Goal: Transaction & Acquisition: Purchase product/service

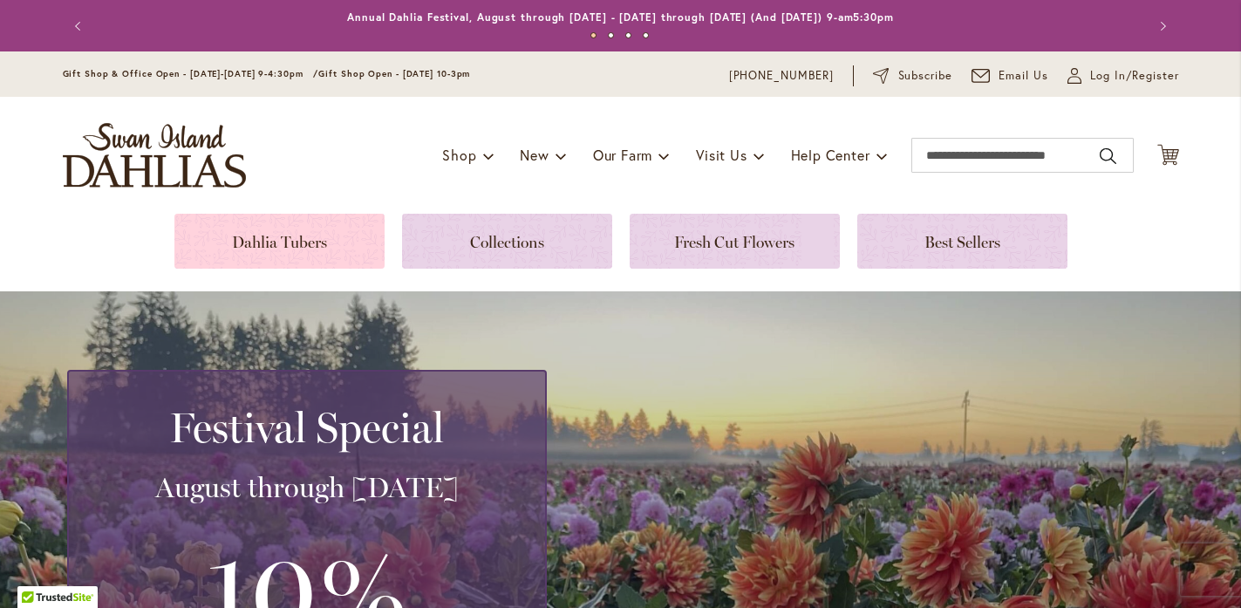
click at [270, 243] on link at bounding box center [279, 241] width 210 height 55
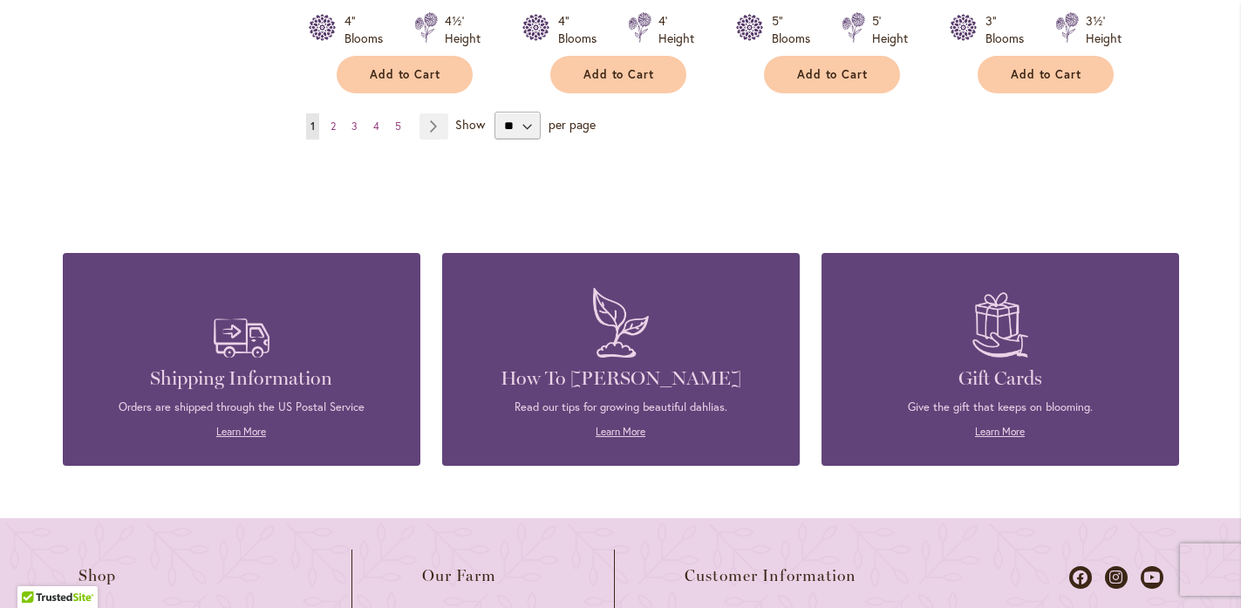
scroll to position [1847, 0]
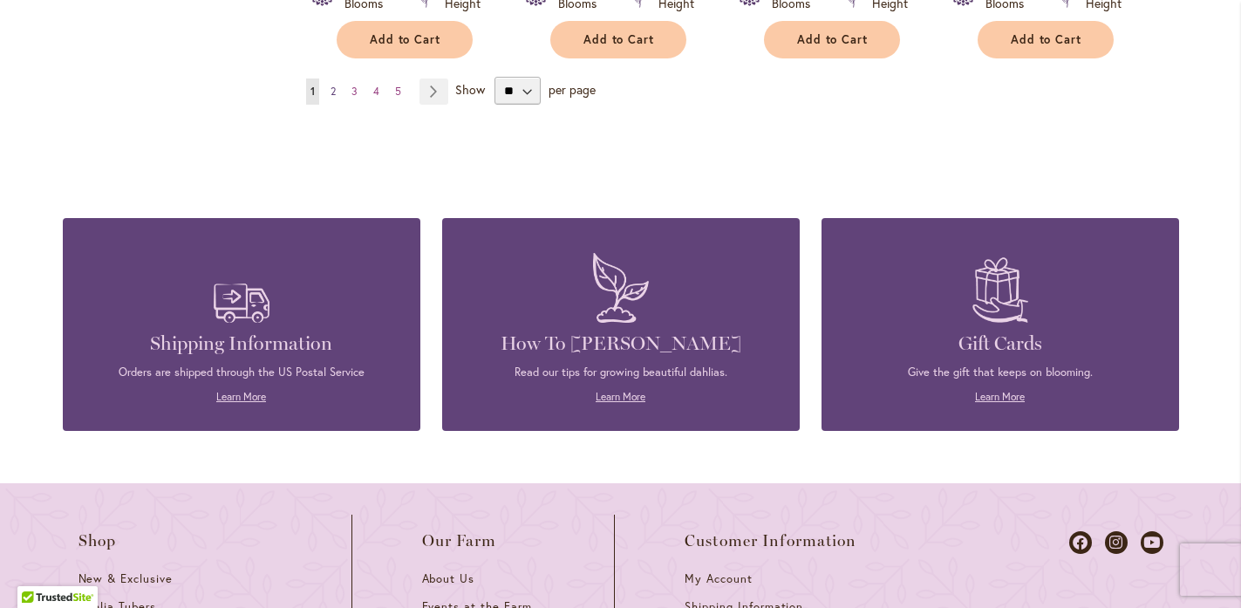
click at [330, 85] on span "2" at bounding box center [332, 91] width 5 height 13
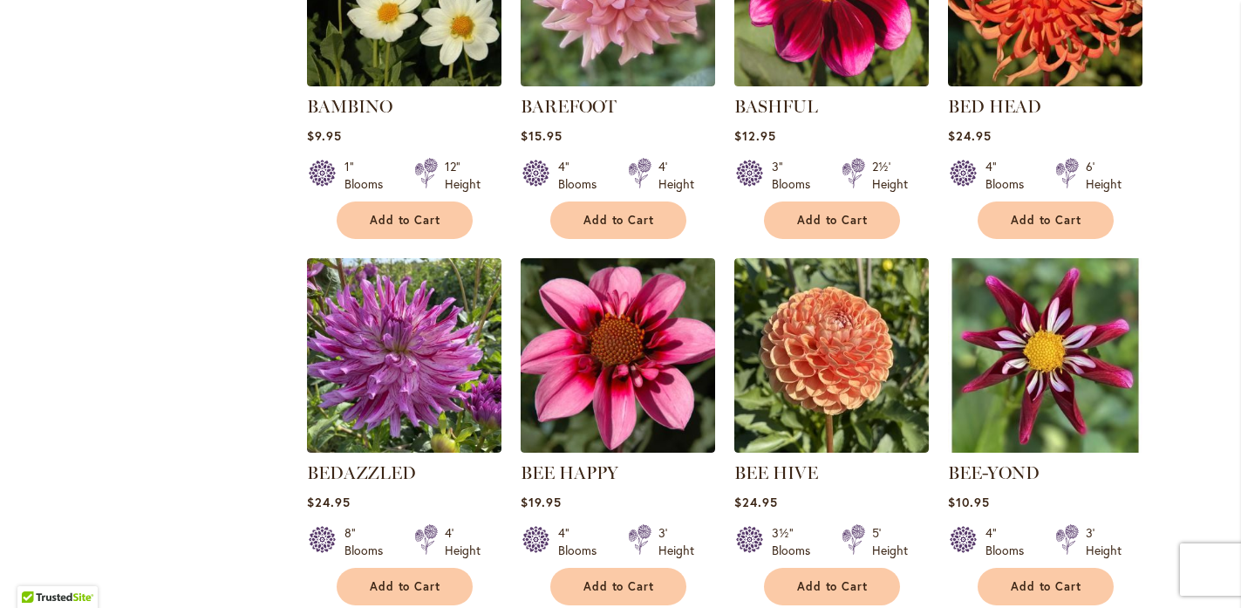
scroll to position [905, 0]
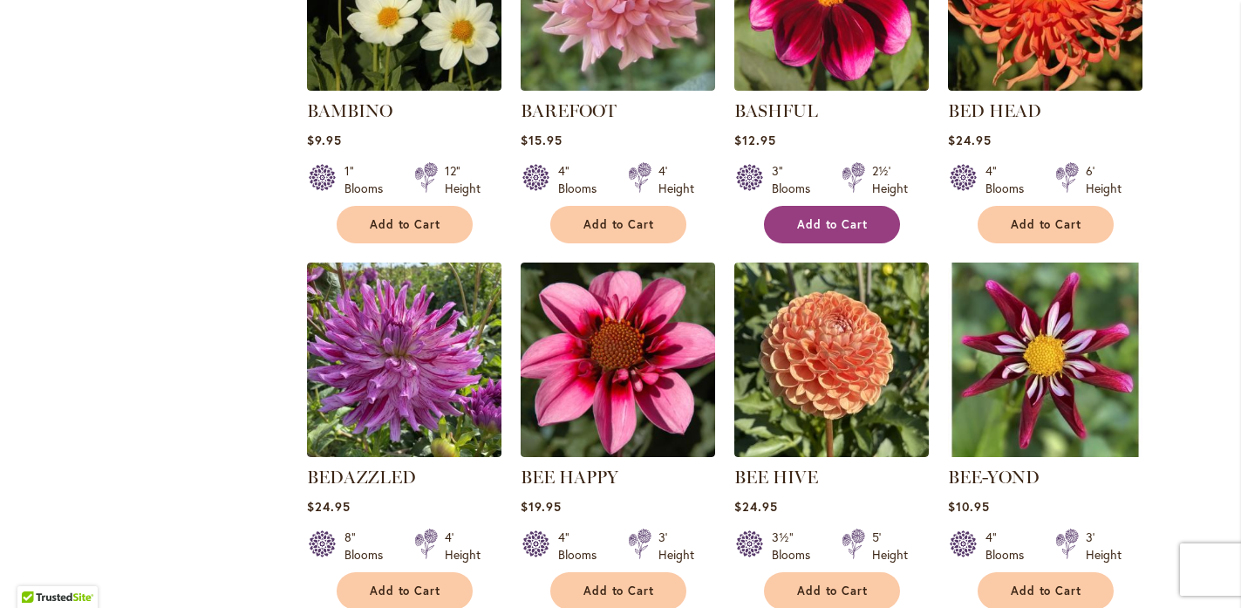
click at [852, 221] on span "Add to Cart" at bounding box center [833, 224] width 72 height 15
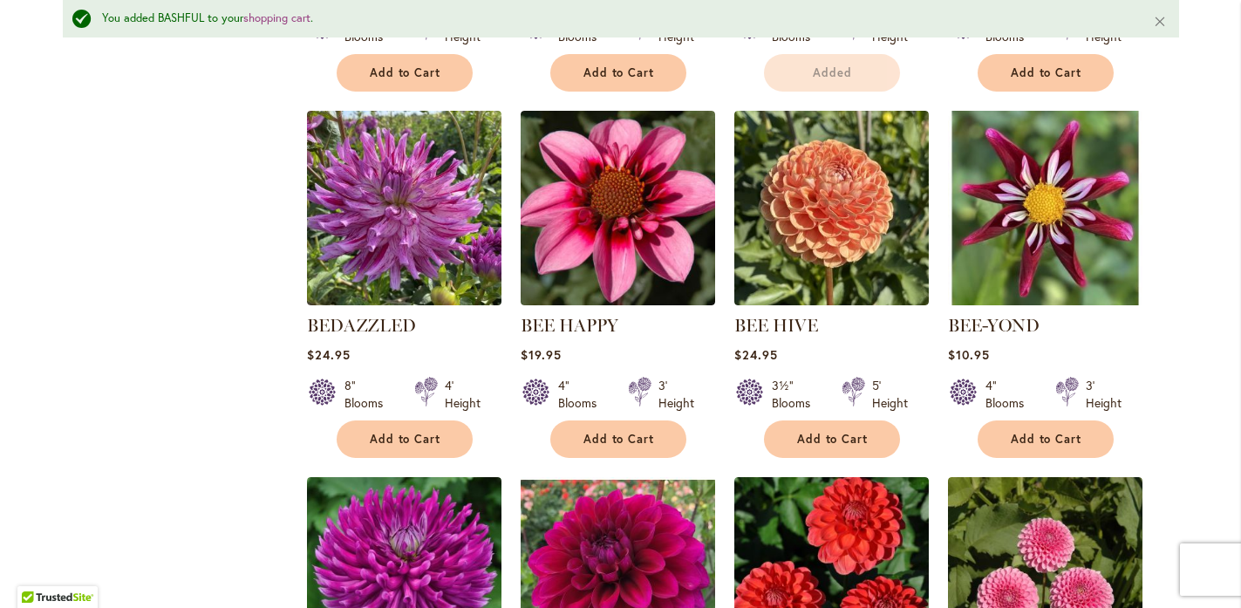
scroll to position [1110, 0]
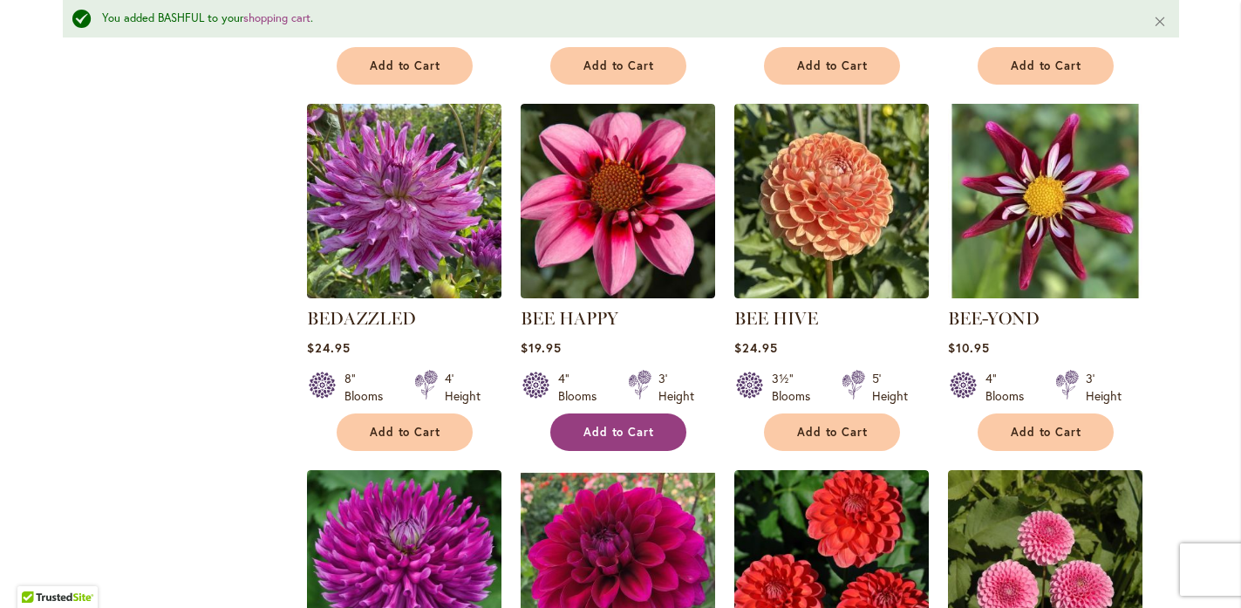
click at [649, 432] on button "Add to Cart" at bounding box center [618, 431] width 136 height 37
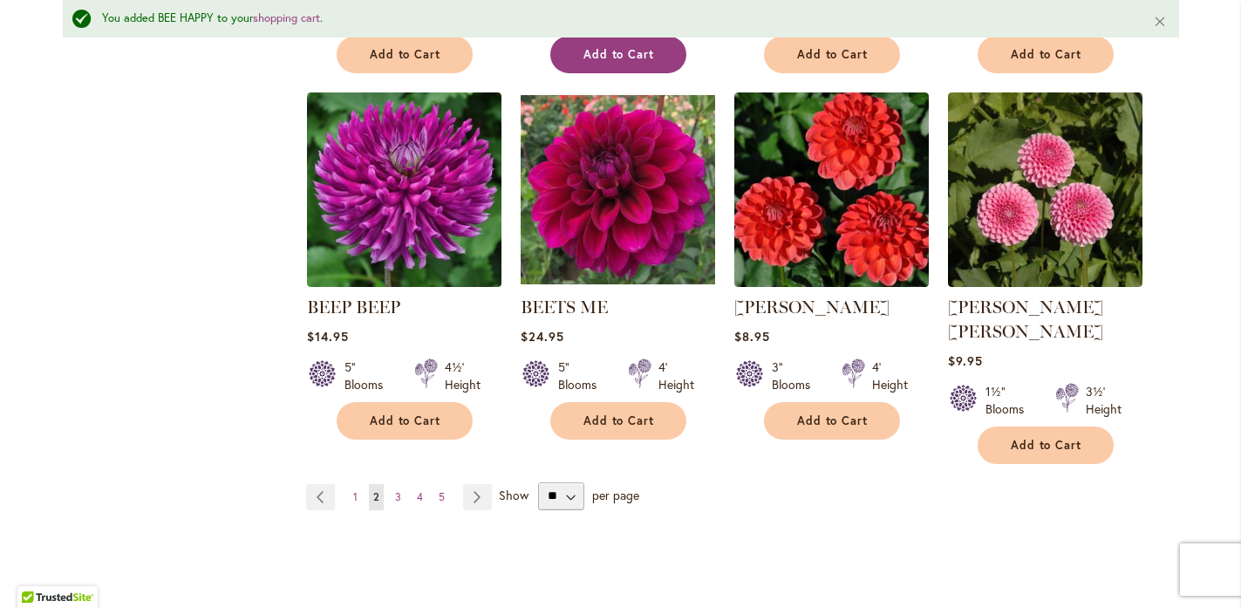
scroll to position [1488, 0]
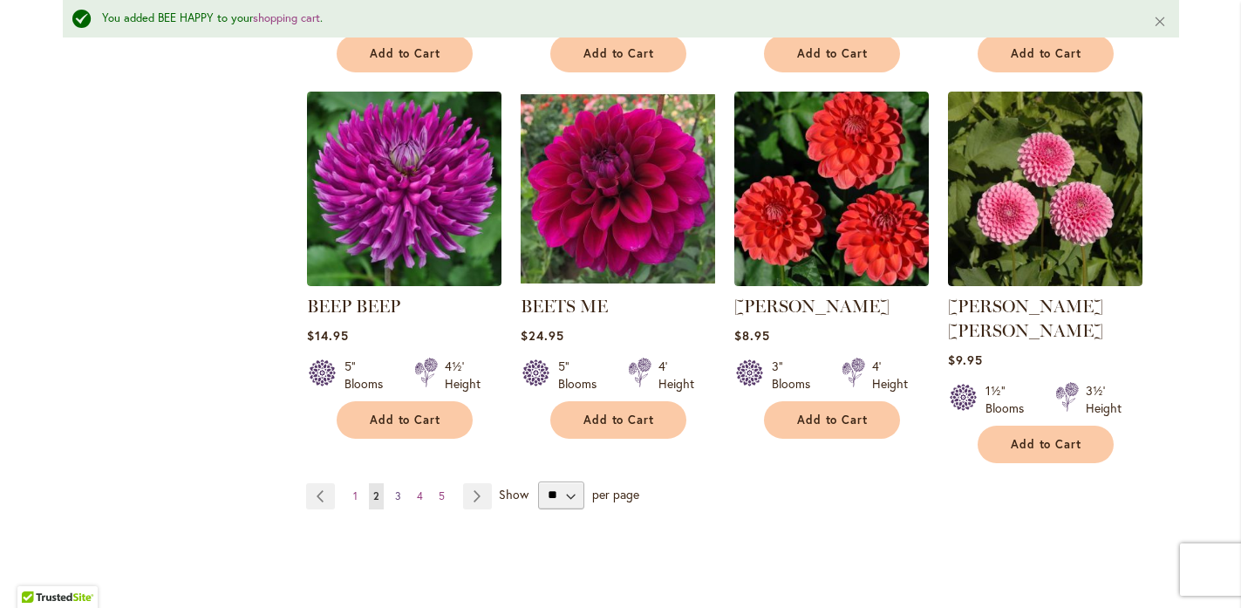
click at [395, 489] on span "3" at bounding box center [398, 495] width 6 height 13
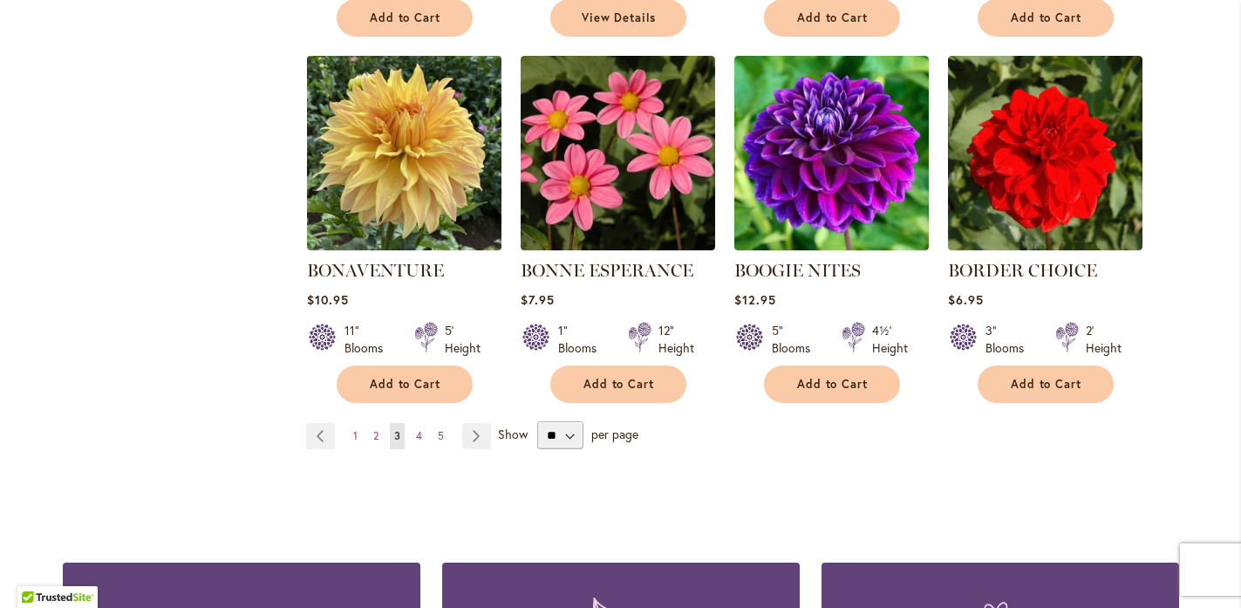
scroll to position [1488, 0]
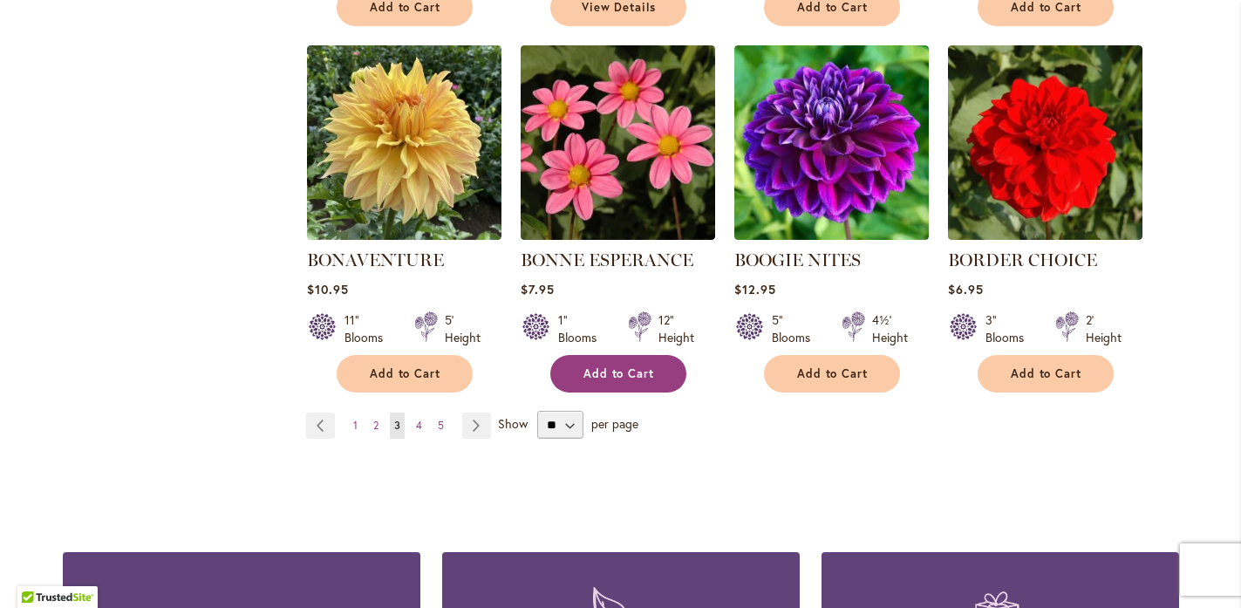
click at [602, 366] on span "Add to Cart" at bounding box center [619, 373] width 72 height 15
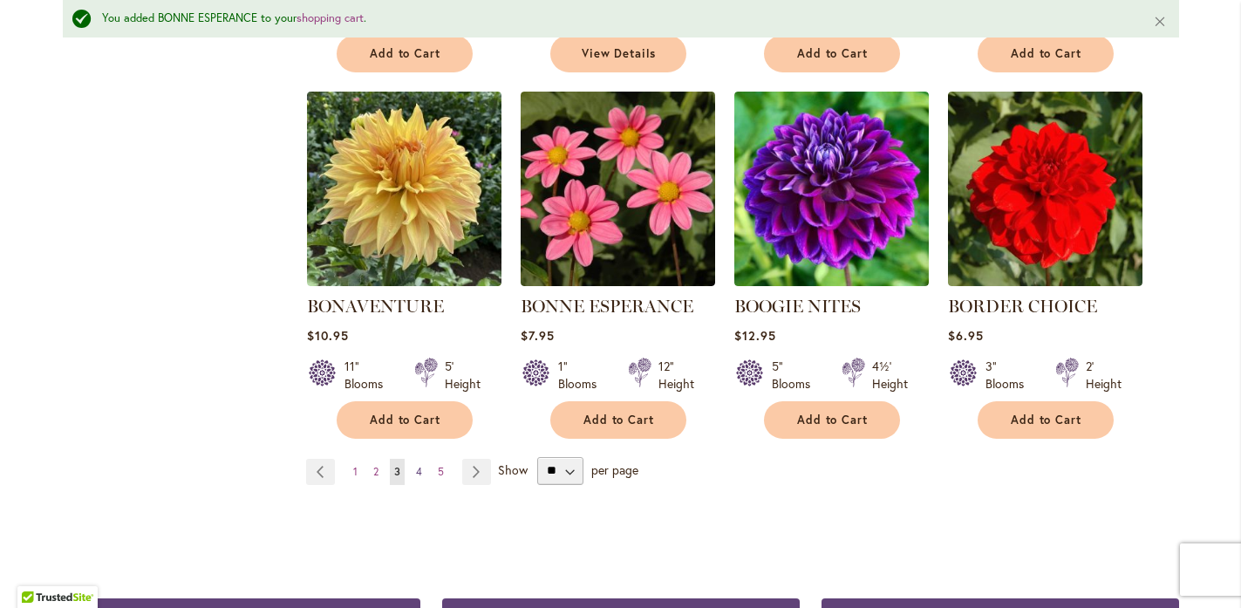
click at [416, 467] on span "4" at bounding box center [419, 471] width 6 height 13
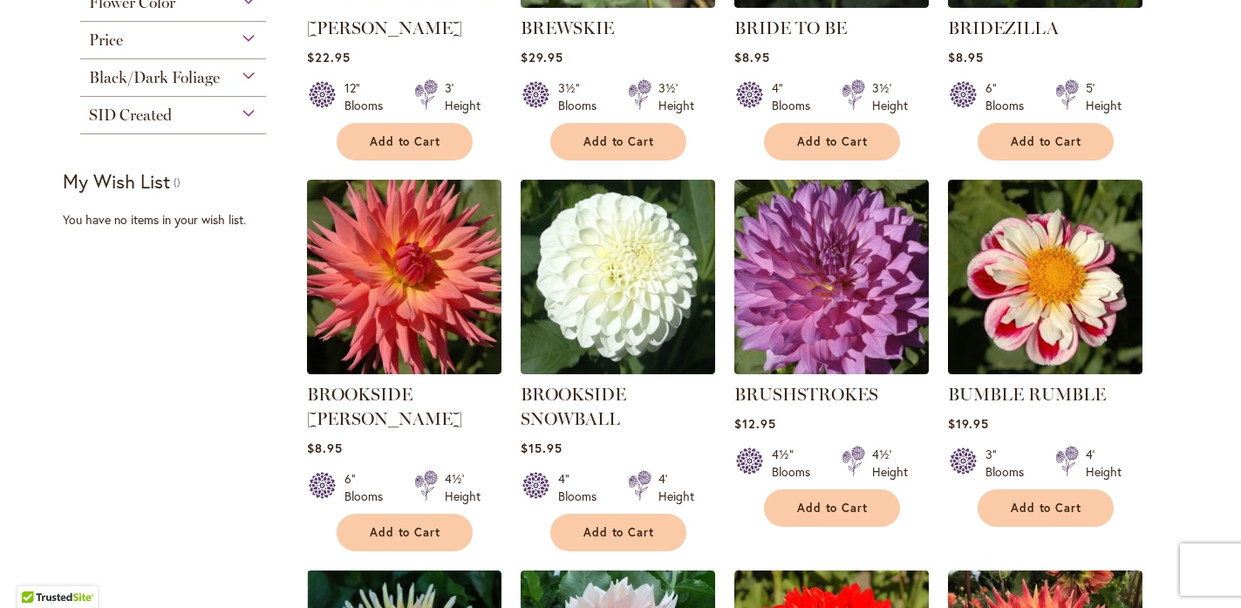
scroll to position [594, 0]
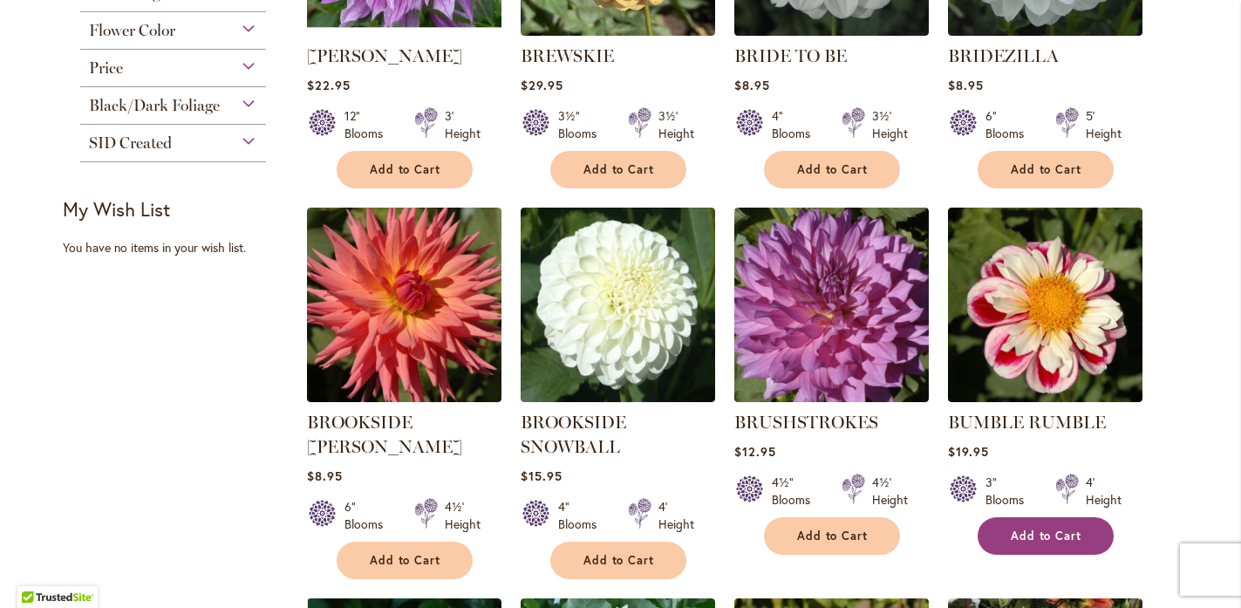
click at [1011, 541] on button "Add to Cart" at bounding box center [1045, 535] width 136 height 37
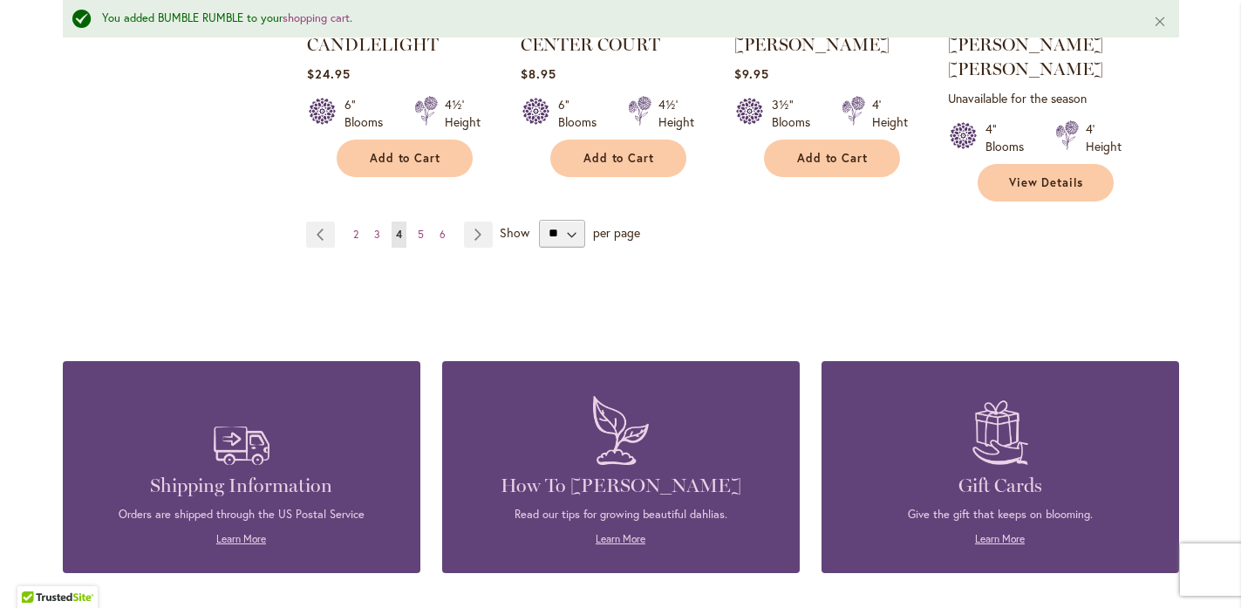
scroll to position [1776, 0]
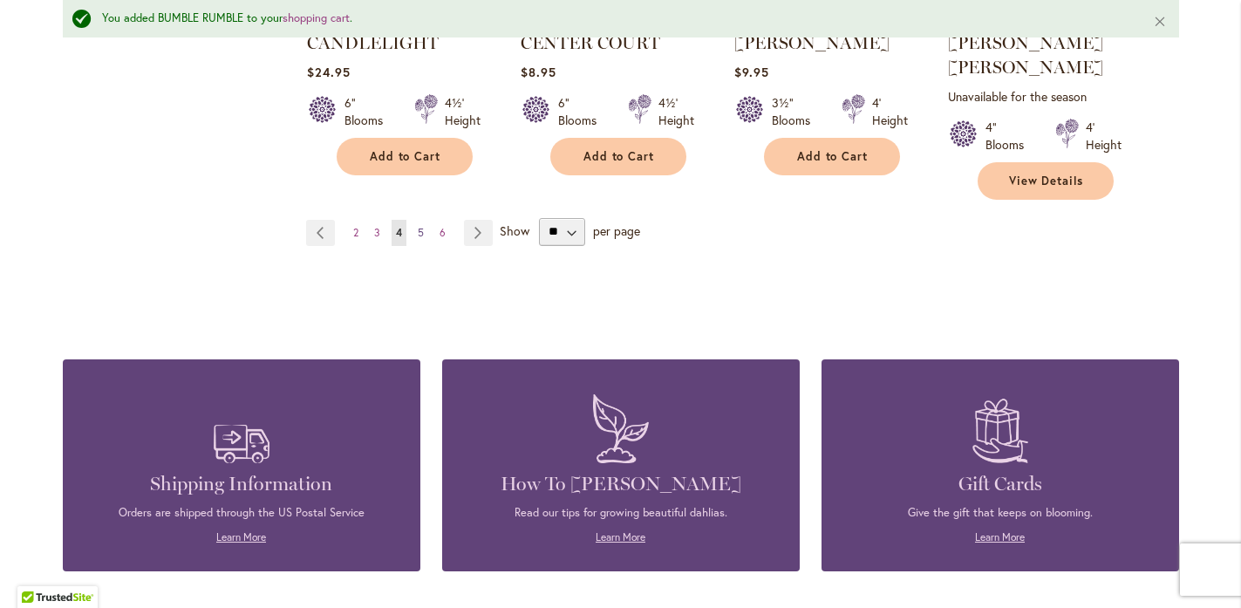
click at [418, 226] on span "5" at bounding box center [421, 232] width 6 height 13
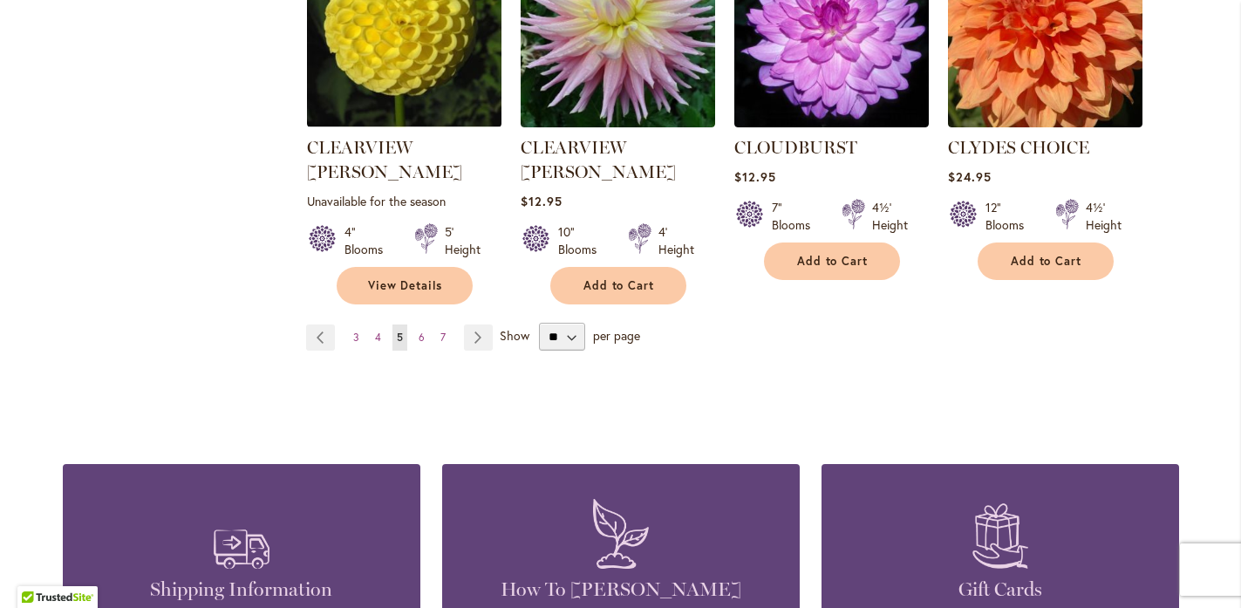
scroll to position [1710, 0]
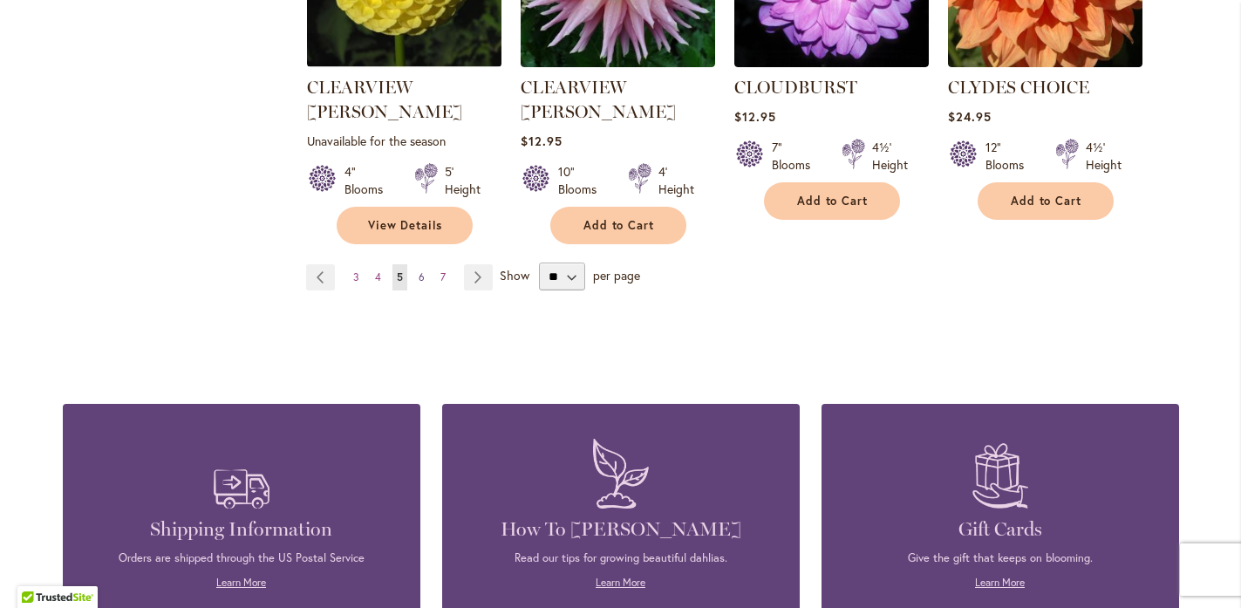
click at [414, 264] on link "Page 6" at bounding box center [421, 277] width 15 height 26
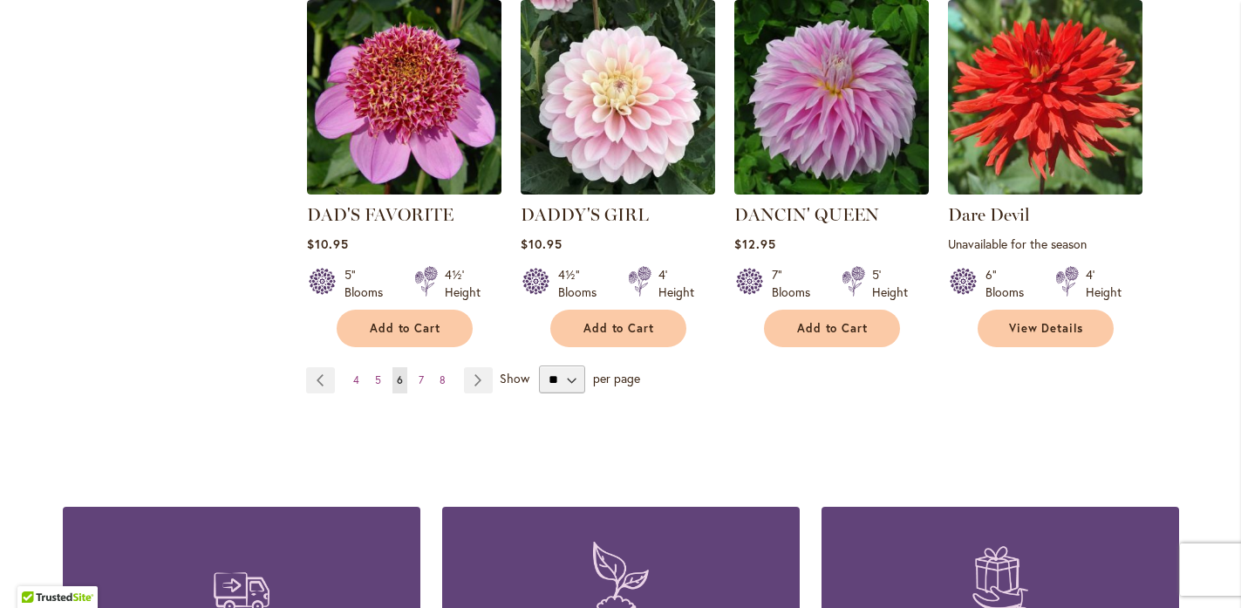
scroll to position [1602, 0]
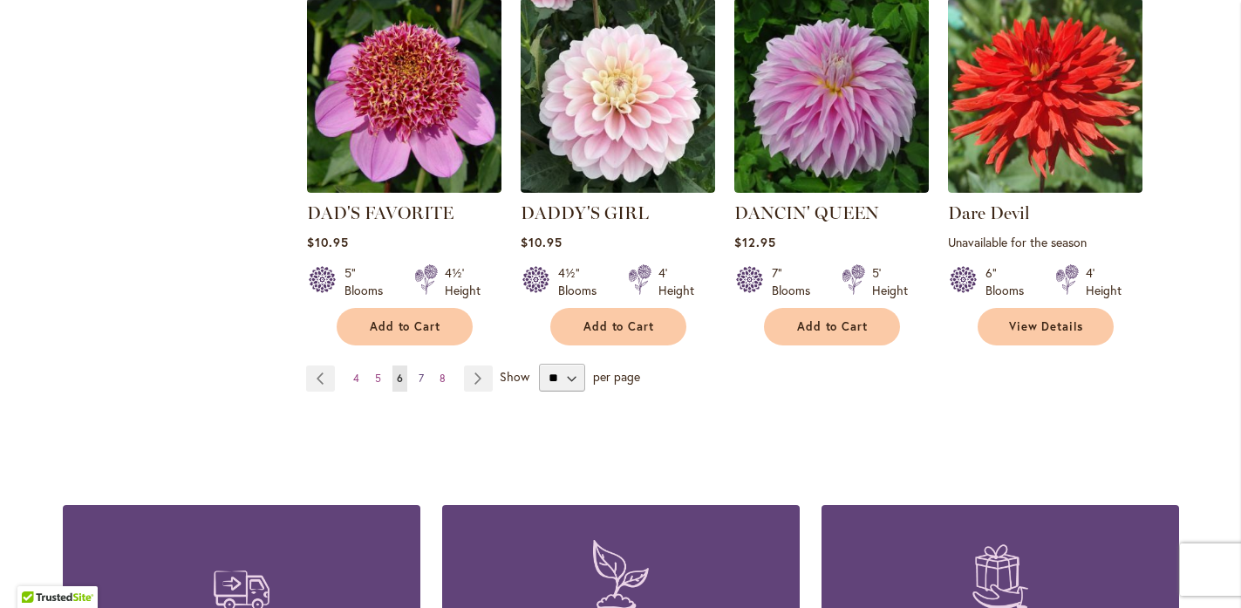
click at [419, 371] on span "7" at bounding box center [421, 377] width 5 height 13
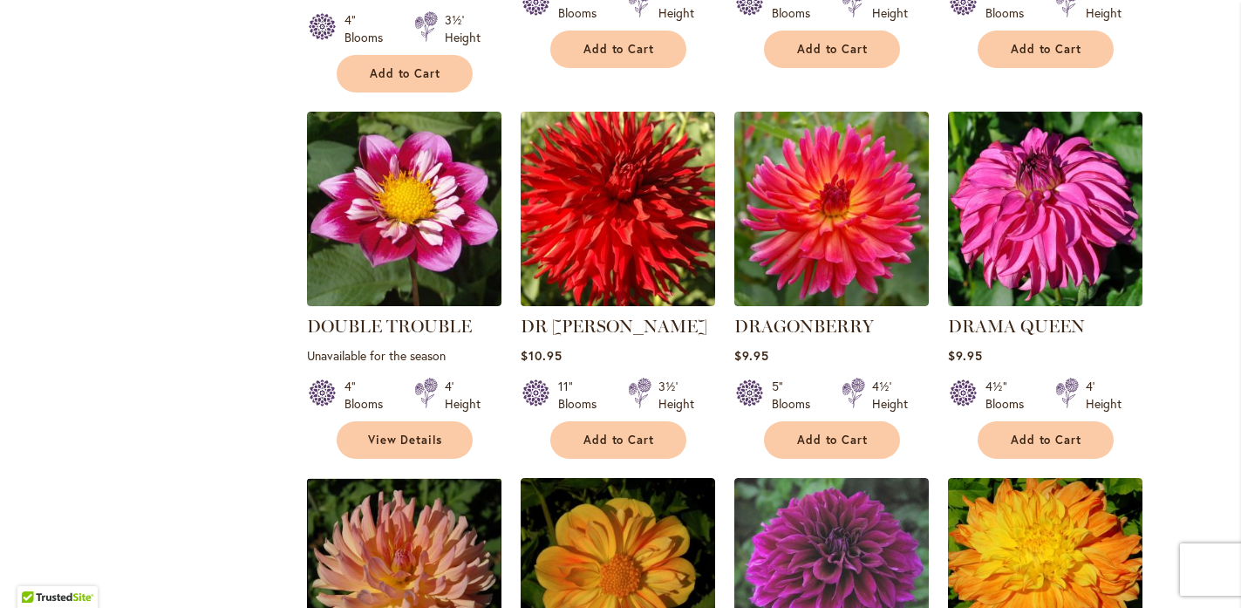
scroll to position [1106, 0]
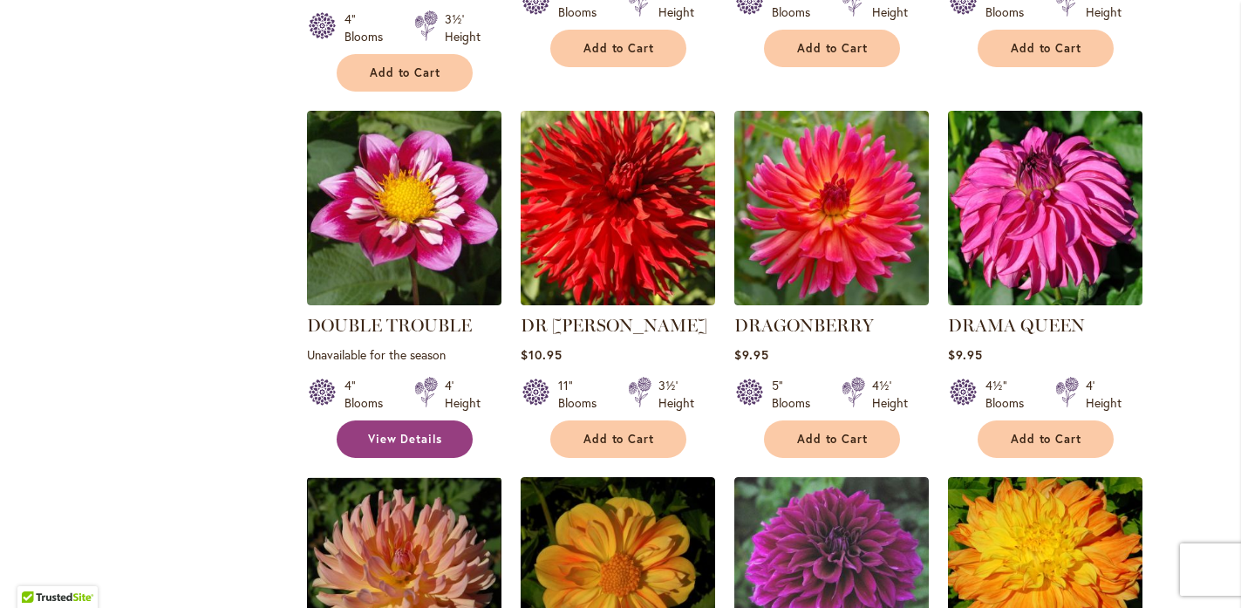
click at [390, 432] on span "View Details" at bounding box center [405, 439] width 75 height 15
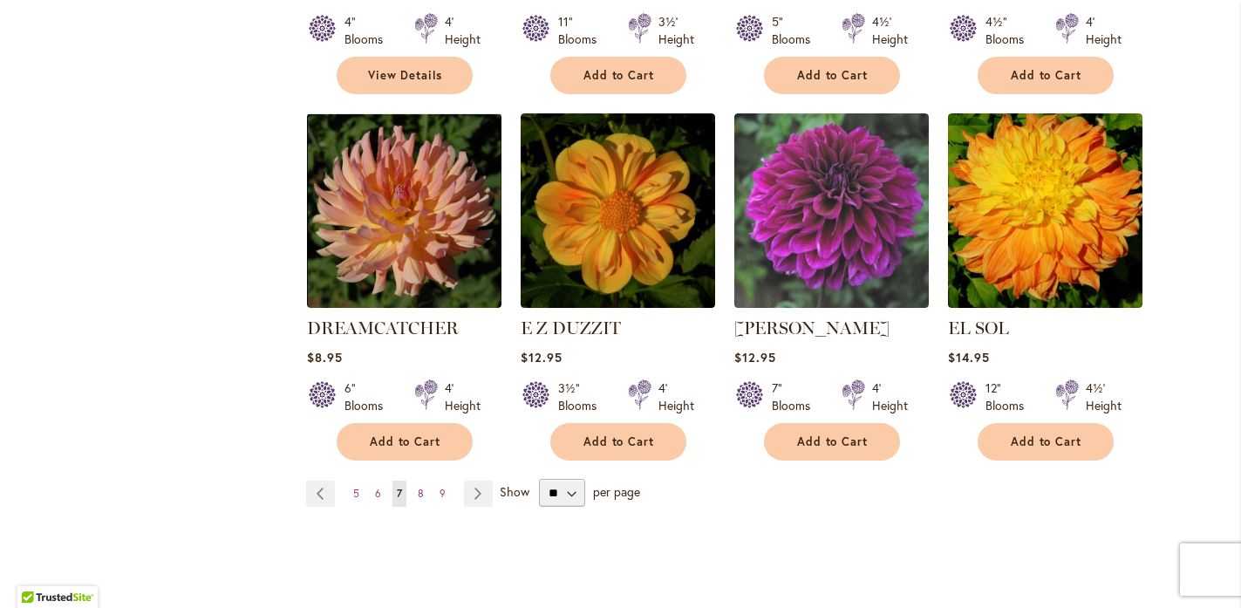
scroll to position [1530, 0]
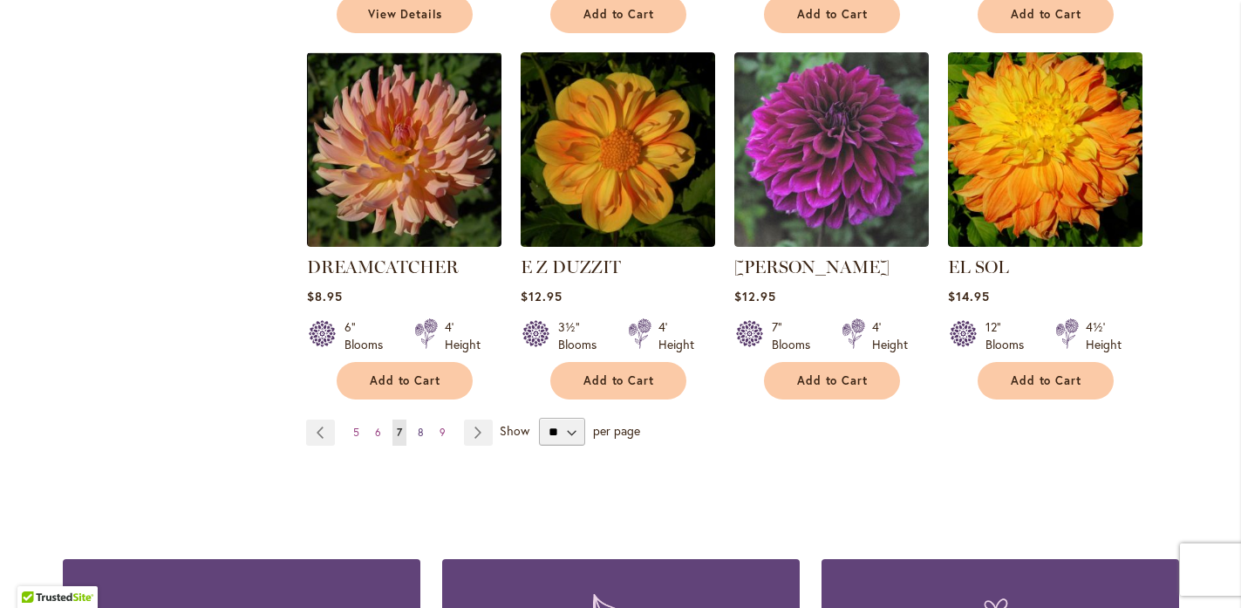
click at [418, 426] on span "8" at bounding box center [421, 432] width 6 height 13
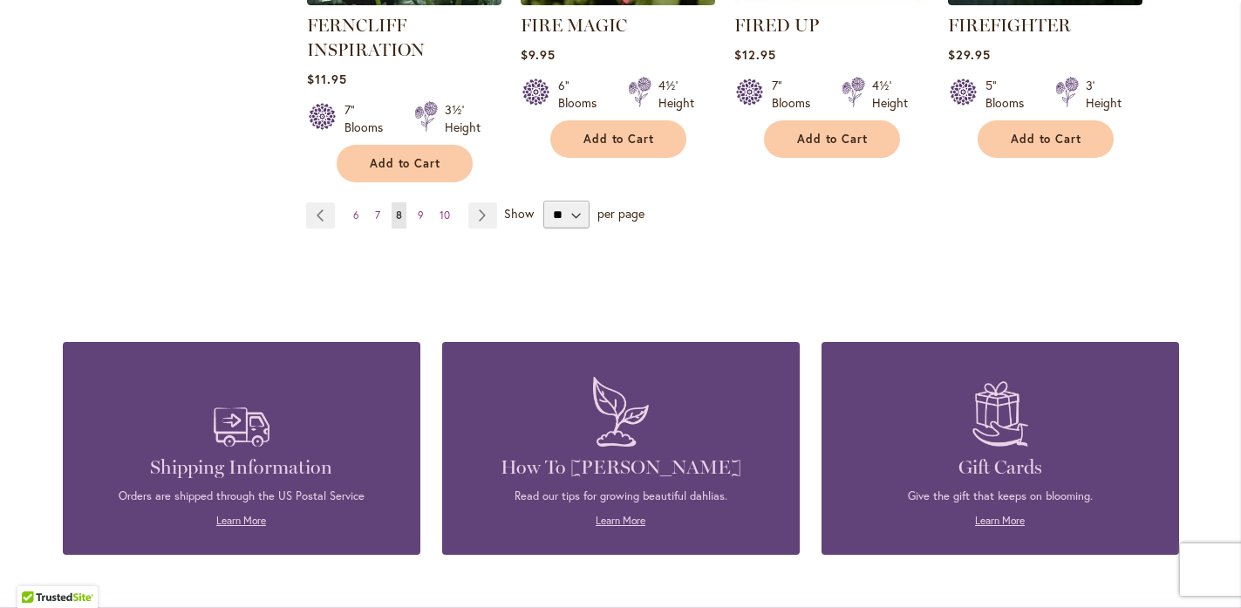
scroll to position [1766, 0]
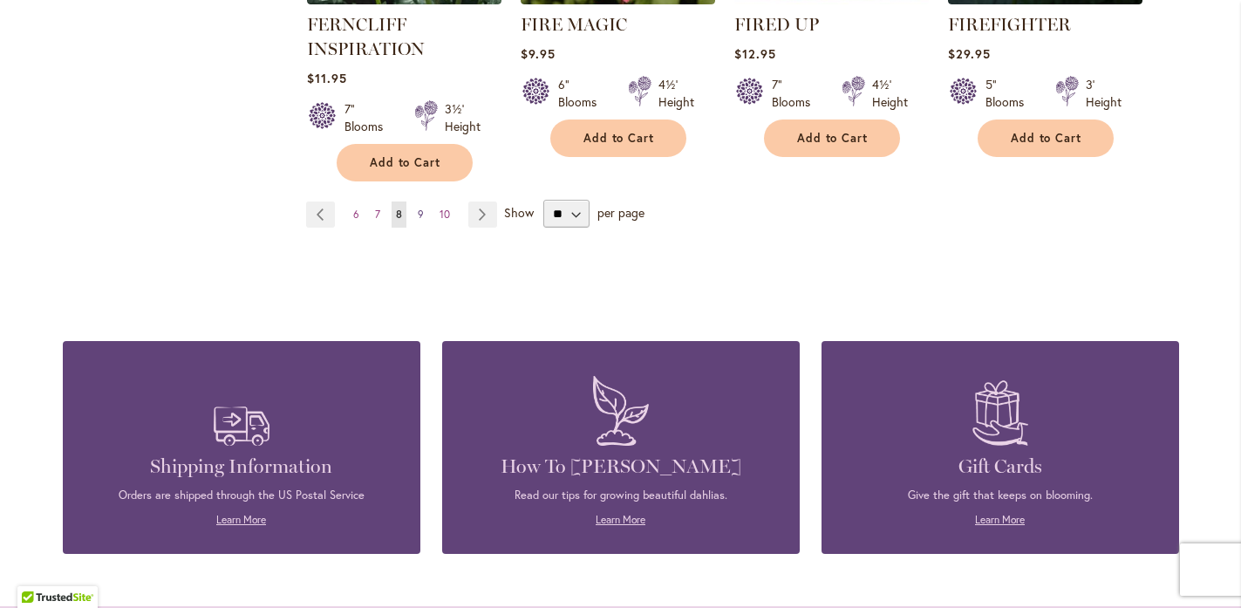
click at [418, 209] on span "9" at bounding box center [421, 214] width 6 height 13
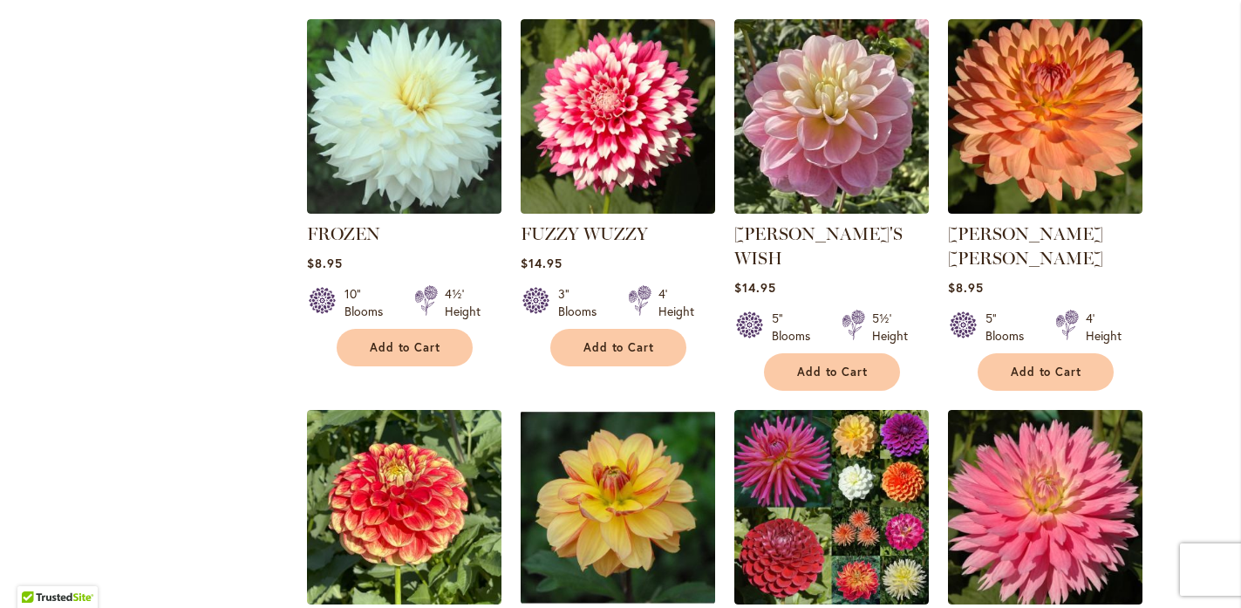
scroll to position [1199, 0]
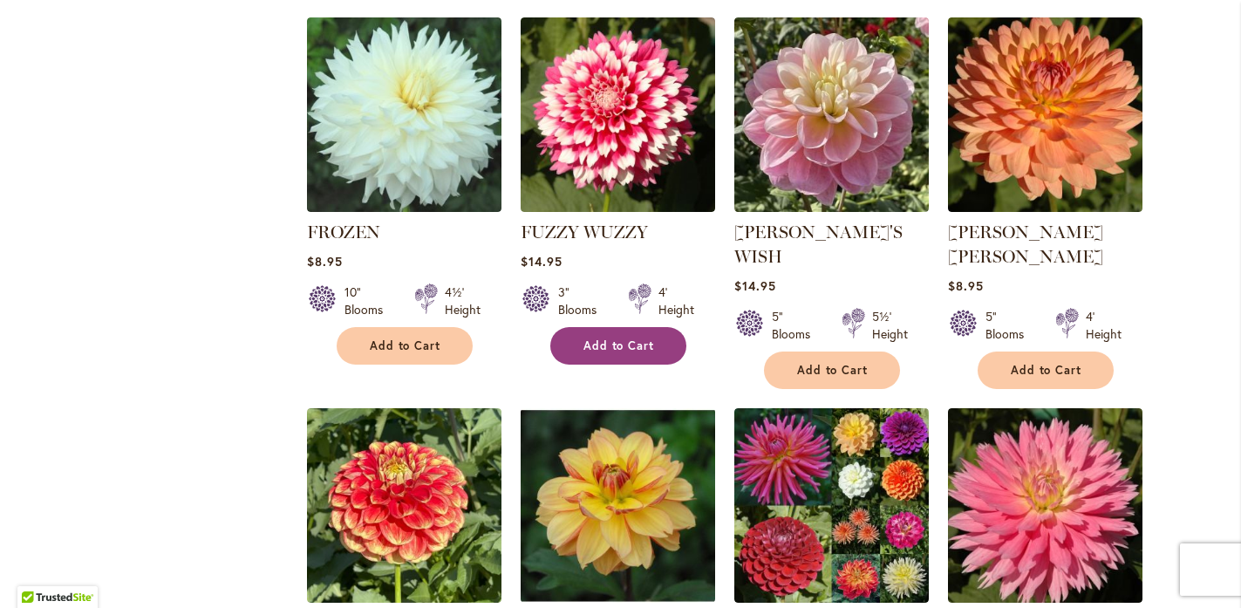
click at [569, 327] on button "Add to Cart" at bounding box center [618, 345] width 136 height 37
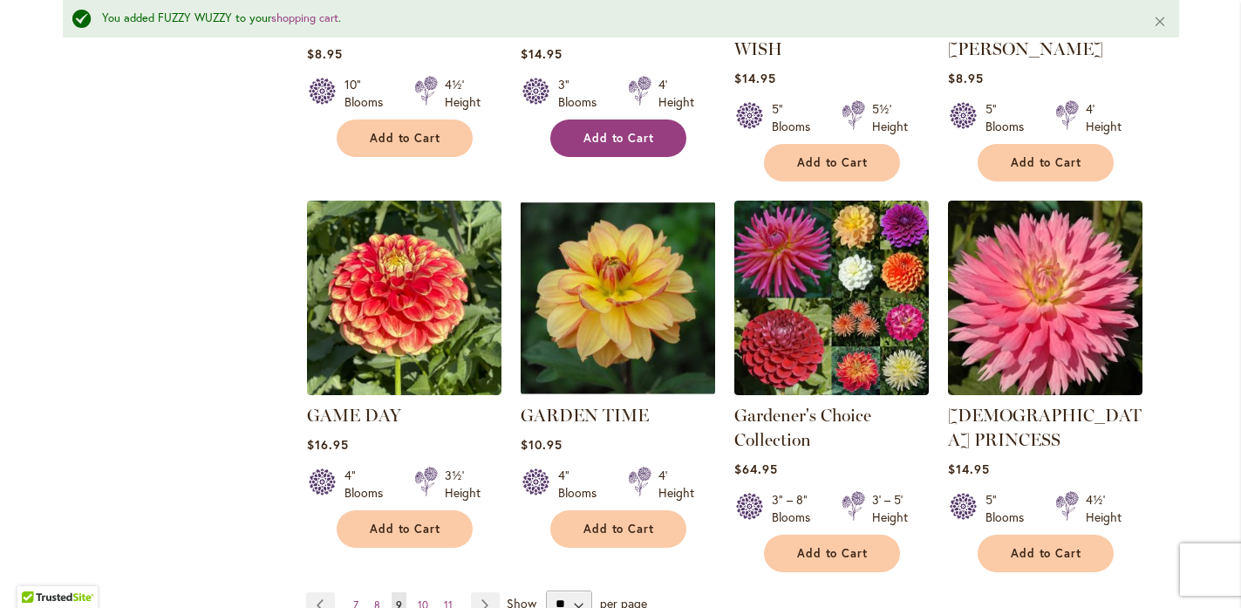
scroll to position [1454, 0]
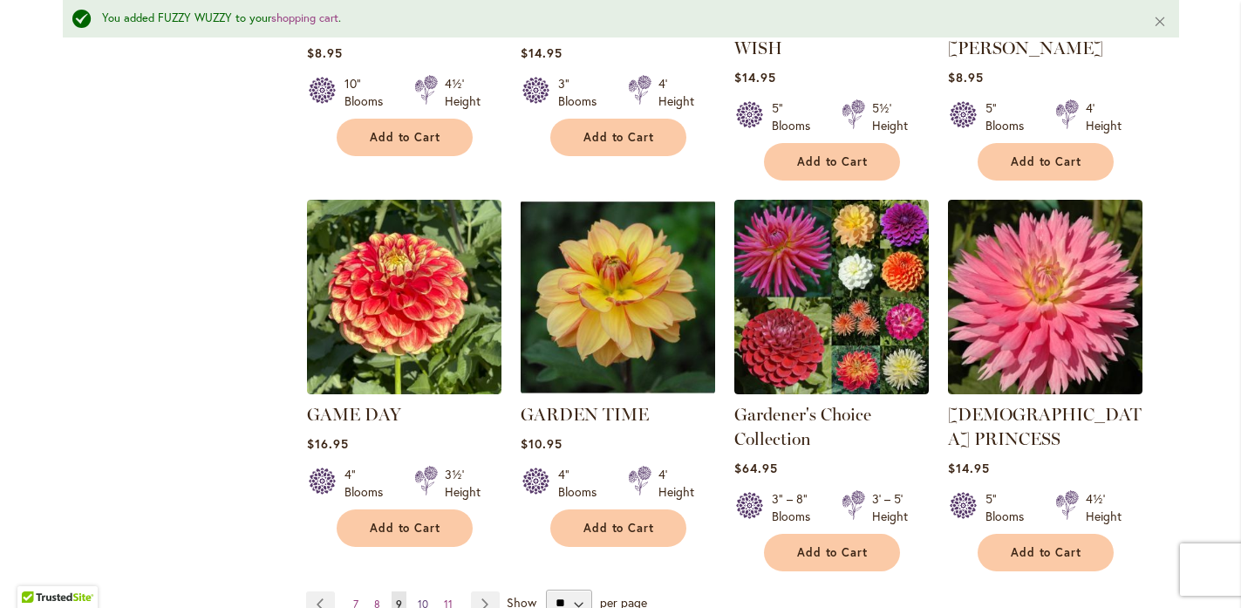
click at [421, 591] on link "Page 10" at bounding box center [422, 604] width 19 height 26
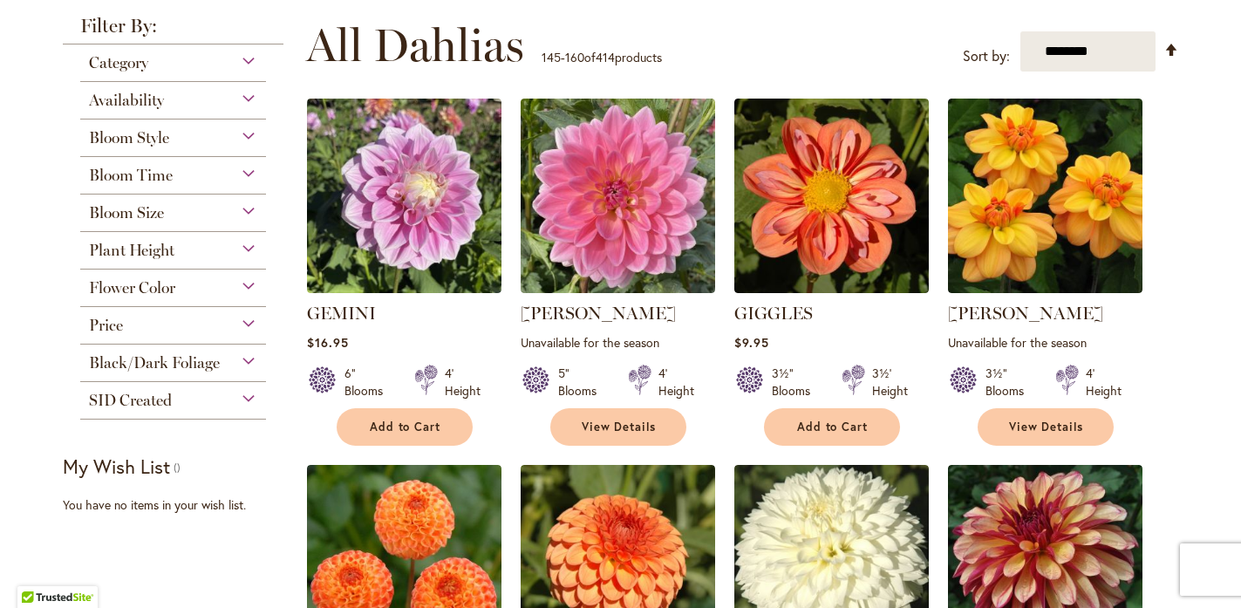
scroll to position [350, 0]
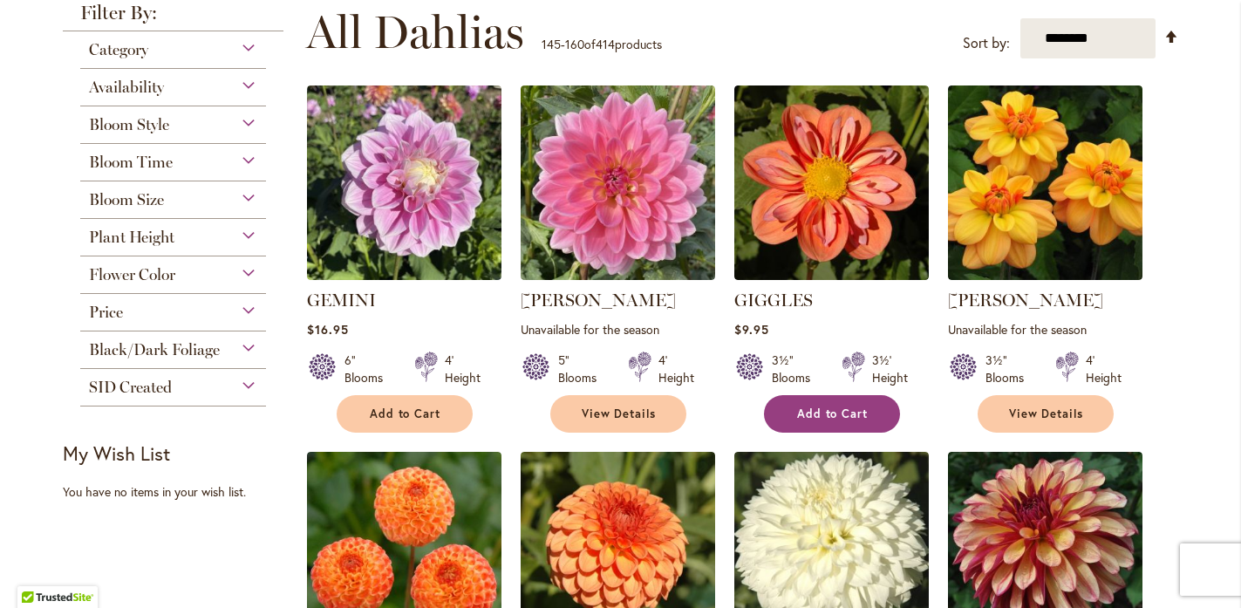
click at [875, 398] on button "Add to Cart" at bounding box center [832, 413] width 136 height 37
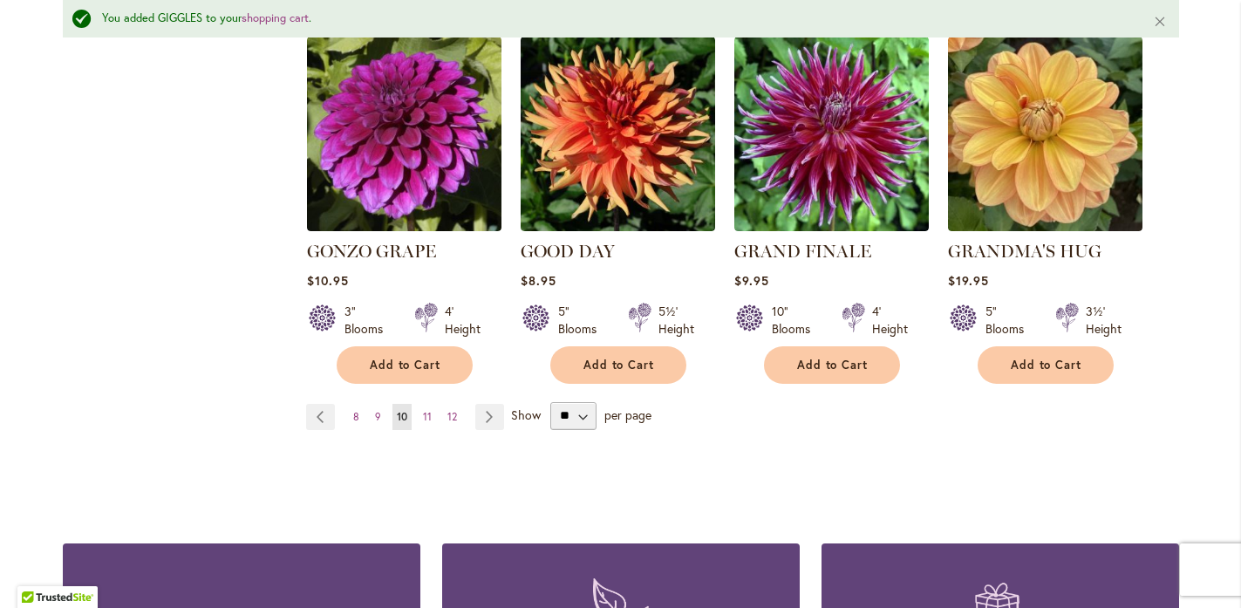
scroll to position [1579, 0]
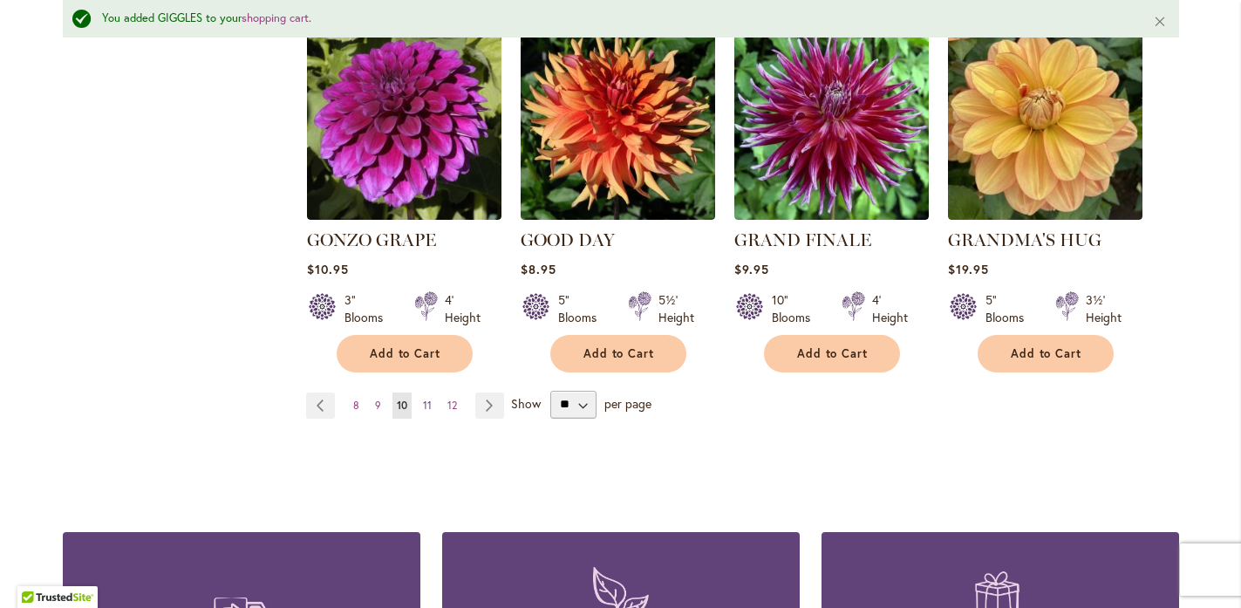
click at [426, 392] on link "Page 11" at bounding box center [427, 405] width 17 height 26
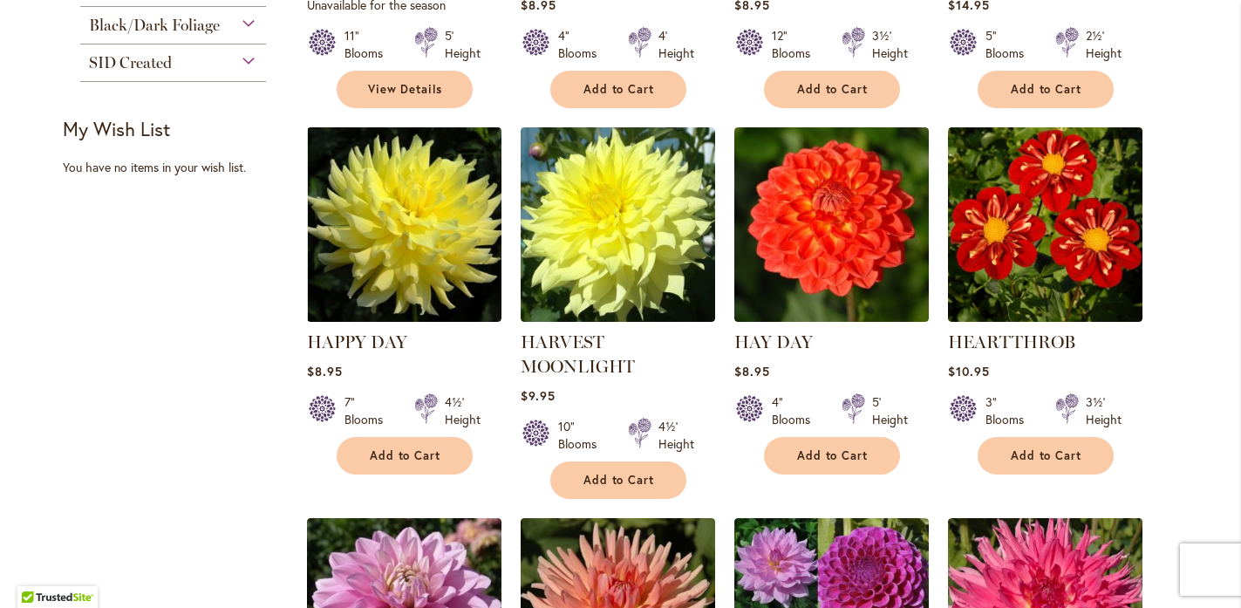
scroll to position [678, 0]
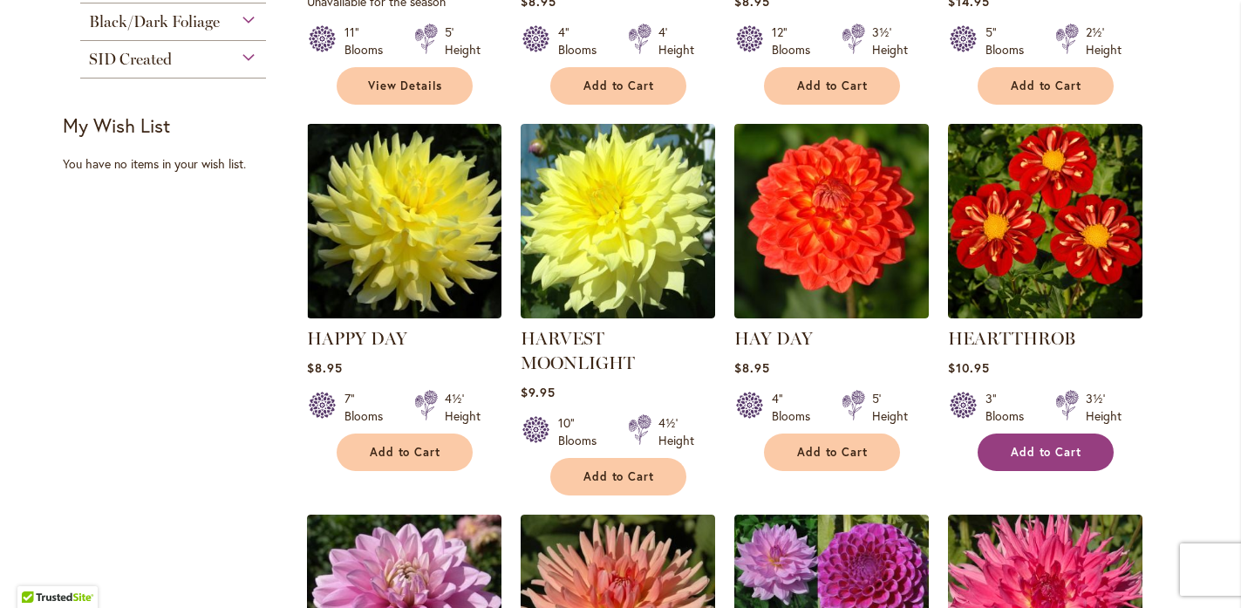
click at [1053, 457] on button "Add to Cart" at bounding box center [1045, 451] width 136 height 37
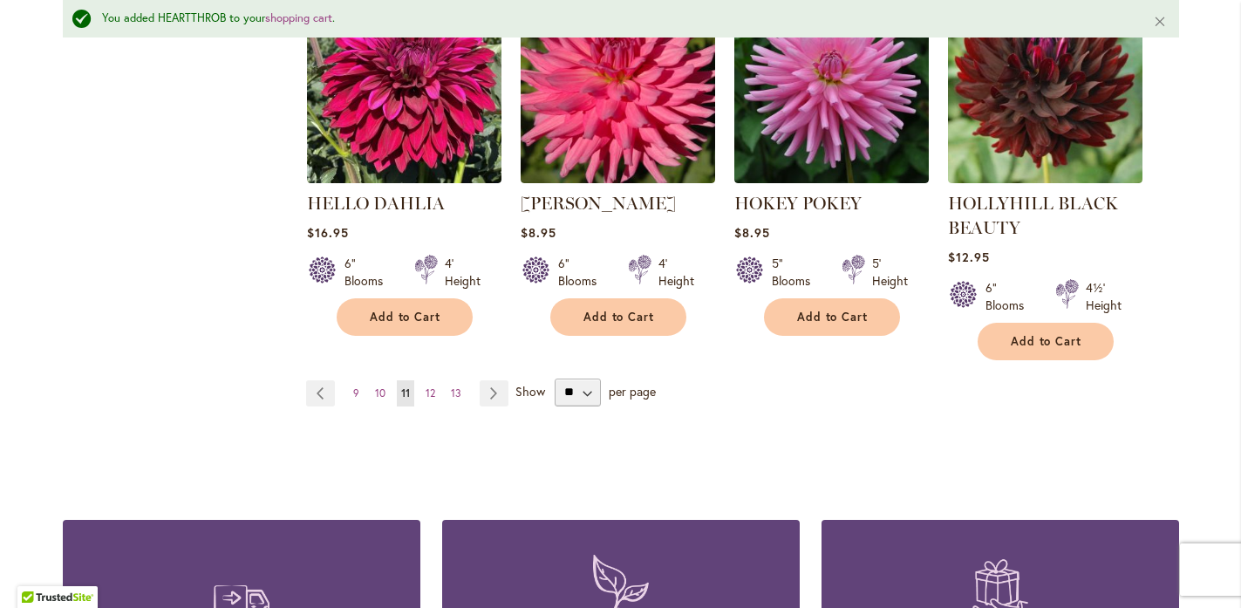
scroll to position [1659, 0]
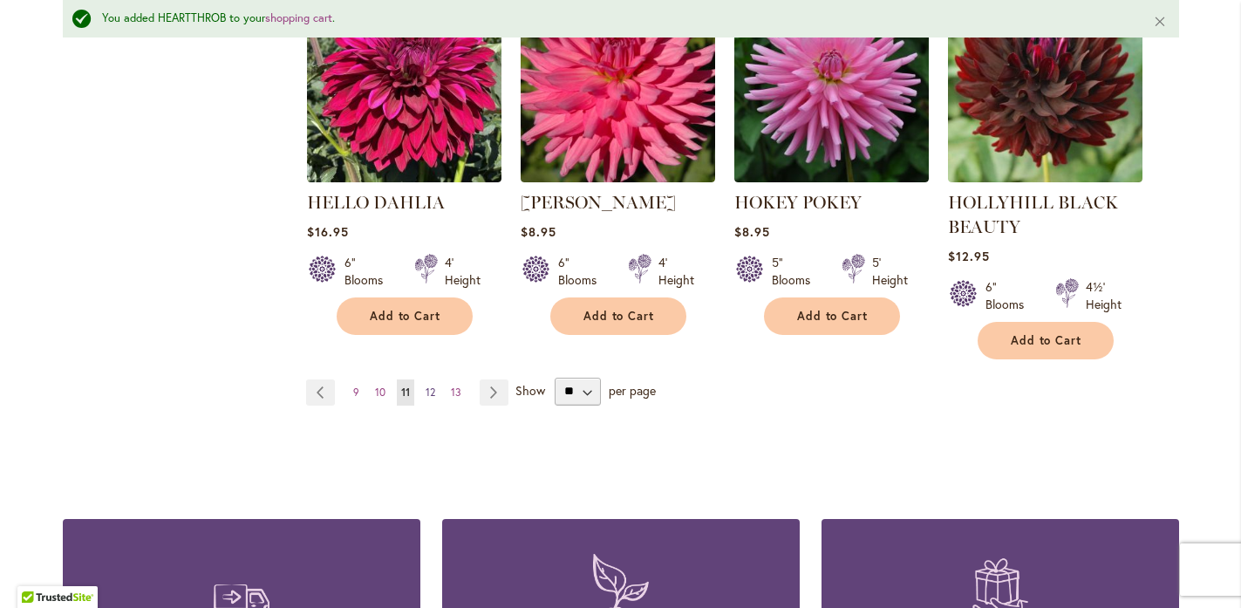
click at [426, 385] on span "12" at bounding box center [431, 391] width 10 height 13
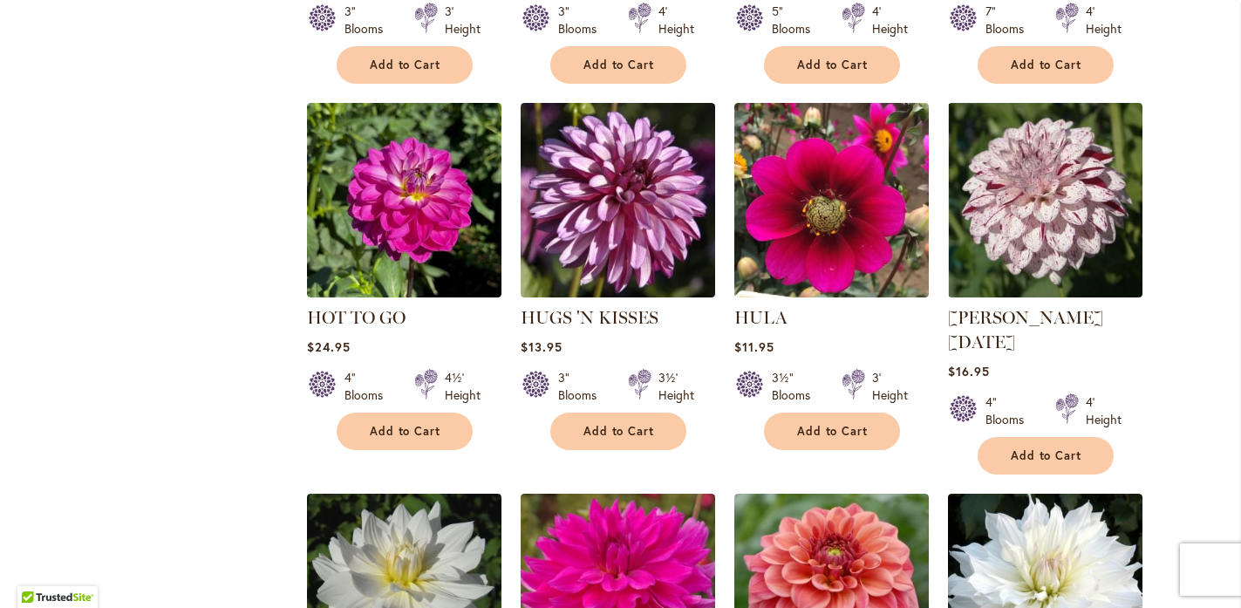
scroll to position [1066, 0]
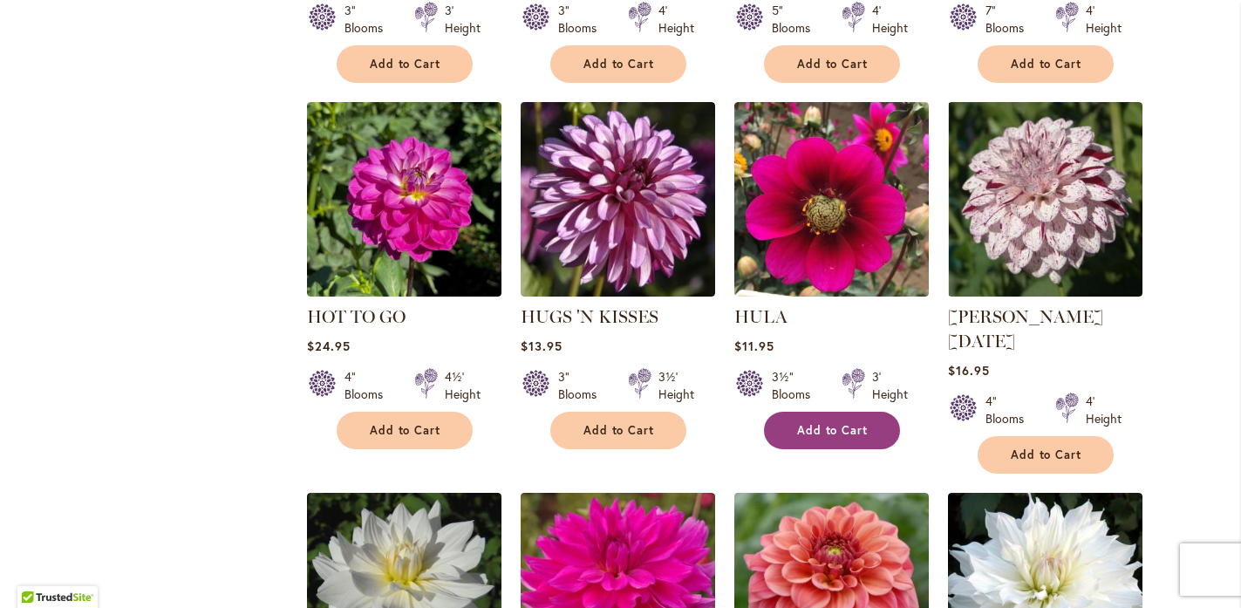
click at [810, 423] on span "Add to Cart" at bounding box center [833, 430] width 72 height 15
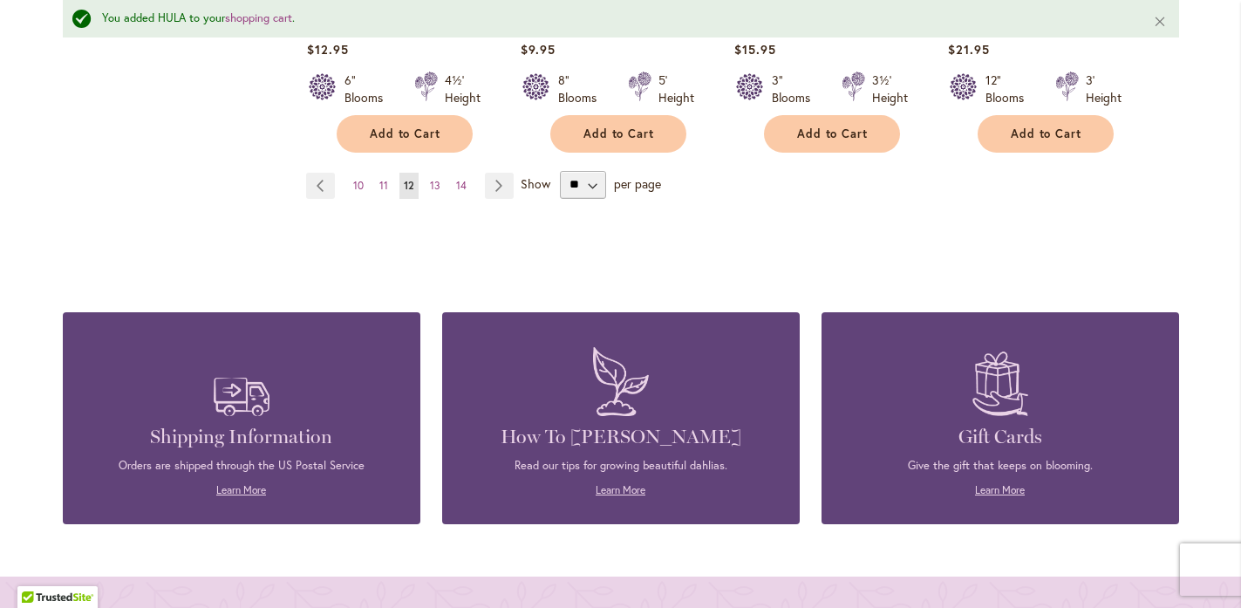
scroll to position [1844, 0]
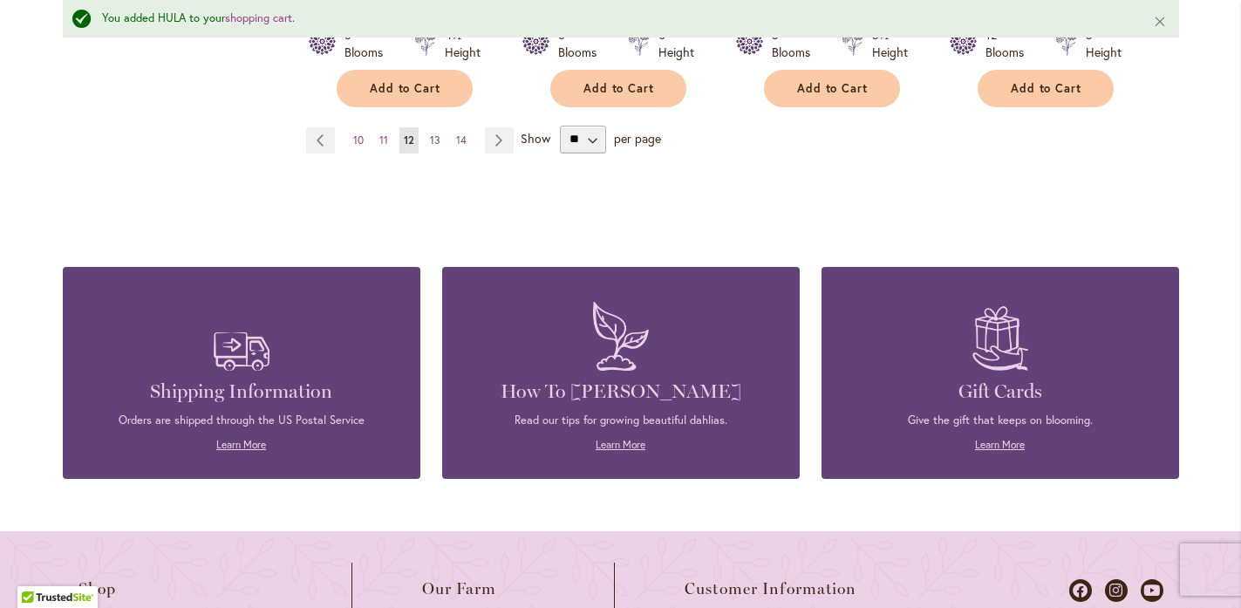
click at [430, 133] on span "13" at bounding box center [435, 139] width 10 height 13
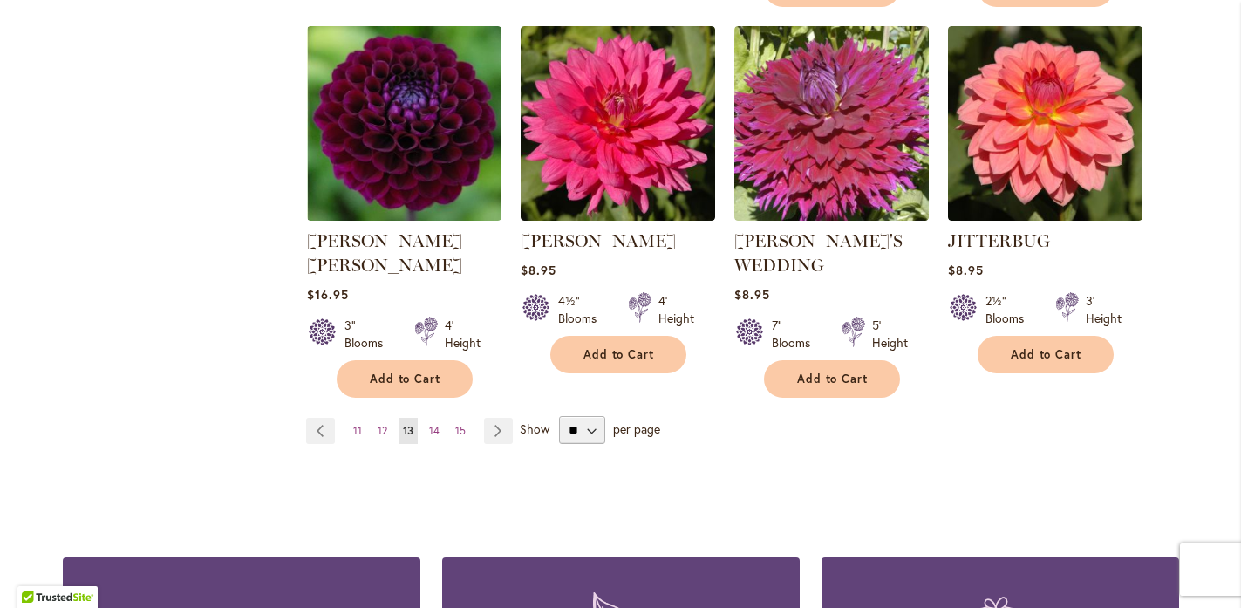
scroll to position [1552, 0]
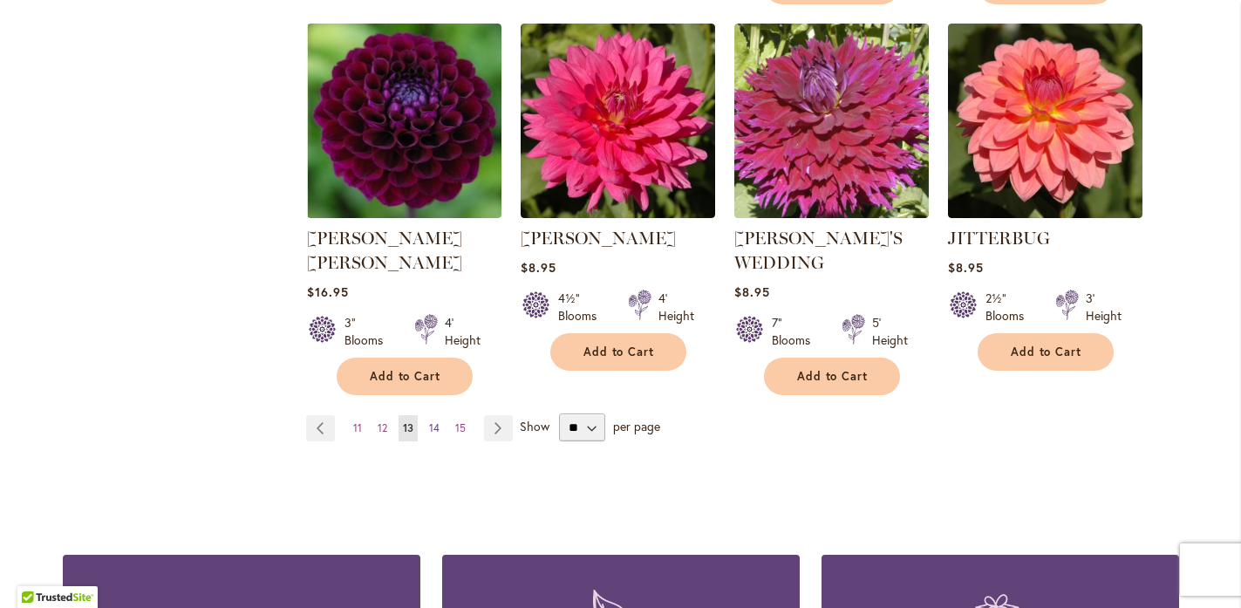
click at [430, 421] on span "14" at bounding box center [434, 427] width 10 height 13
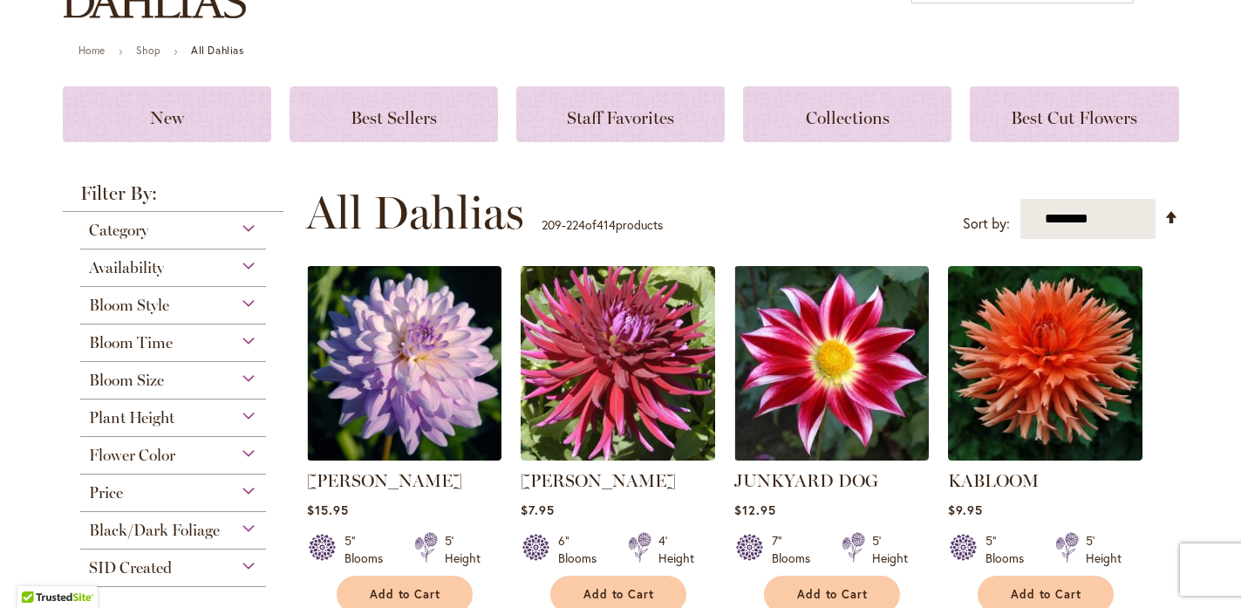
scroll to position [293, 0]
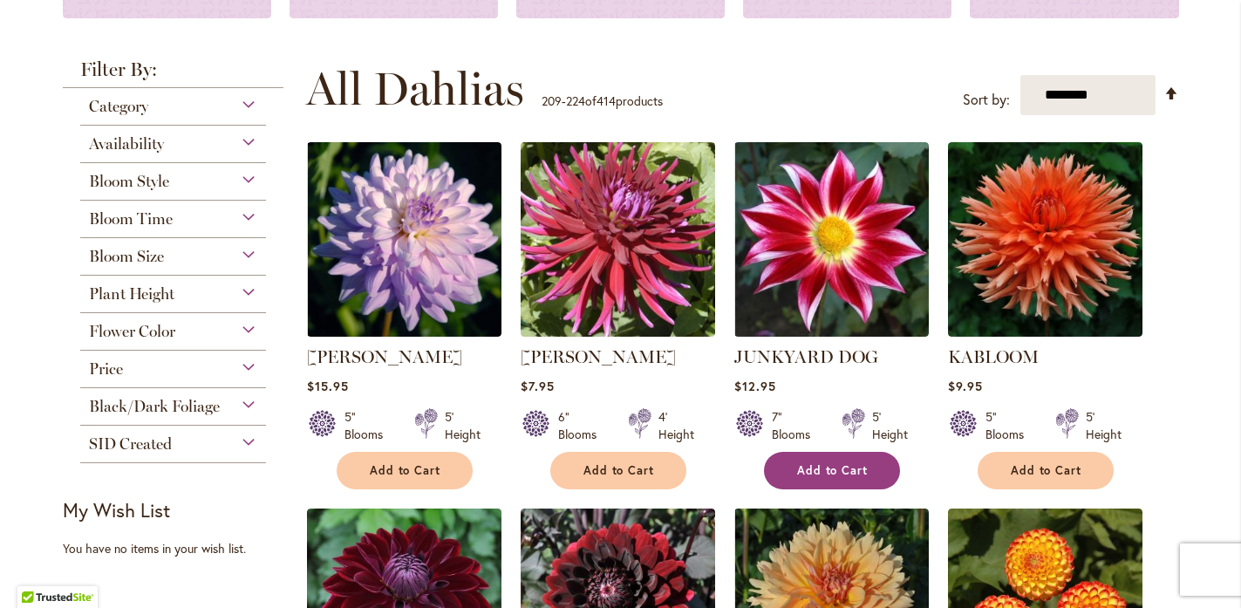
click at [817, 463] on span "Add to Cart" at bounding box center [833, 470] width 72 height 15
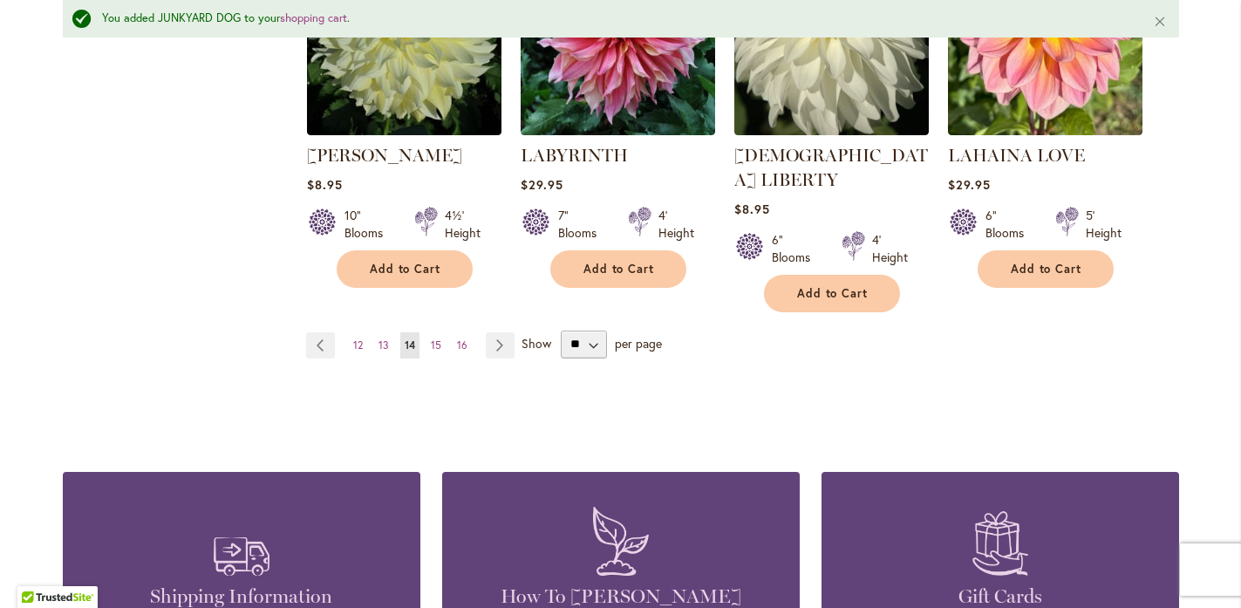
scroll to position [1644, 0]
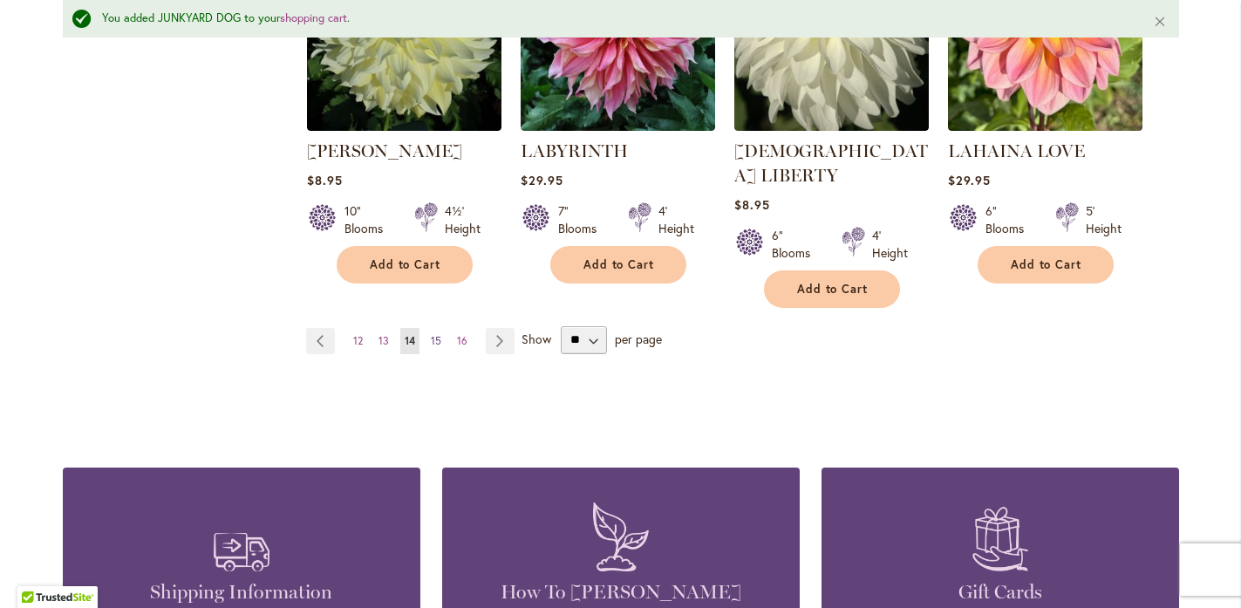
click at [431, 334] on span "15" at bounding box center [436, 340] width 10 height 13
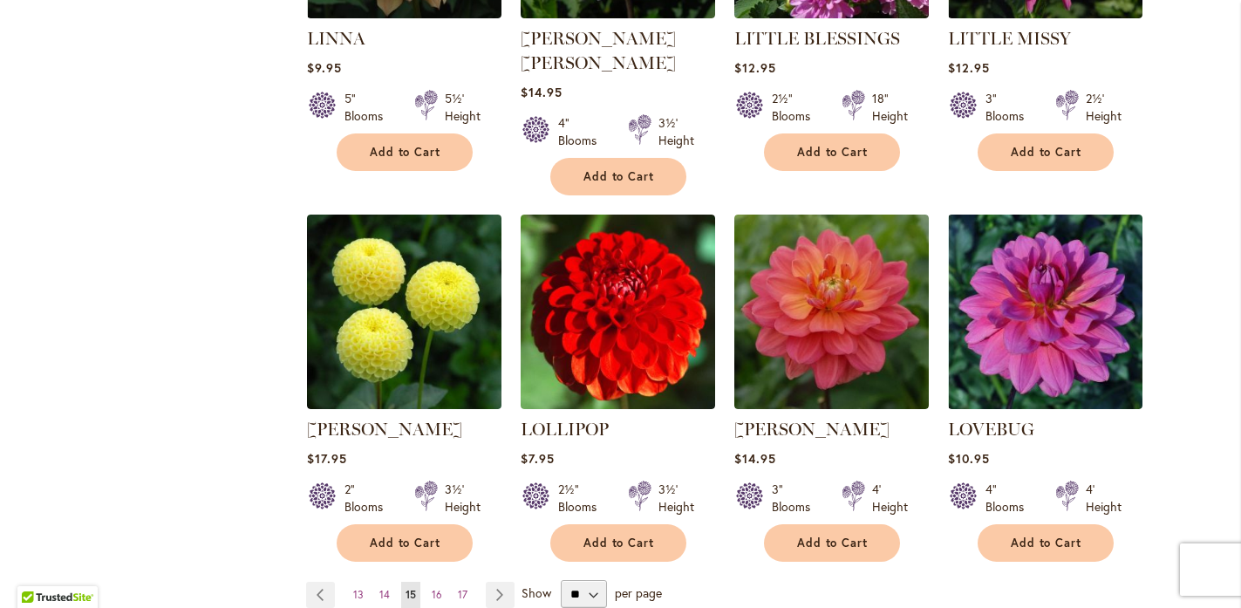
scroll to position [1370, 0]
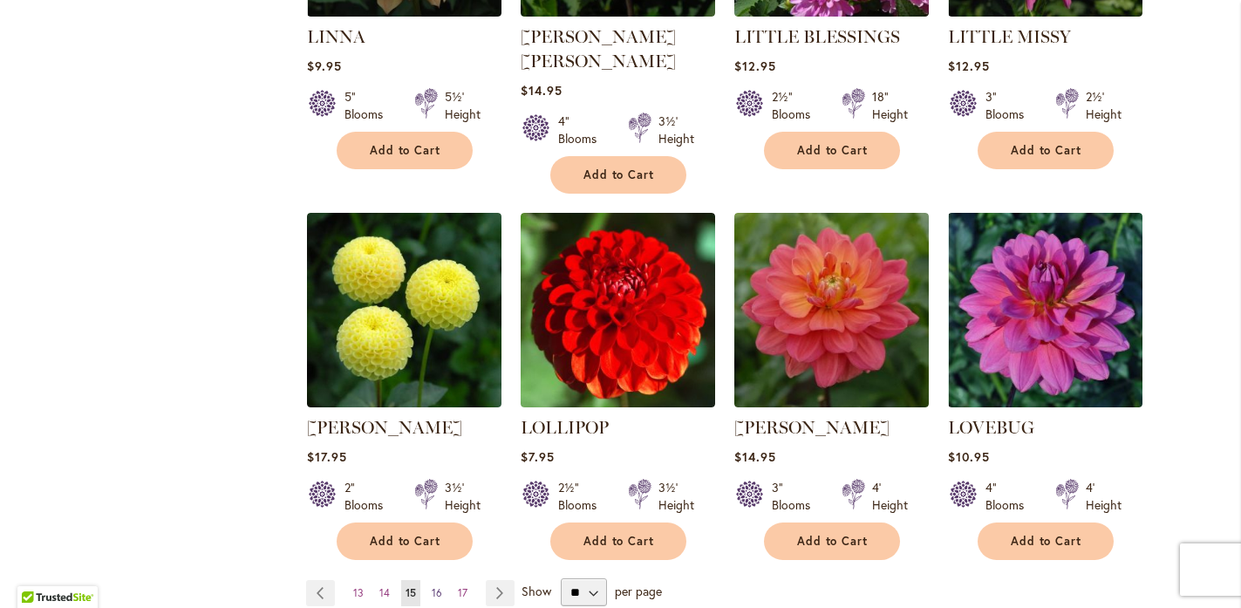
click at [432, 586] on span "16" at bounding box center [437, 592] width 10 height 13
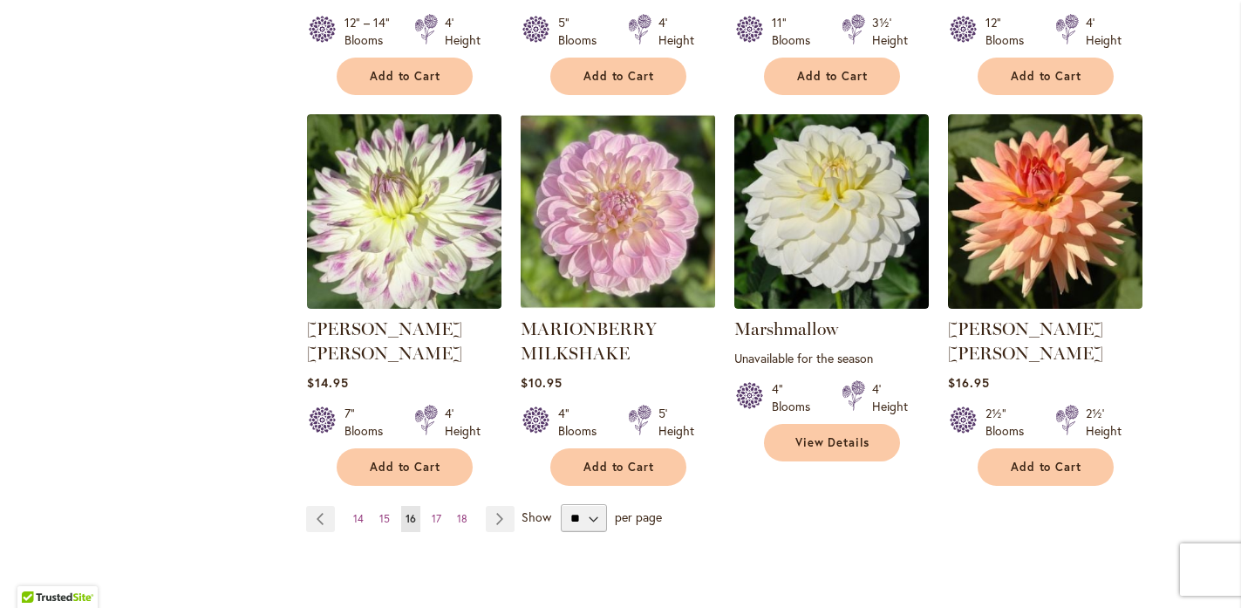
scroll to position [1445, 0]
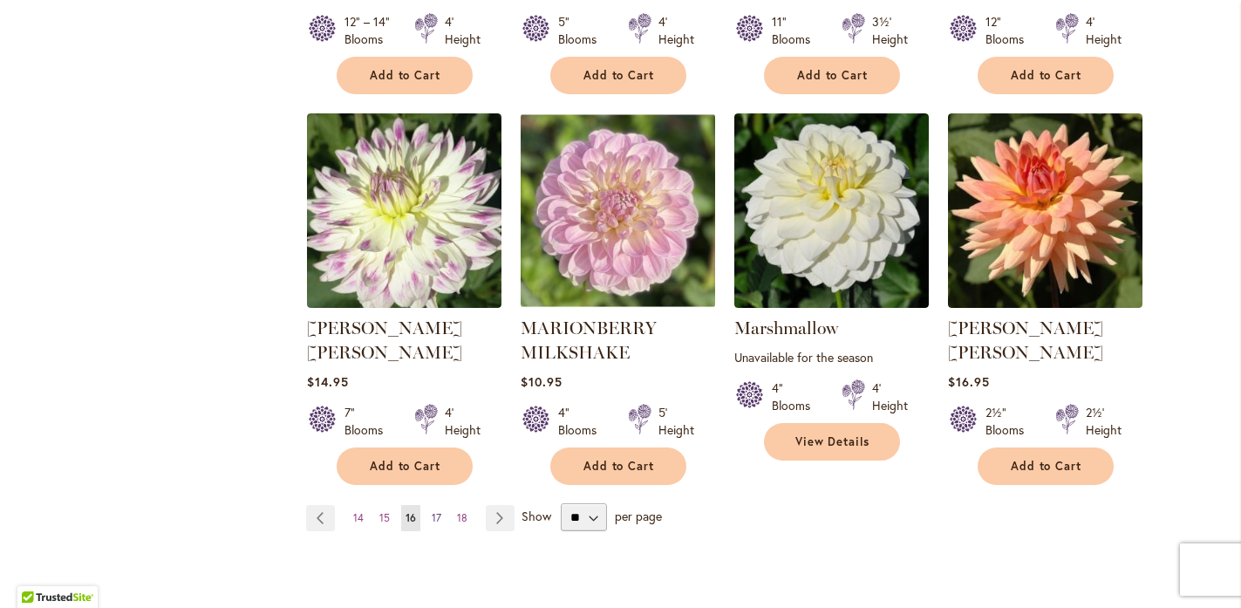
click at [432, 511] on span "17" at bounding box center [437, 517] width 10 height 13
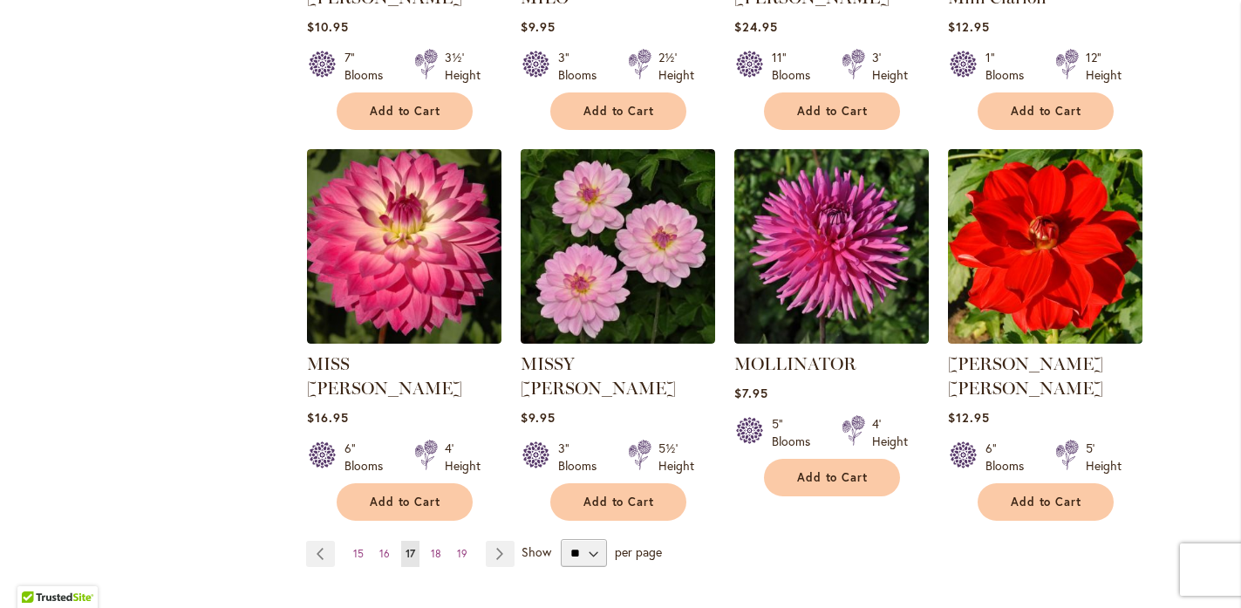
scroll to position [1386, 0]
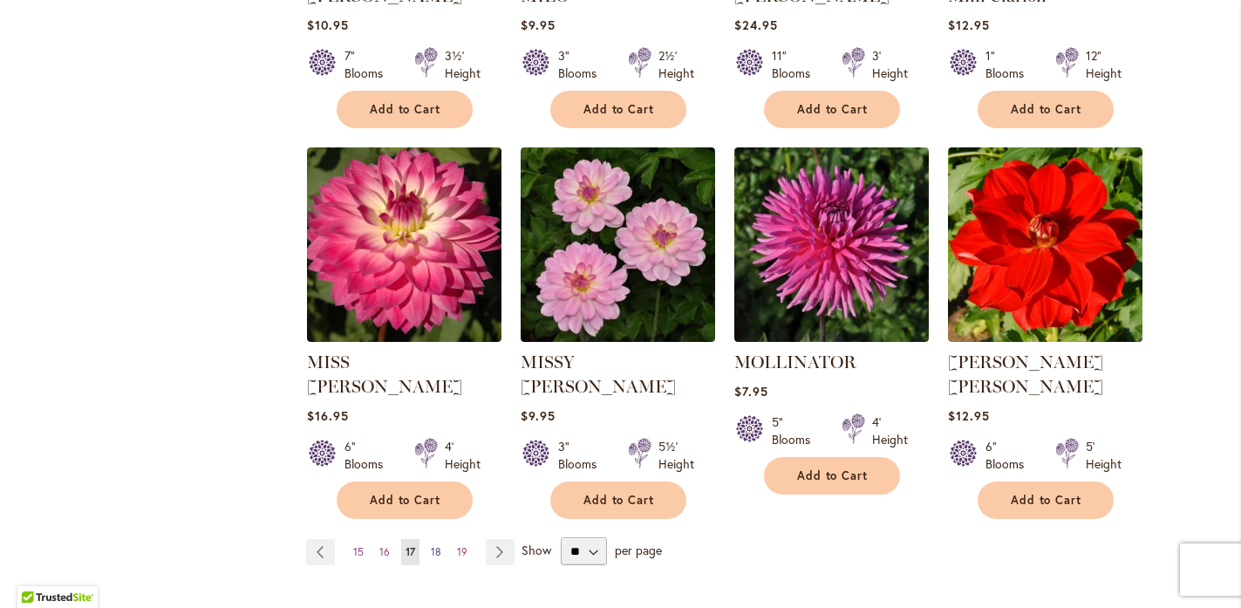
click at [431, 545] on span "18" at bounding box center [436, 551] width 10 height 13
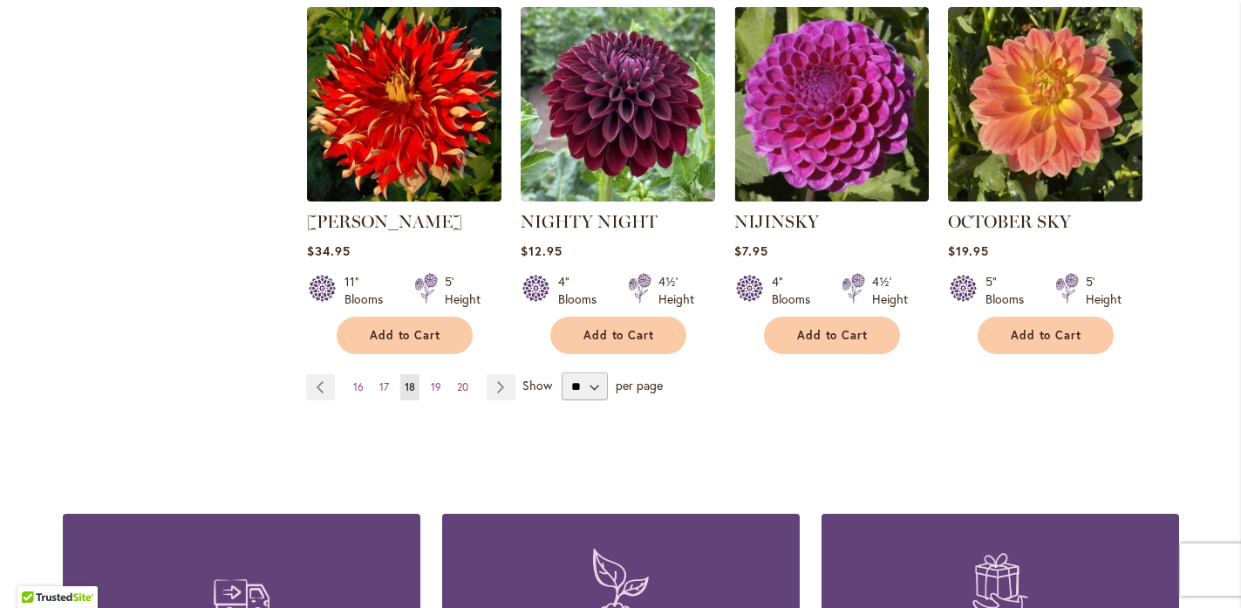
scroll to position [1528, 0]
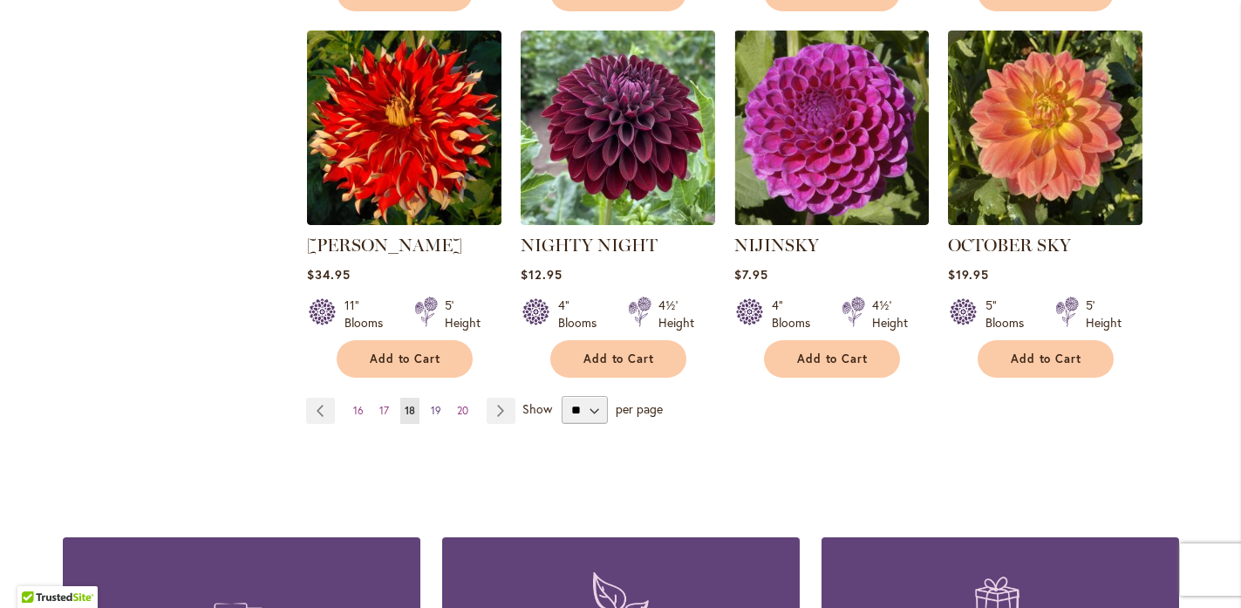
click at [431, 404] on span "19" at bounding box center [436, 410] width 10 height 13
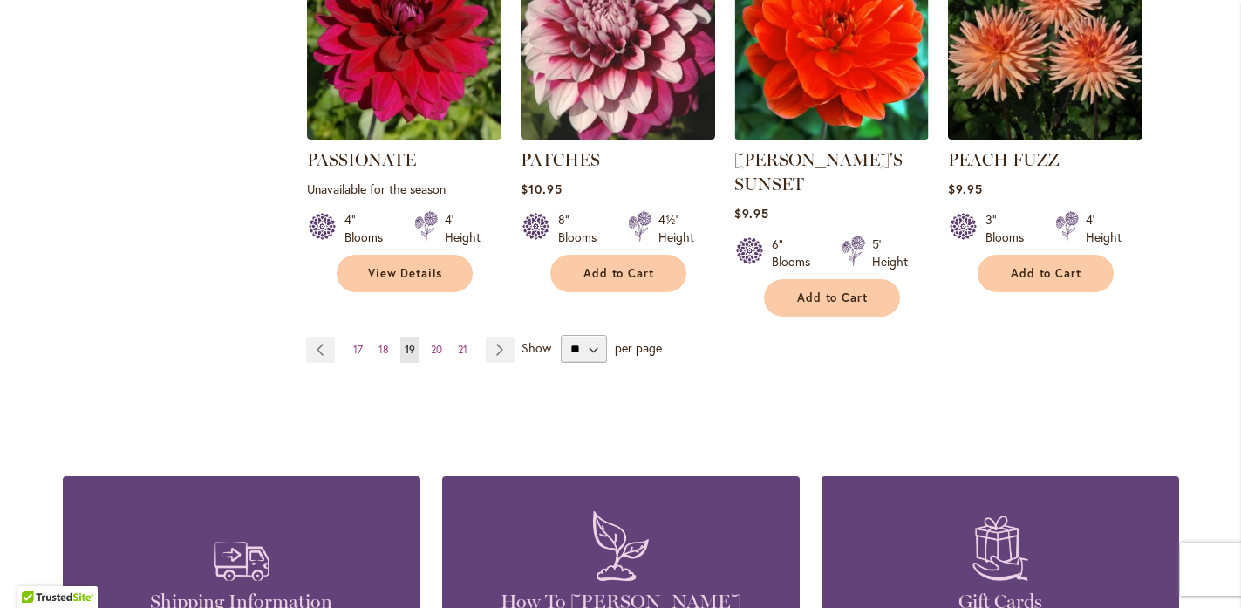
scroll to position [1637, 0]
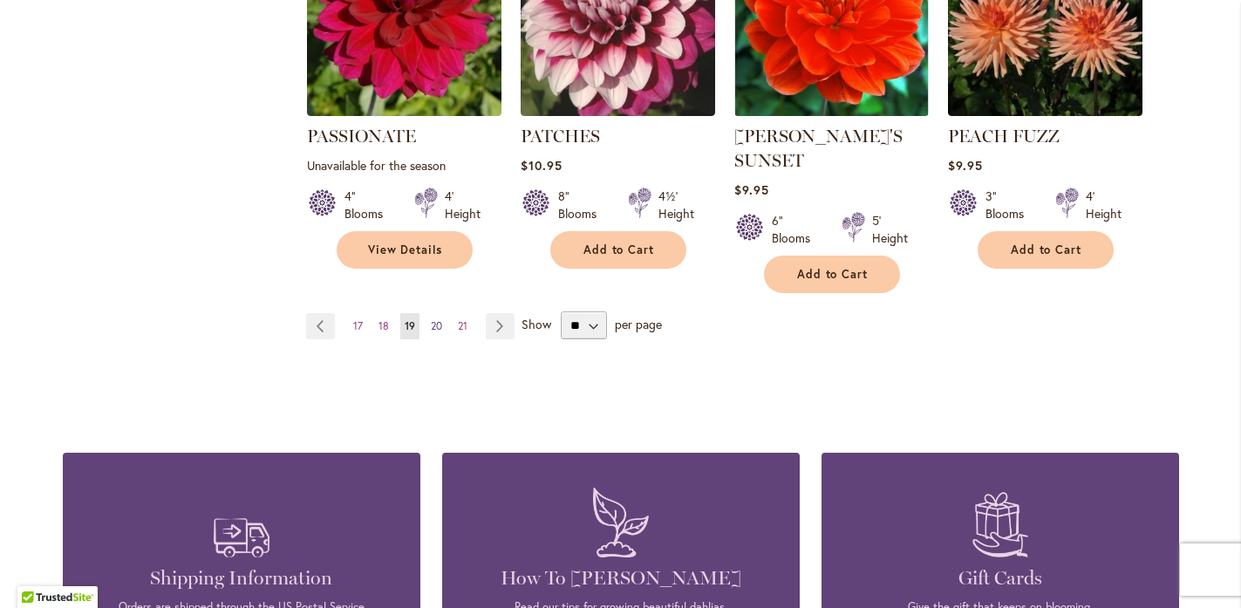
click at [431, 319] on span "20" at bounding box center [436, 325] width 11 height 13
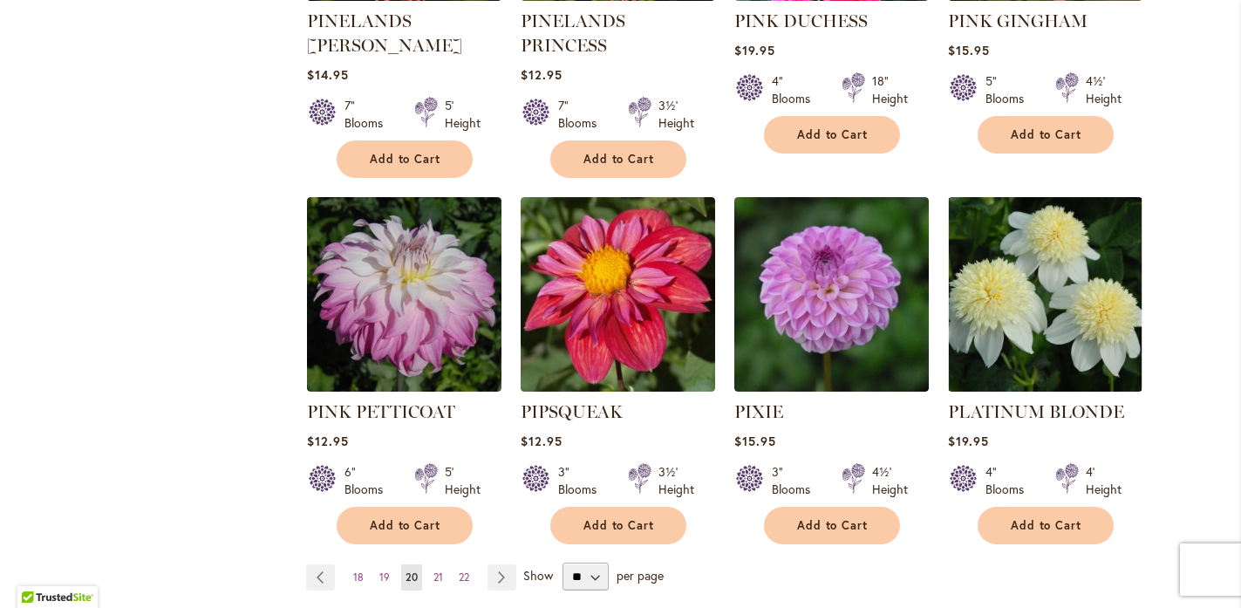
scroll to position [1424, 0]
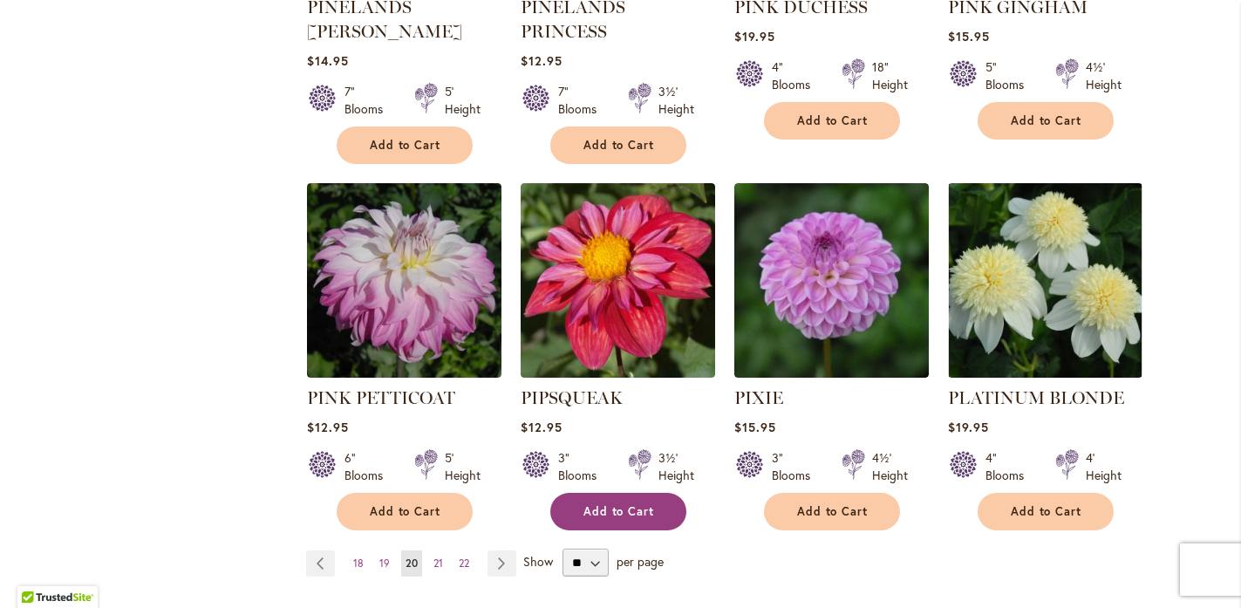
click at [634, 504] on span "Add to Cart" at bounding box center [619, 511] width 72 height 15
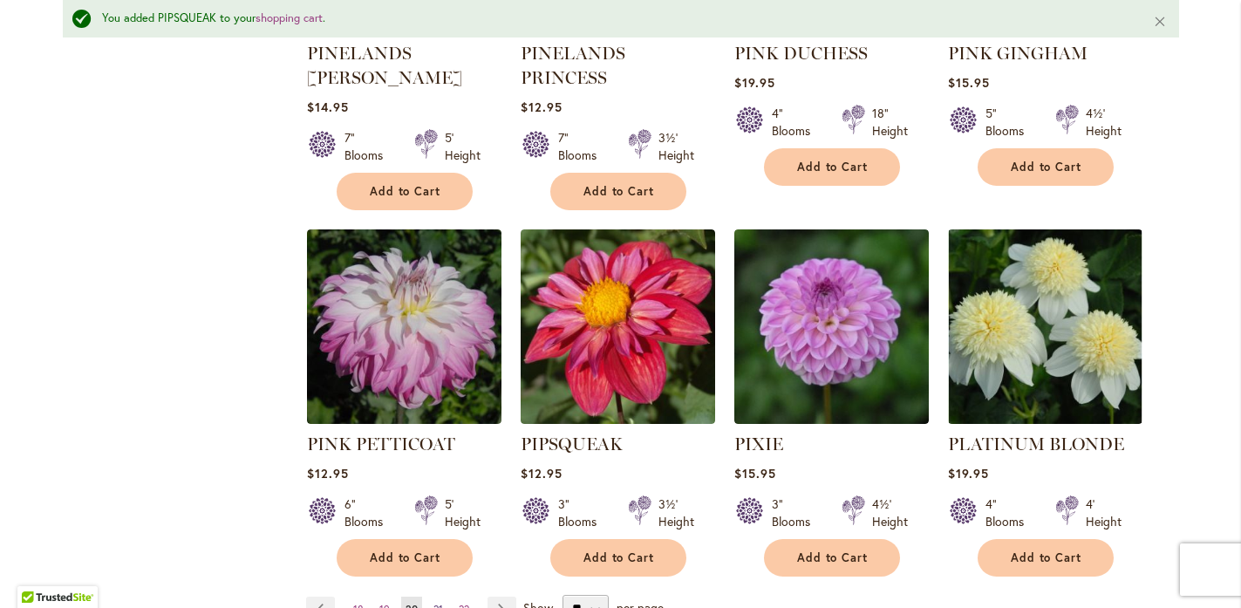
click at [433, 603] on span "21" at bounding box center [438, 609] width 10 height 13
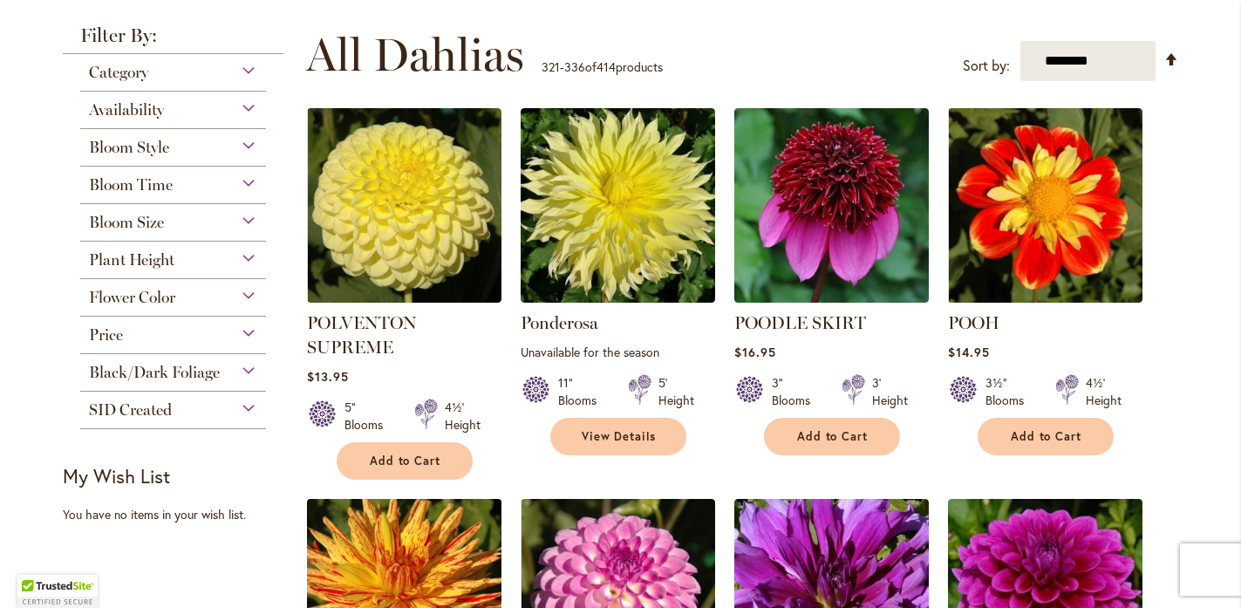
scroll to position [332, 0]
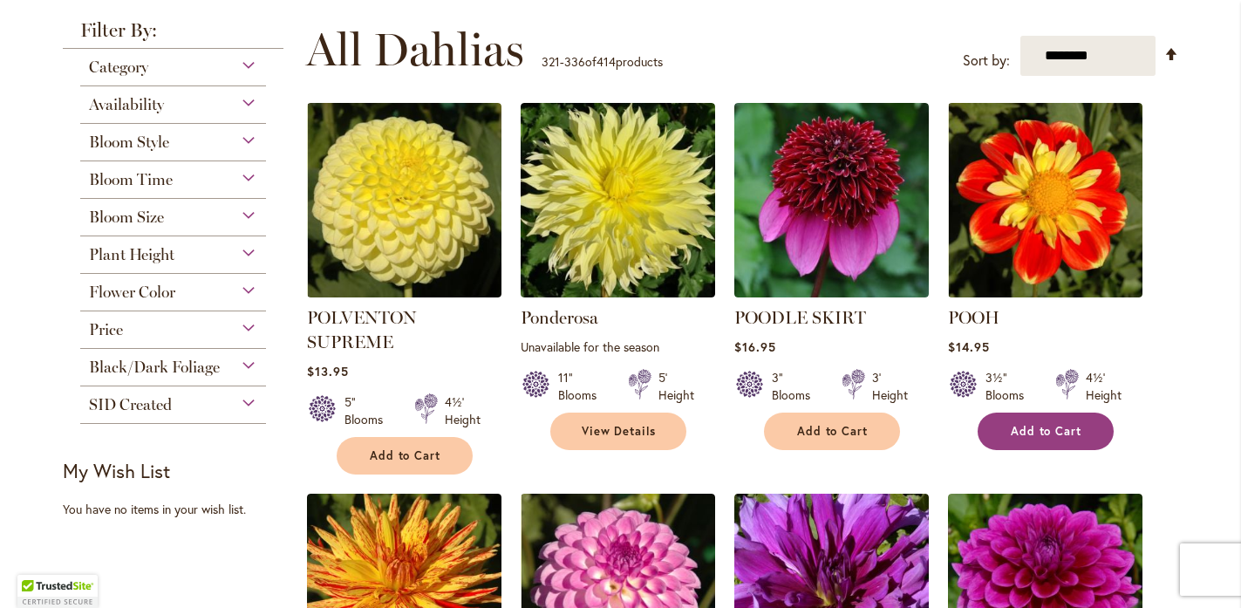
click at [1039, 426] on span "Add to Cart" at bounding box center [1047, 431] width 72 height 15
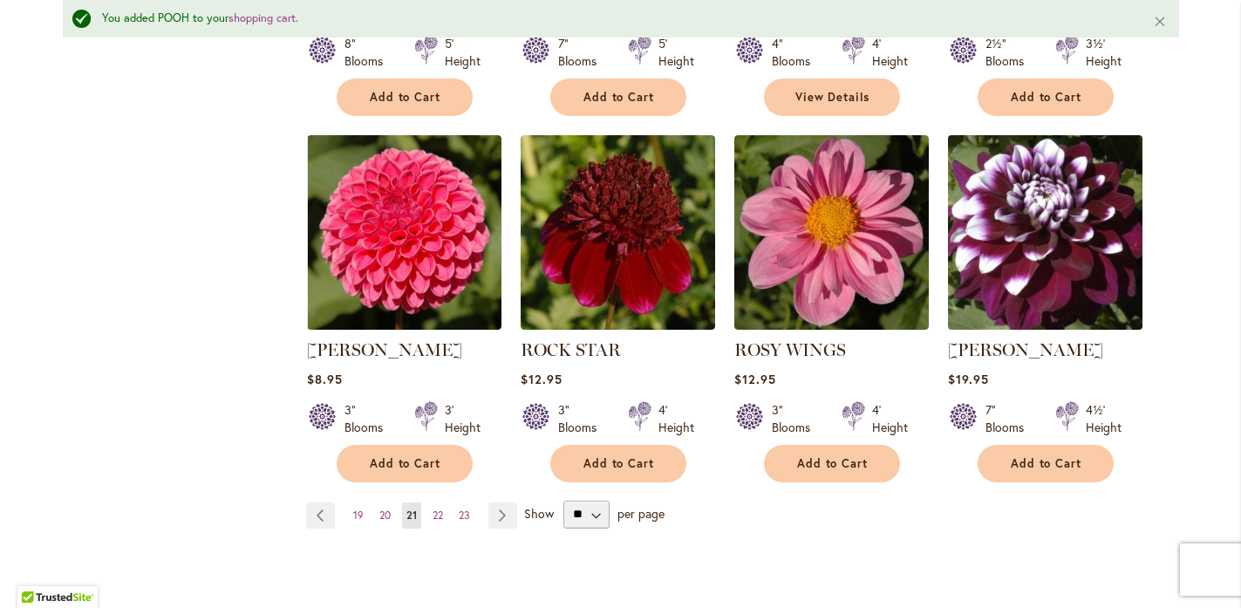
scroll to position [1474, 0]
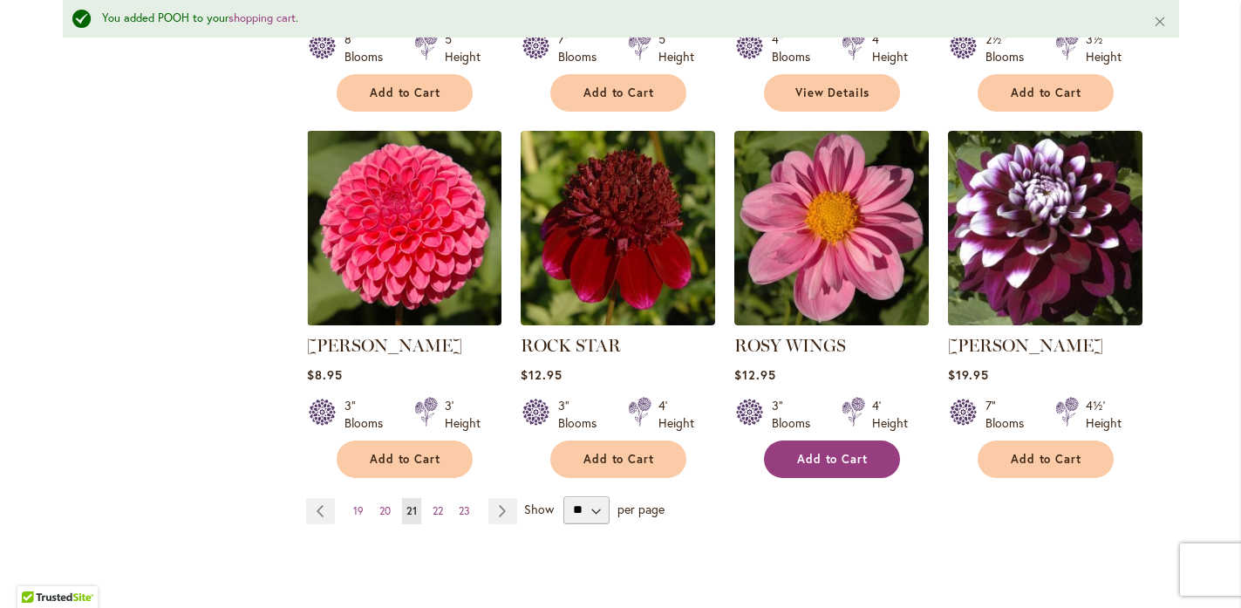
click at [834, 452] on span "Add to Cart" at bounding box center [833, 459] width 72 height 15
click at [433, 504] on span "22" at bounding box center [438, 510] width 10 height 13
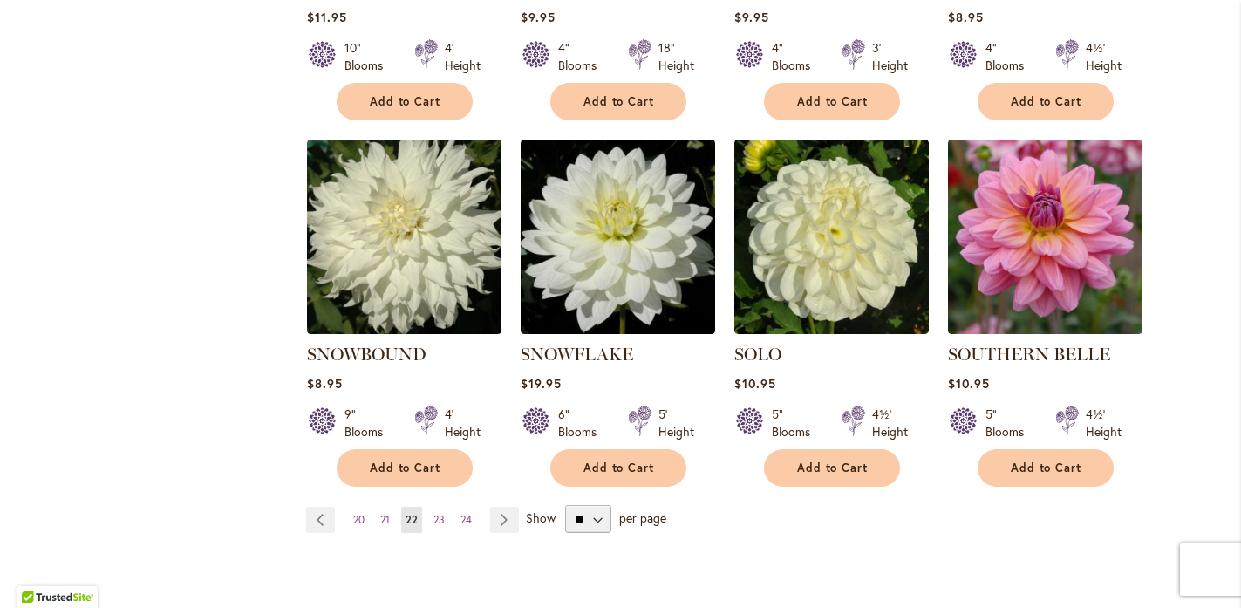
scroll to position [1420, 0]
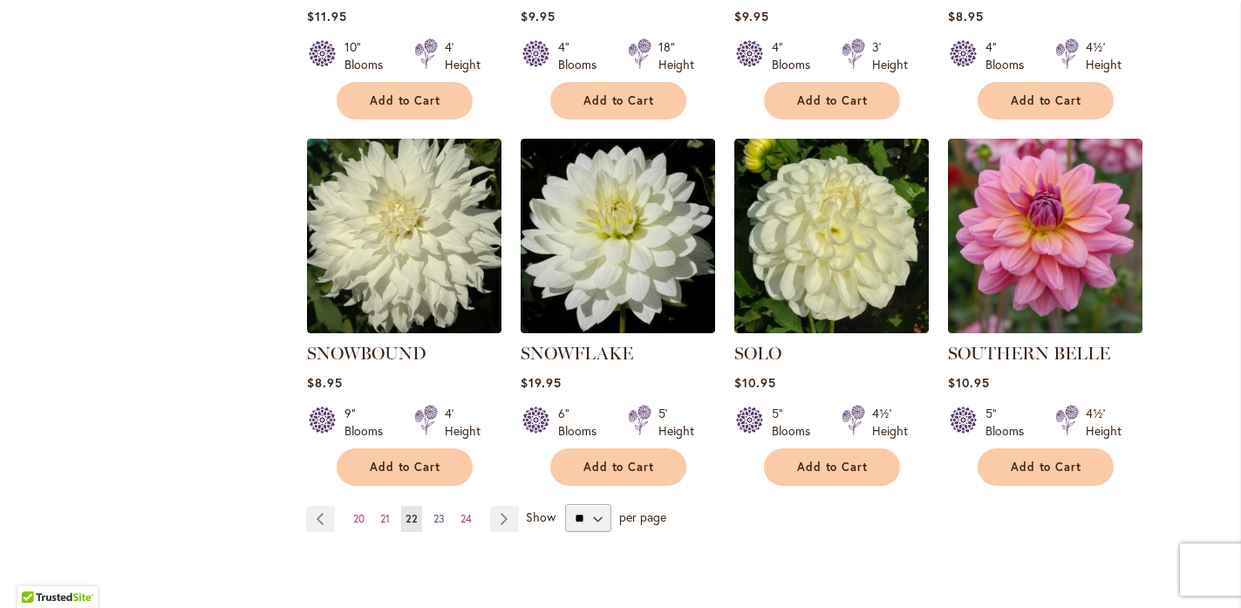
click at [433, 512] on span "23" at bounding box center [438, 518] width 11 height 13
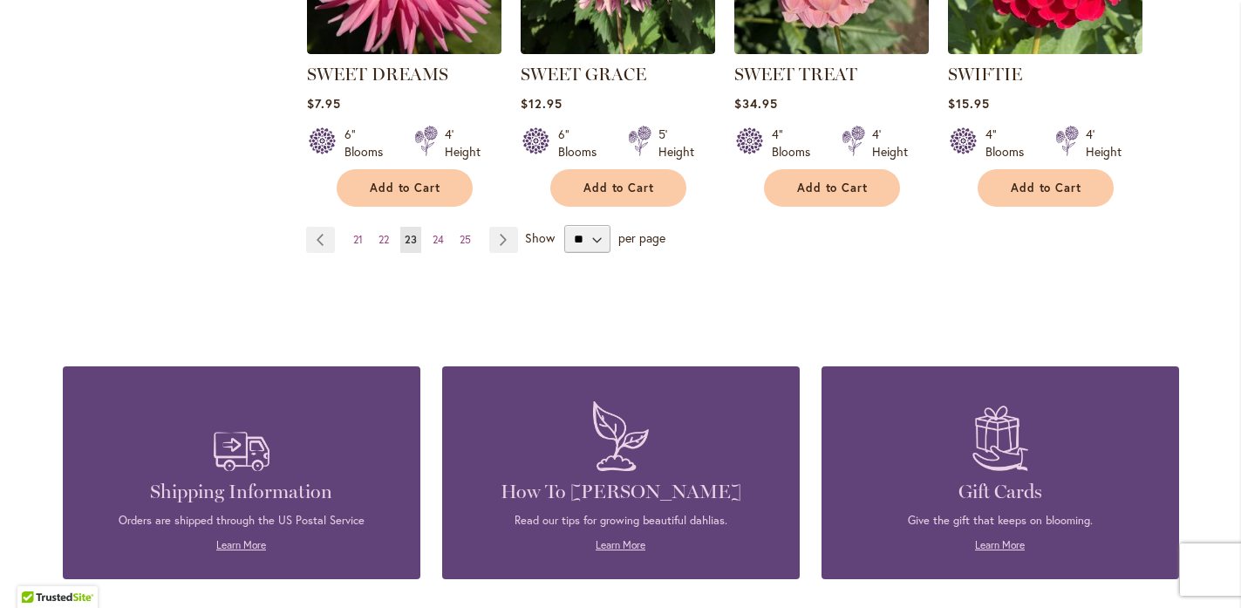
scroll to position [1701, 0]
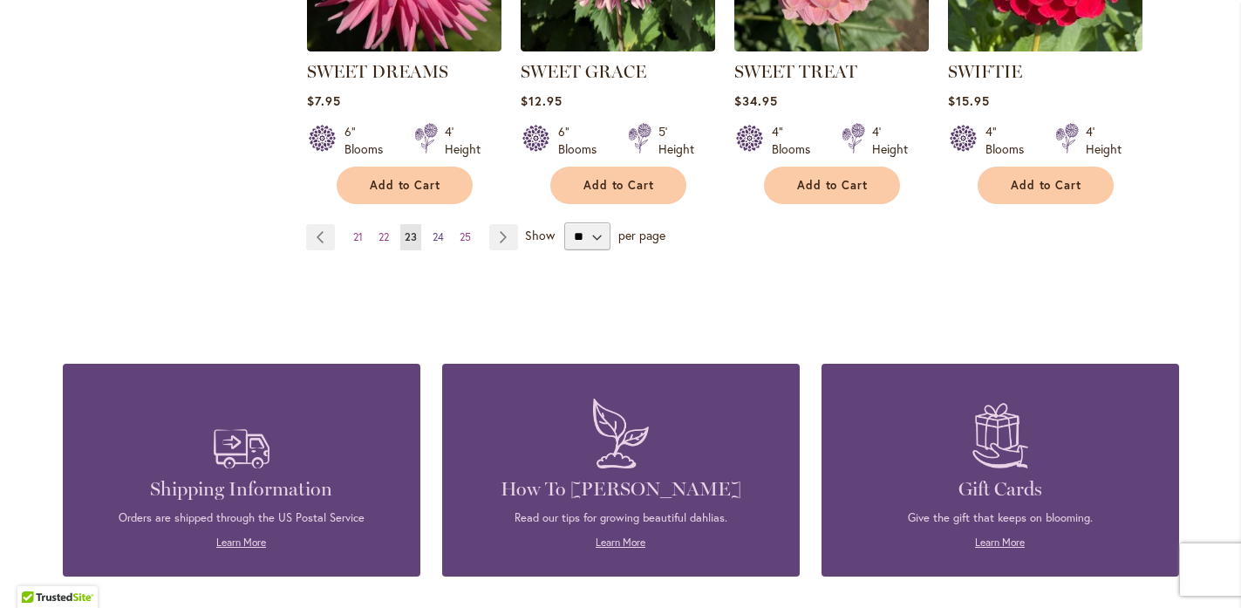
click at [433, 233] on span "24" at bounding box center [438, 236] width 11 height 13
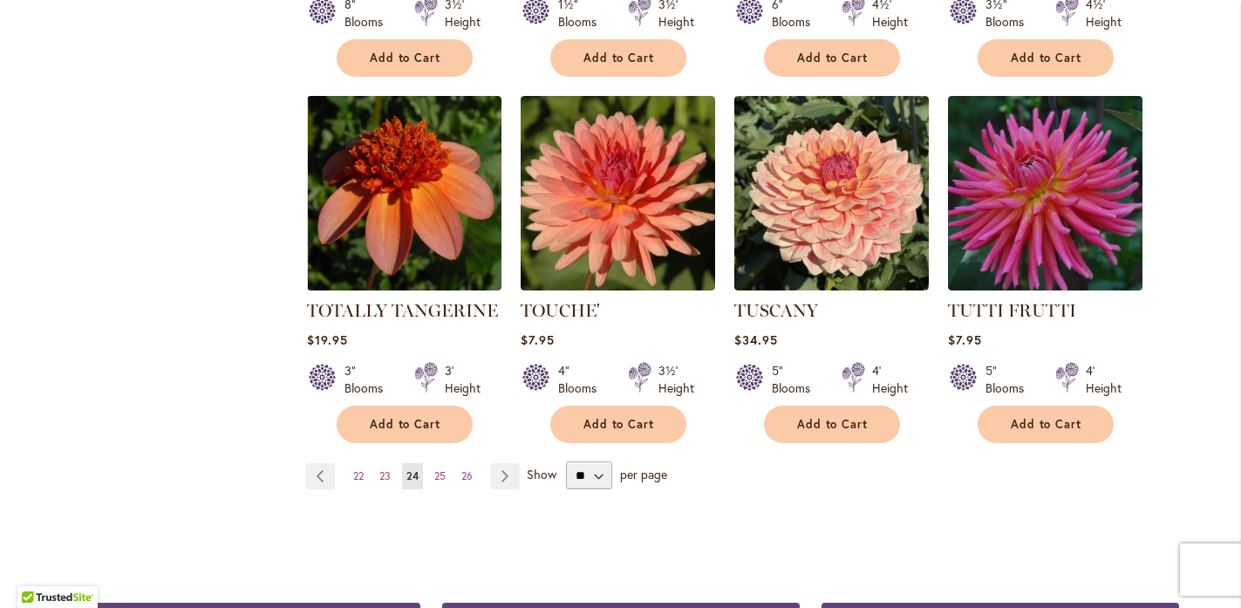
scroll to position [1463, 0]
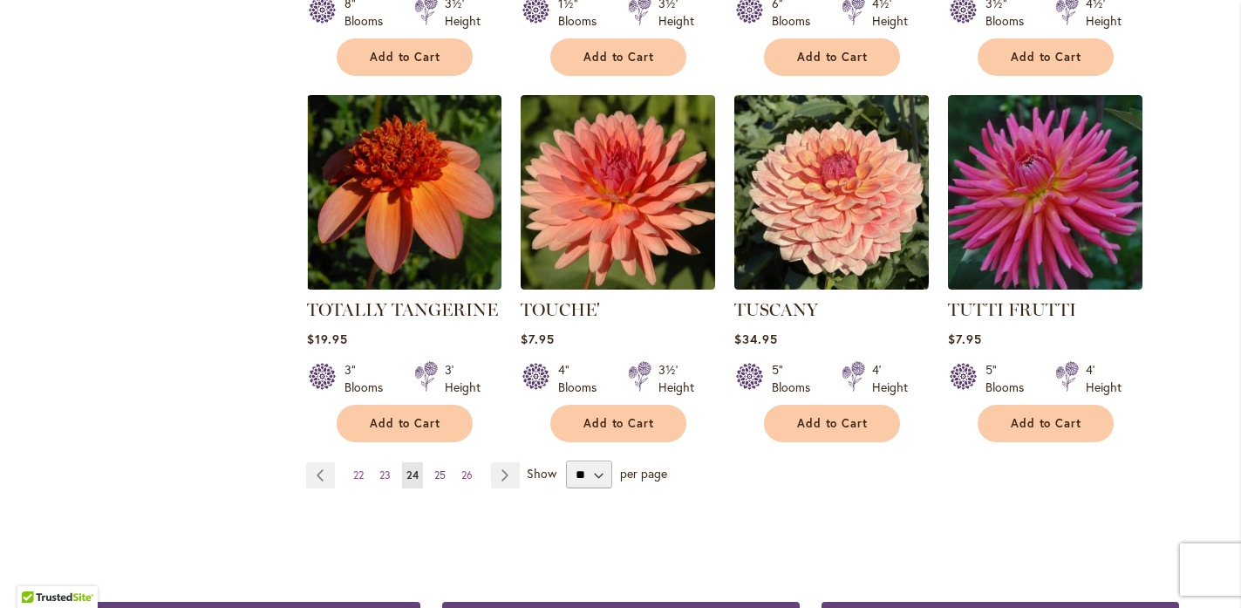
click at [434, 468] on span "25" at bounding box center [439, 474] width 11 height 13
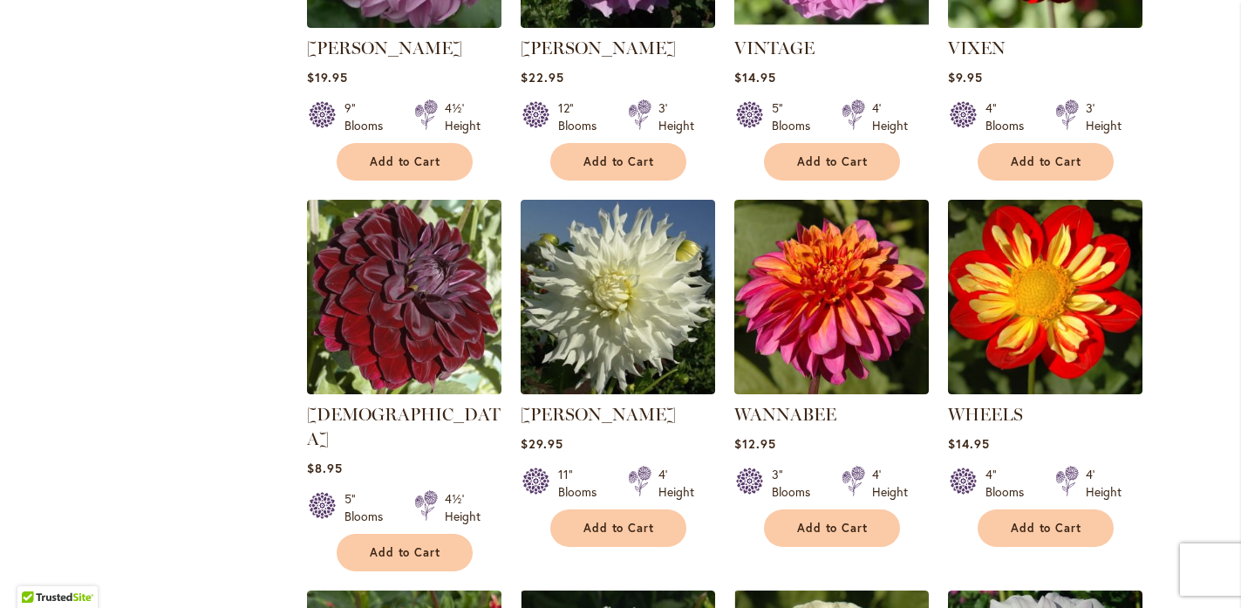
scroll to position [977, 0]
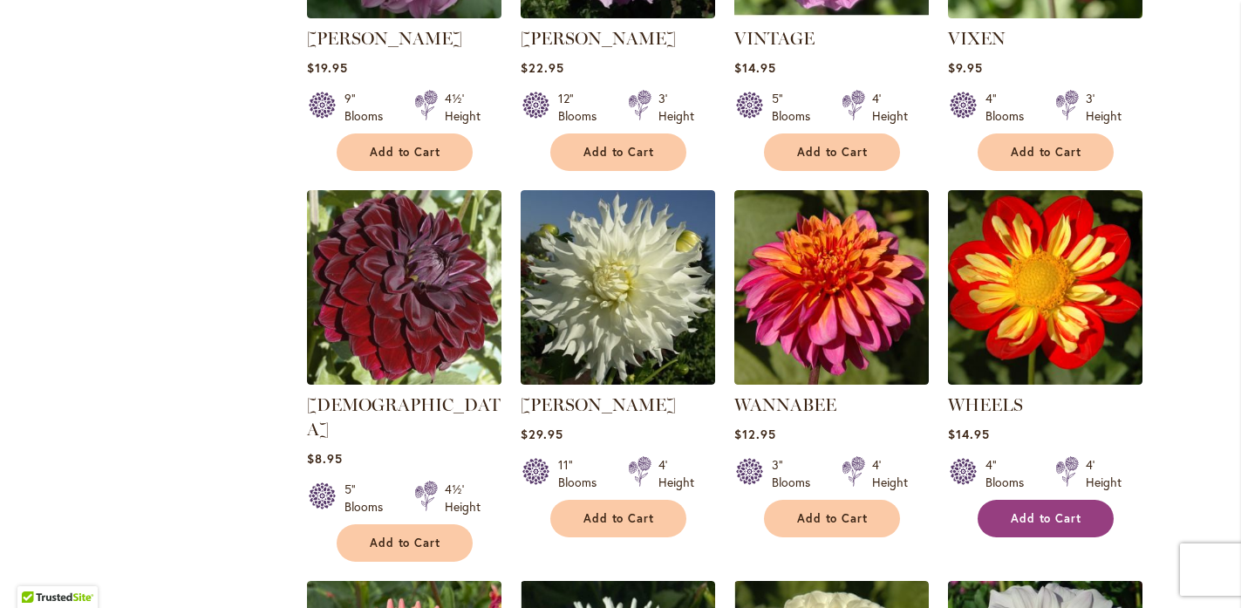
click at [1011, 511] on span "Add to Cart" at bounding box center [1047, 518] width 72 height 15
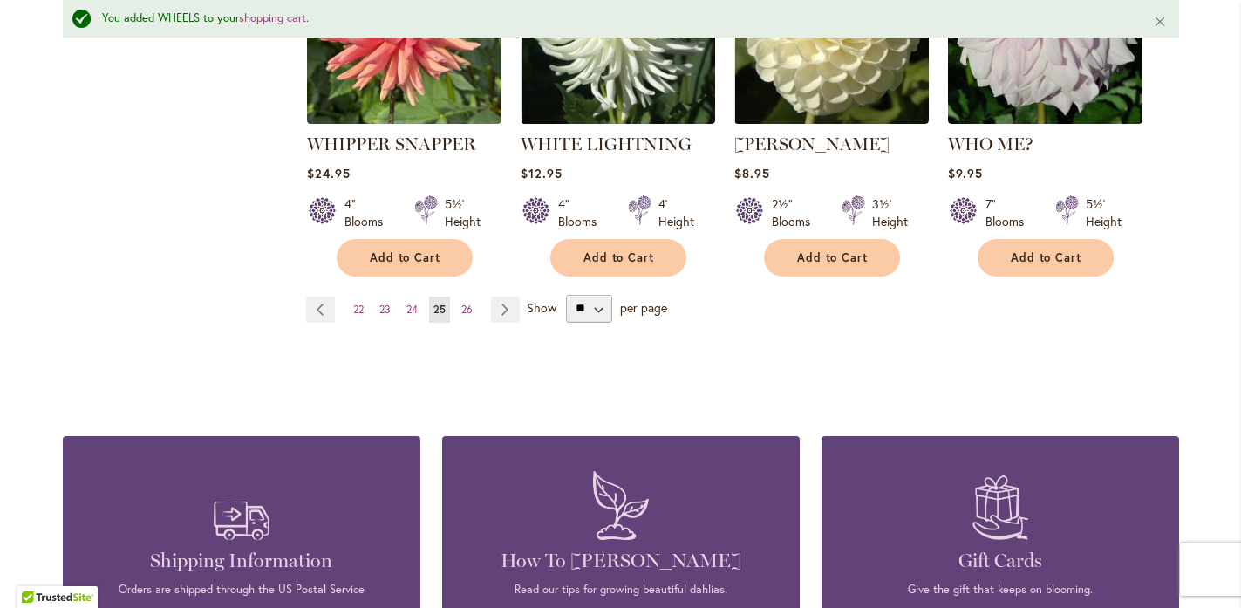
scroll to position [1626, 0]
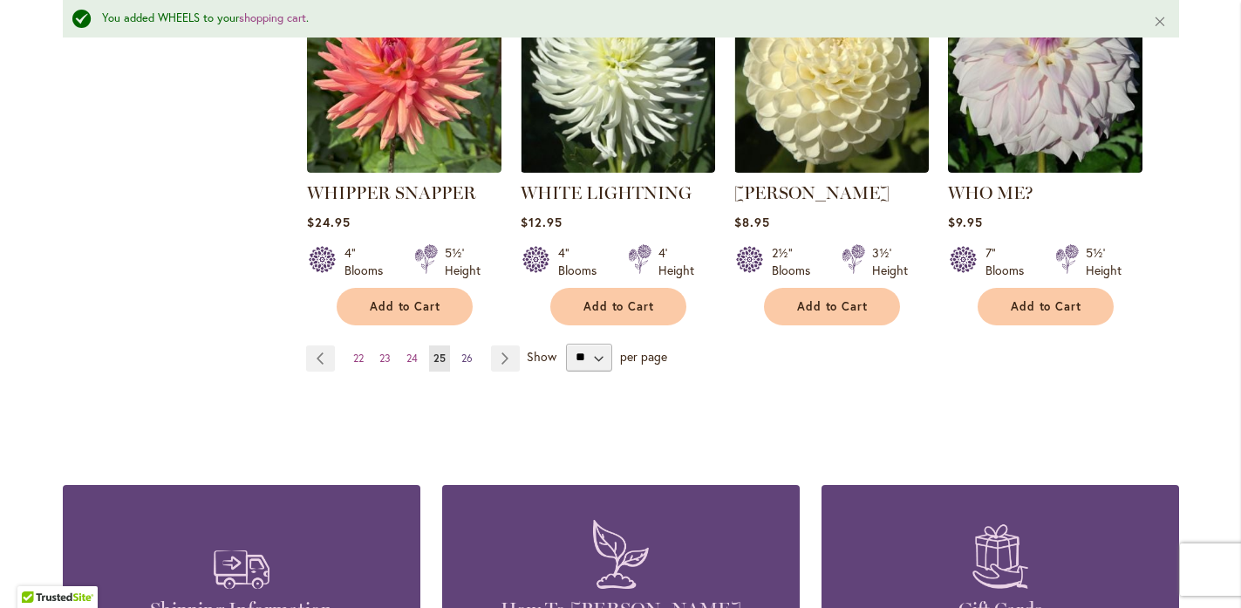
click at [462, 351] on span "26" at bounding box center [466, 357] width 11 height 13
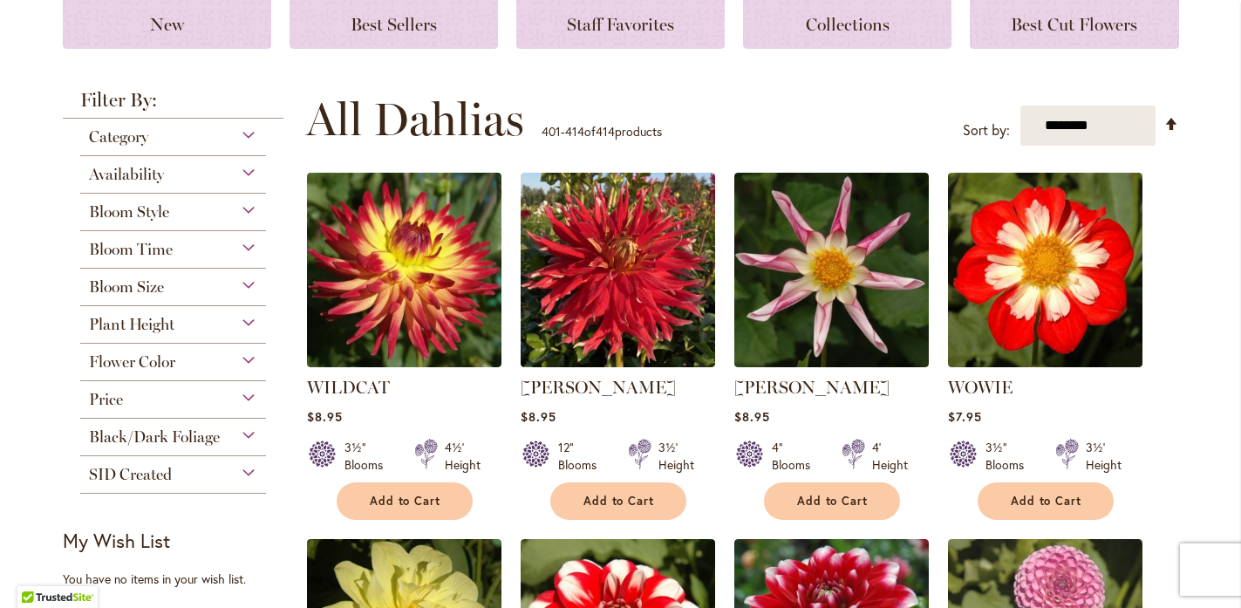
scroll to position [266, 0]
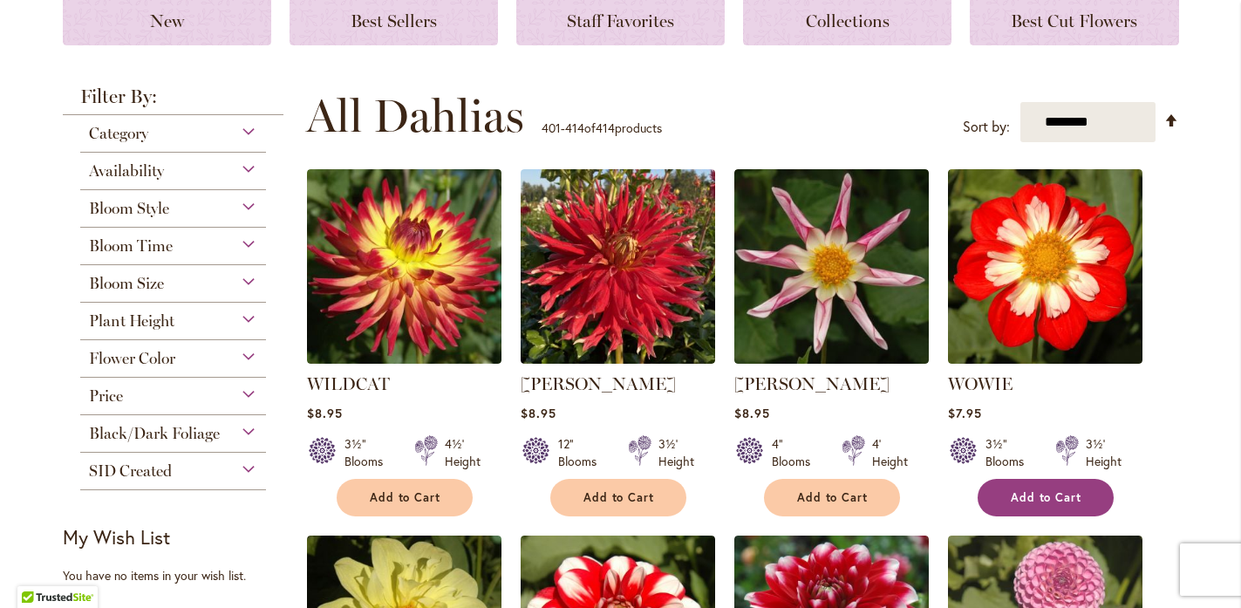
click at [1012, 493] on span "Add to Cart" at bounding box center [1047, 497] width 72 height 15
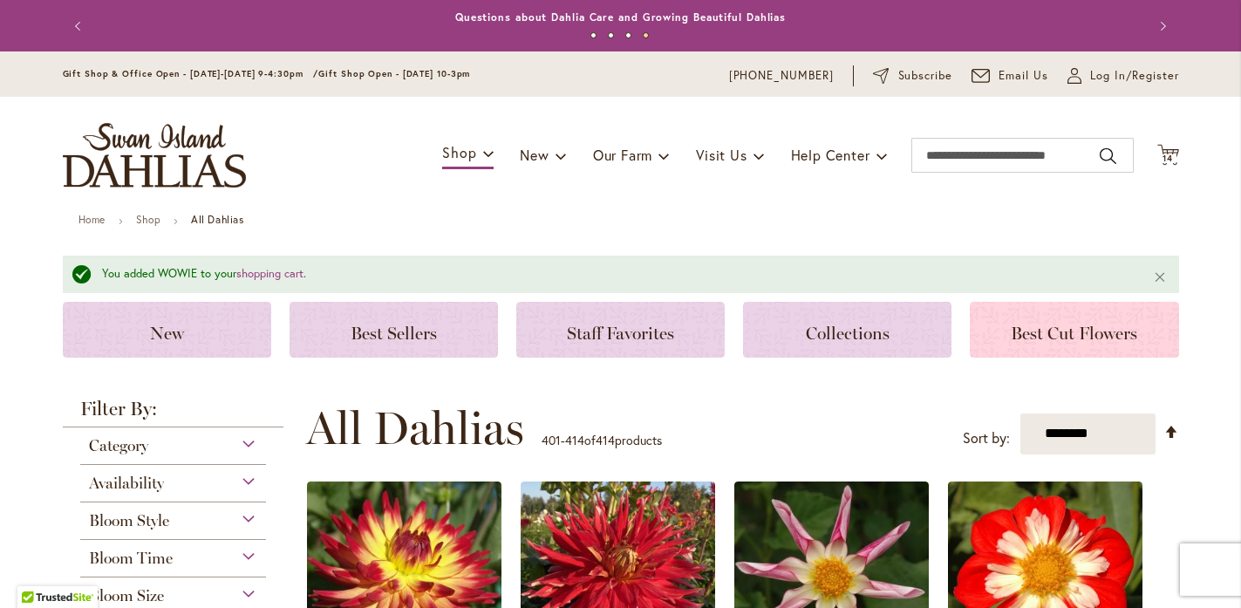
scroll to position [0, 0]
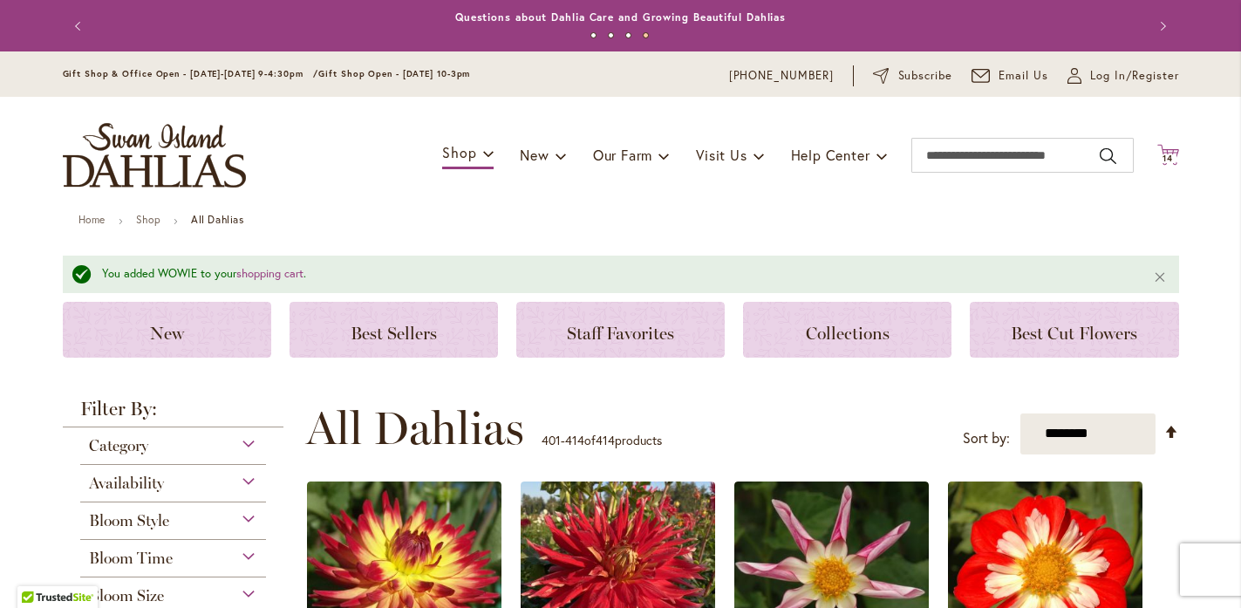
click at [1162, 156] on span "14" at bounding box center [1167, 158] width 10 height 11
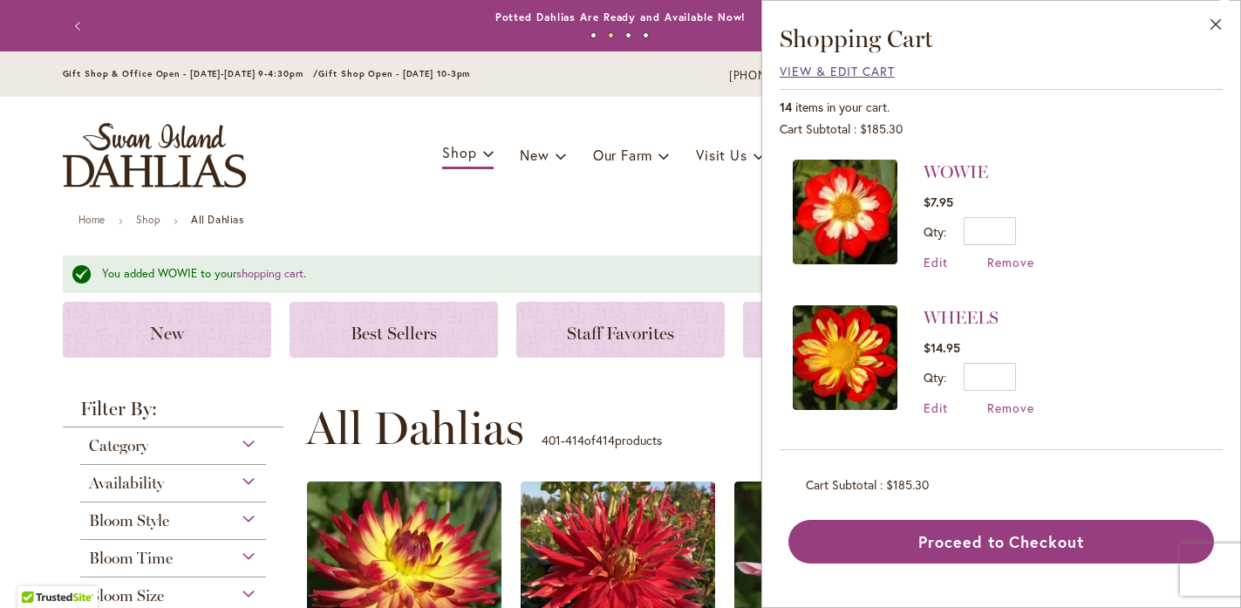
click at [841, 66] on span "View & Edit Cart" at bounding box center [837, 71] width 115 height 17
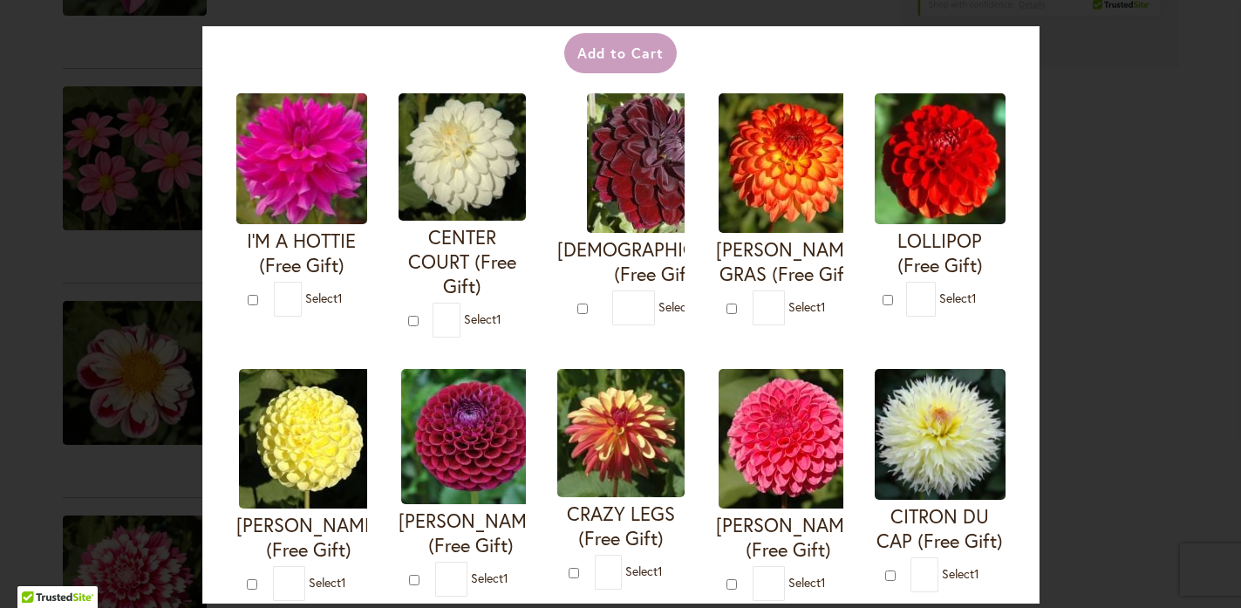
scroll to position [110, 0]
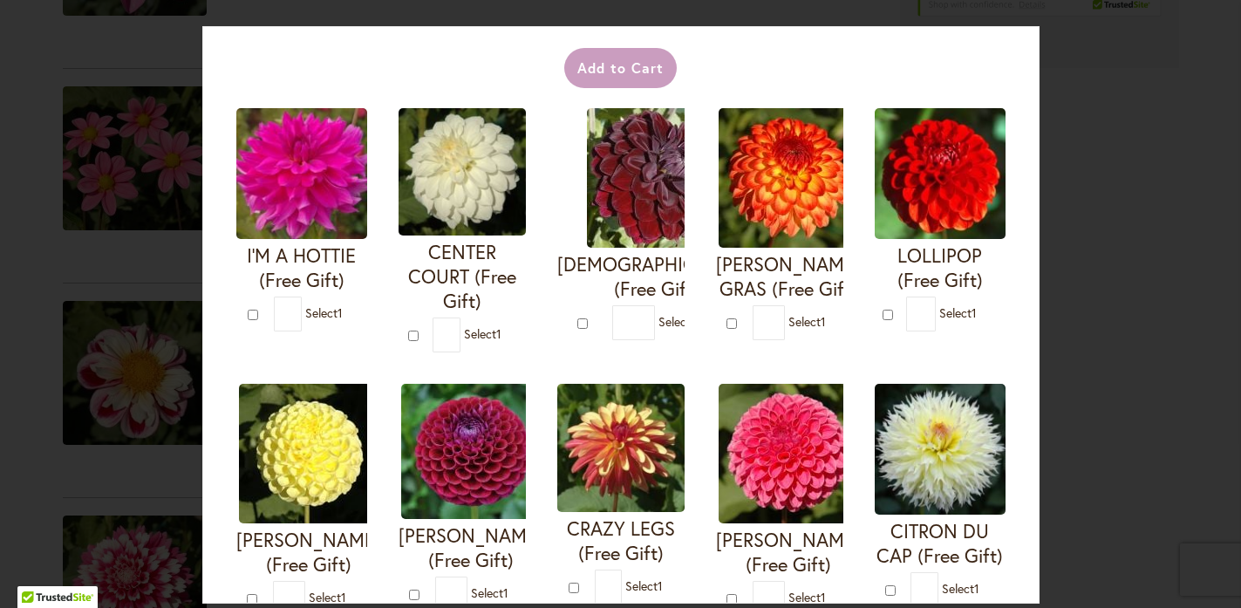
type input "*"
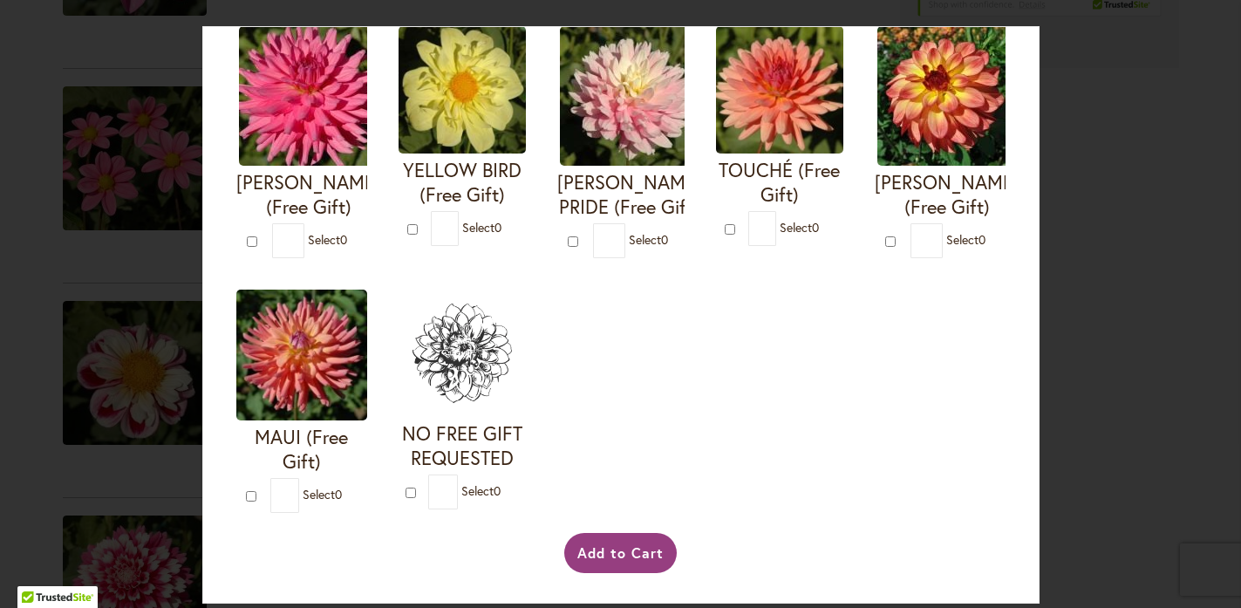
scroll to position [1012, 0]
click at [650, 544] on button "Add to Cart" at bounding box center [620, 553] width 112 height 40
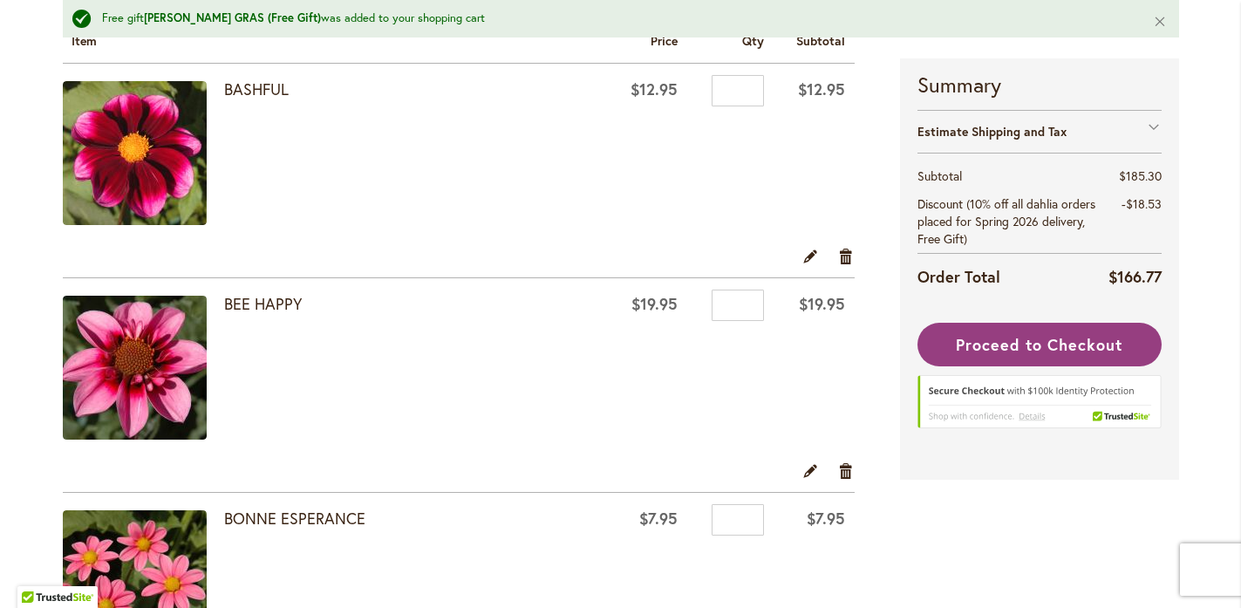
scroll to position [337, 0]
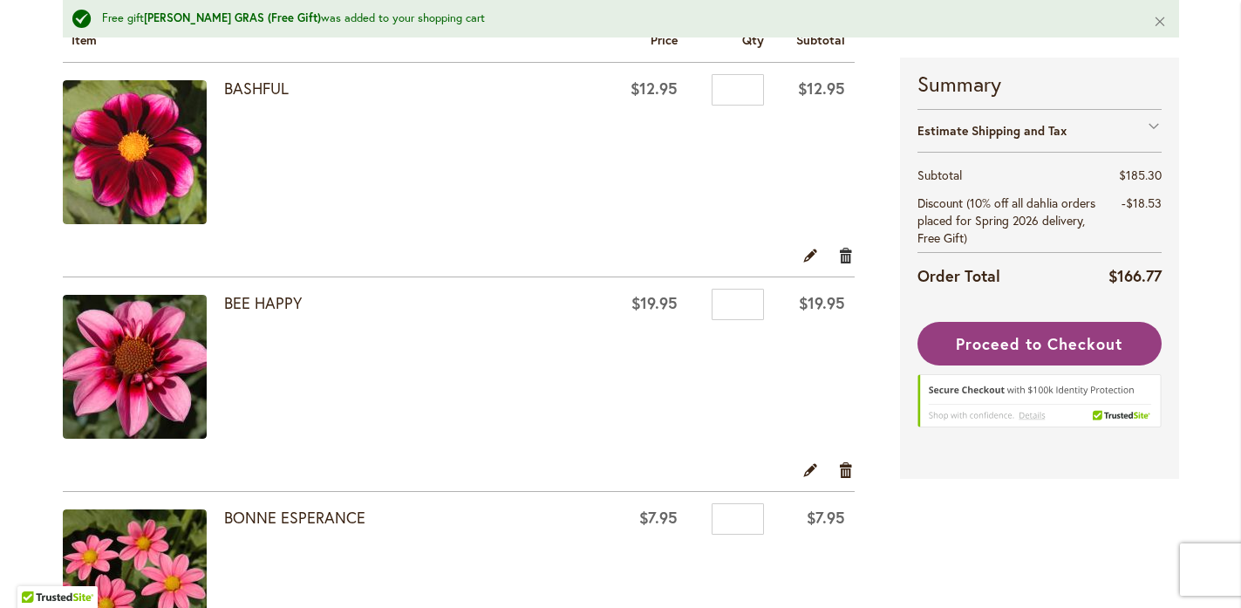
click at [838, 255] on link "Remove item" at bounding box center [846, 255] width 17 height 19
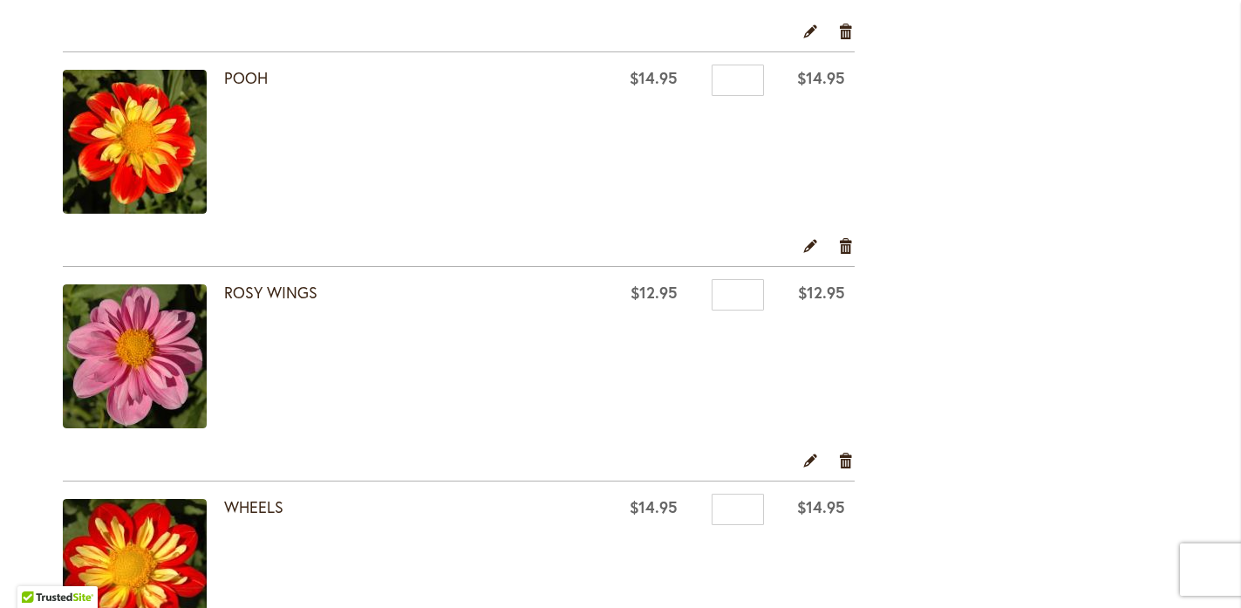
scroll to position [2231, 0]
click at [840, 246] on link "Remove item" at bounding box center [846, 245] width 17 height 19
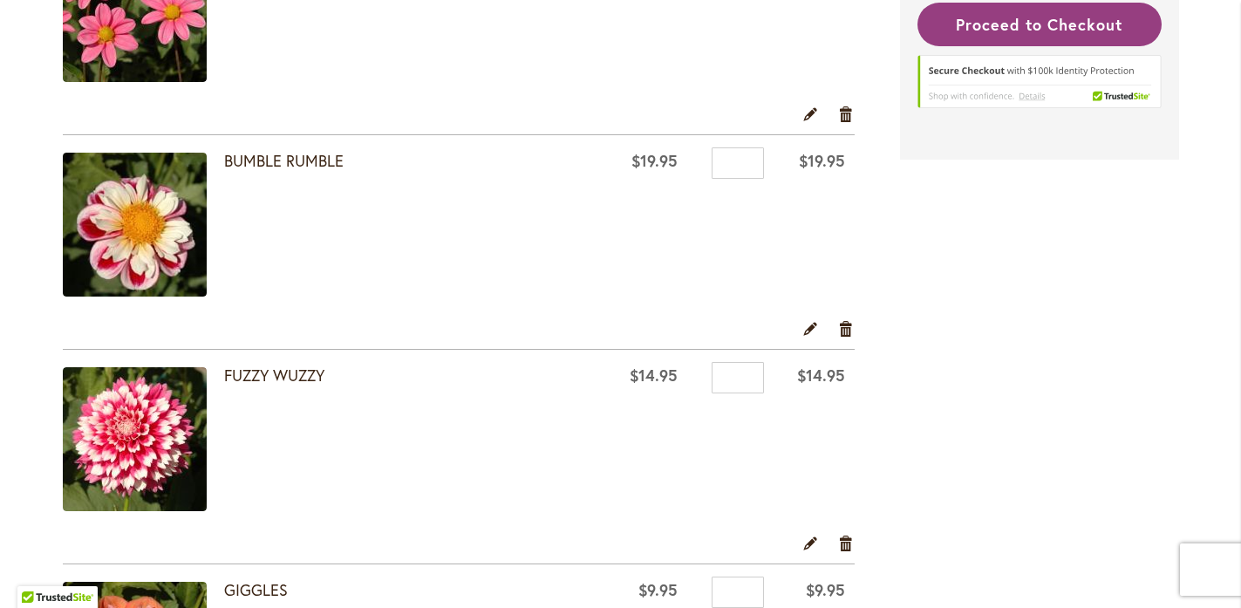
scroll to position [648, 0]
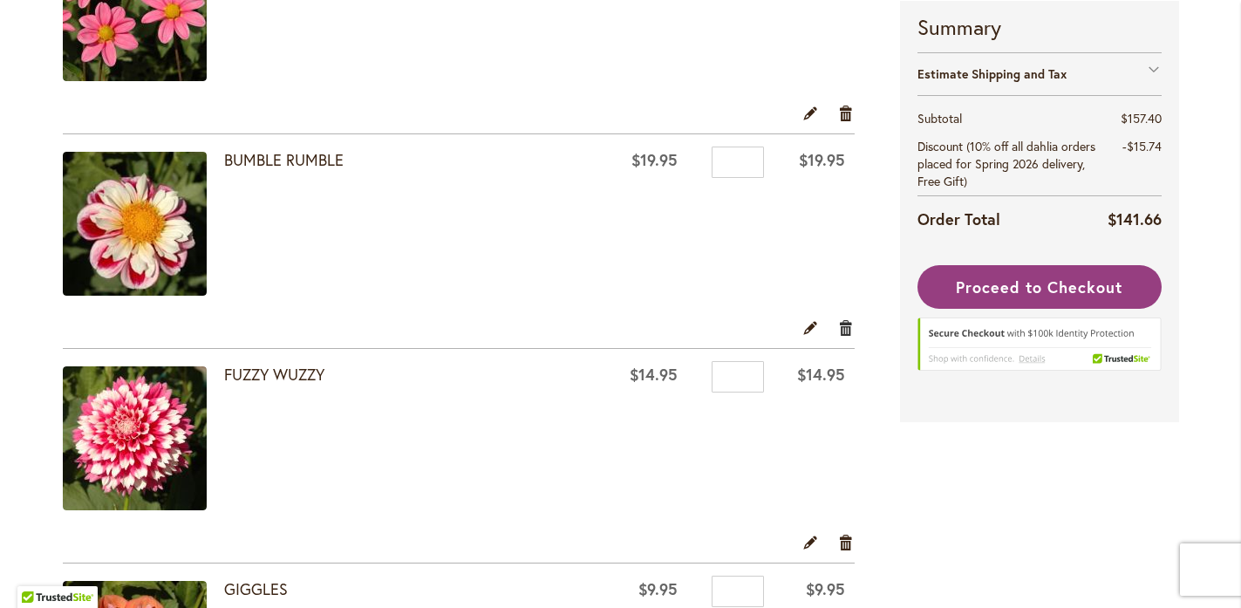
click at [838, 324] on link "Remove item" at bounding box center [846, 326] width 17 height 19
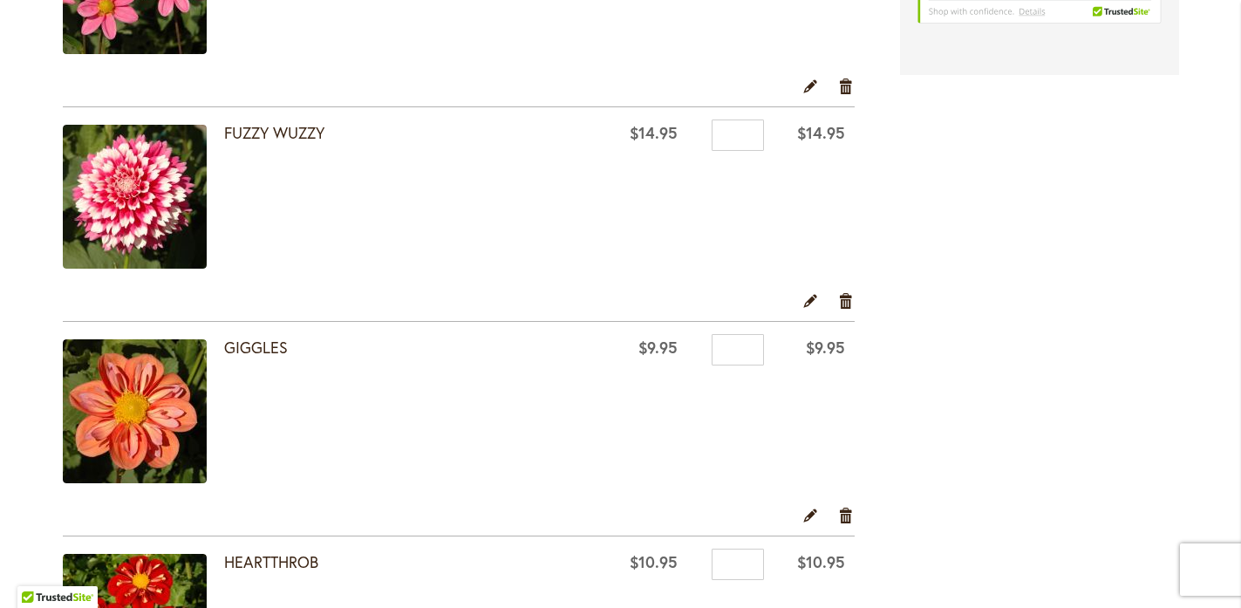
scroll to position [698, 0]
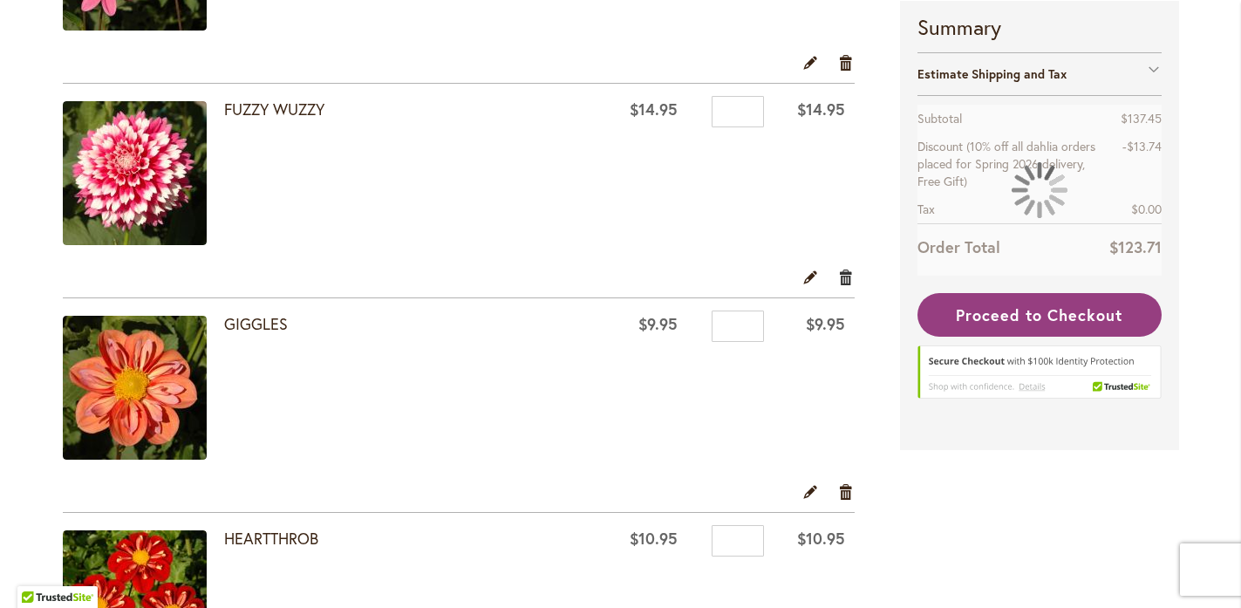
click at [841, 274] on link "Remove item" at bounding box center [846, 276] width 17 height 19
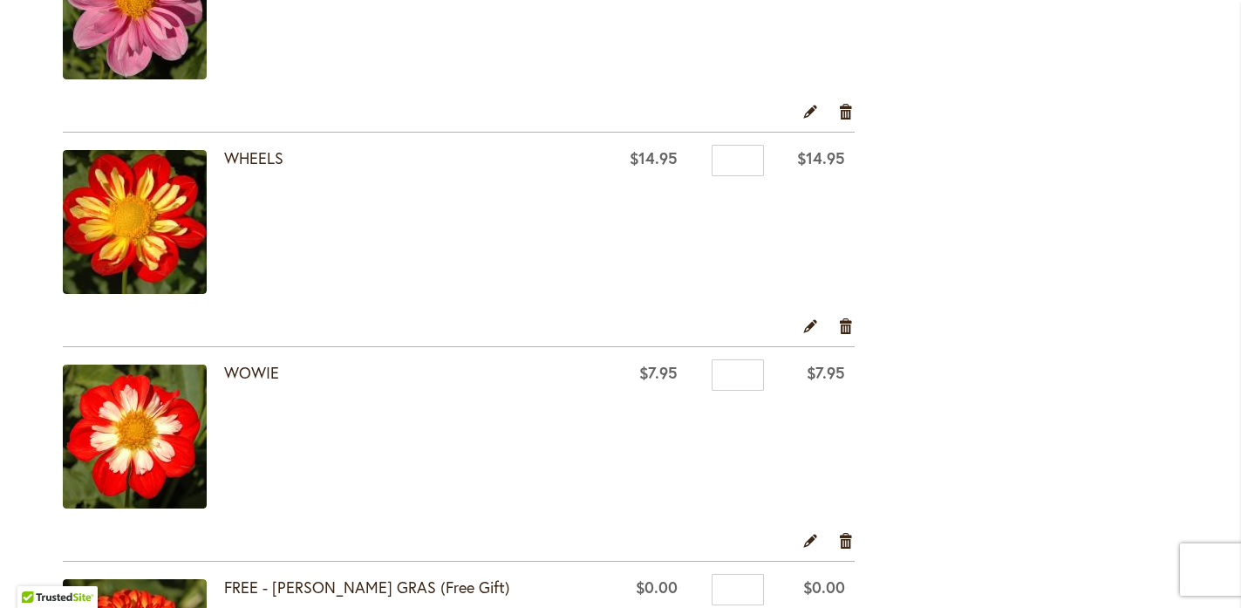
scroll to position [1934, 0]
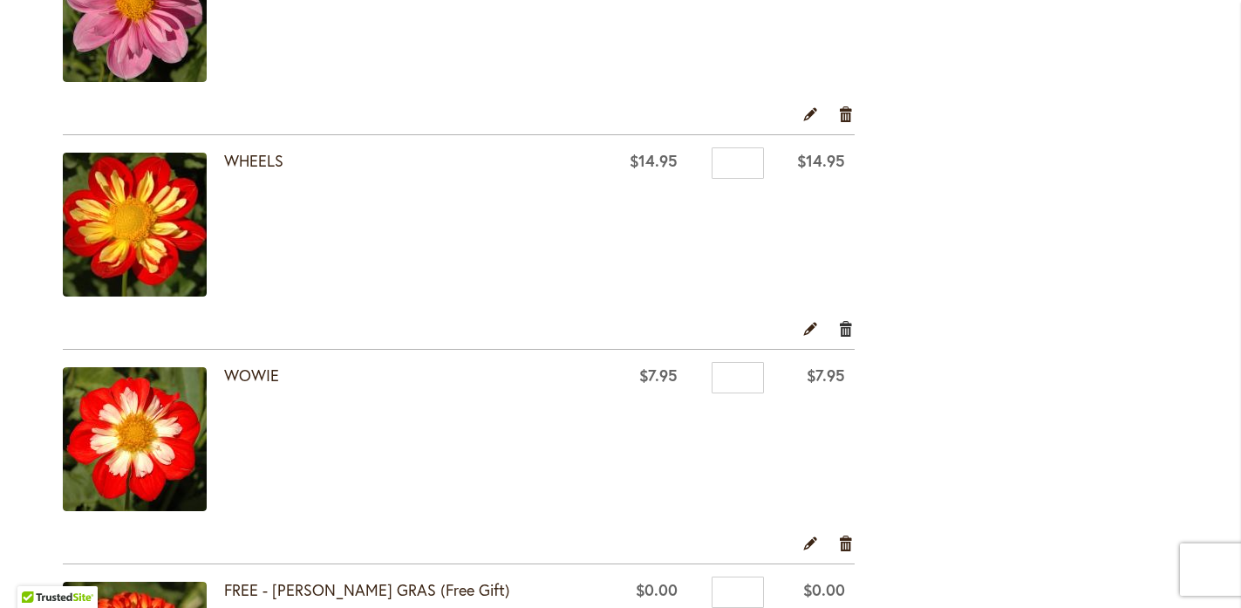
click at [841, 324] on link "Remove item" at bounding box center [846, 327] width 17 height 19
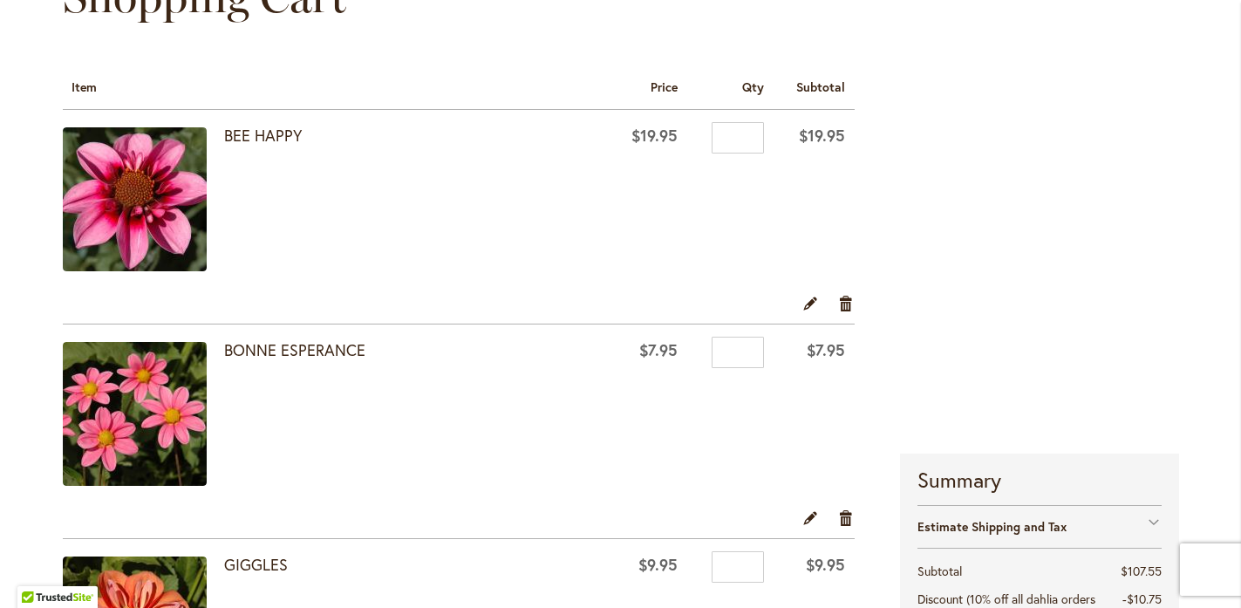
scroll to position [195, 0]
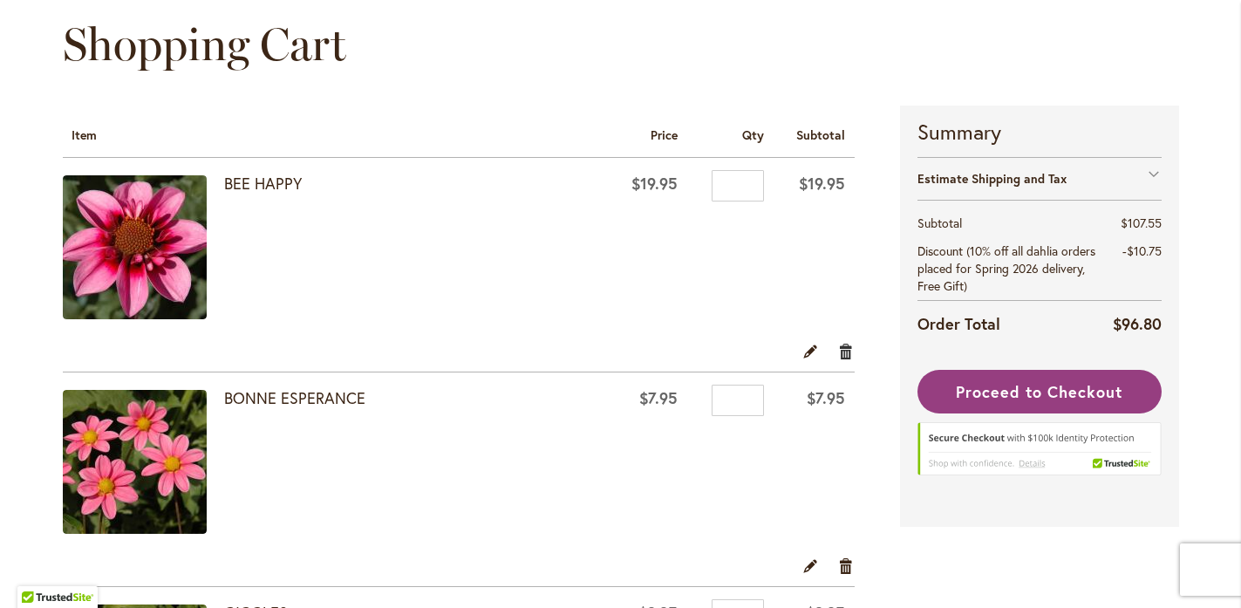
click at [843, 351] on link "Remove item" at bounding box center [846, 350] width 17 height 19
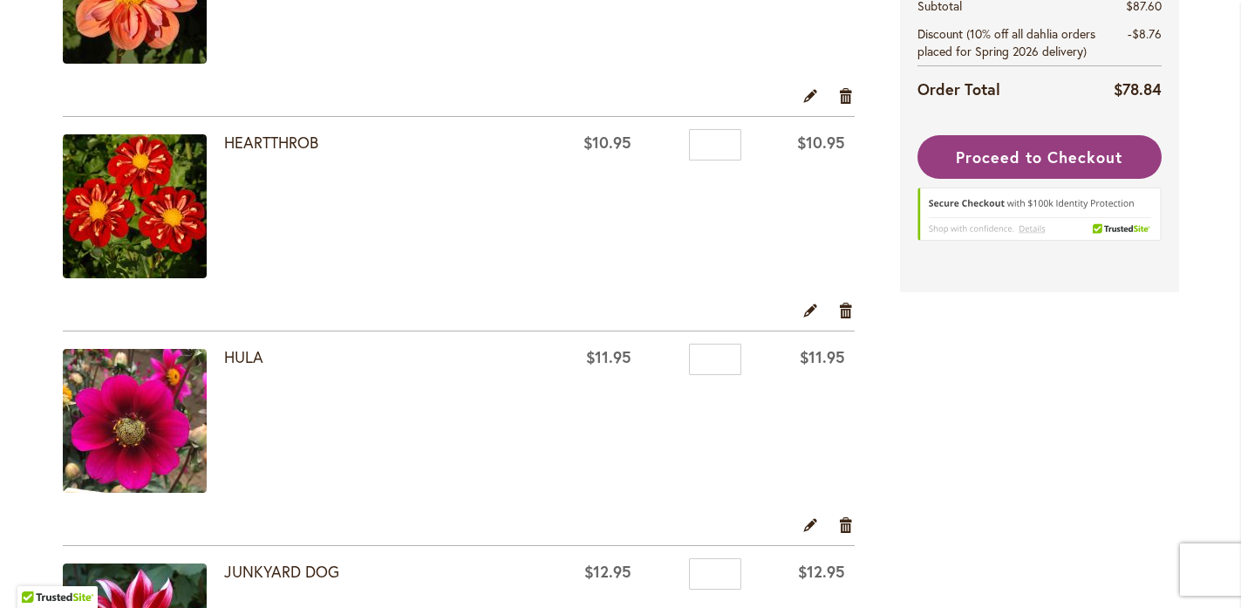
scroll to position [870, 0]
